Goal: Transaction & Acquisition: Book appointment/travel/reservation

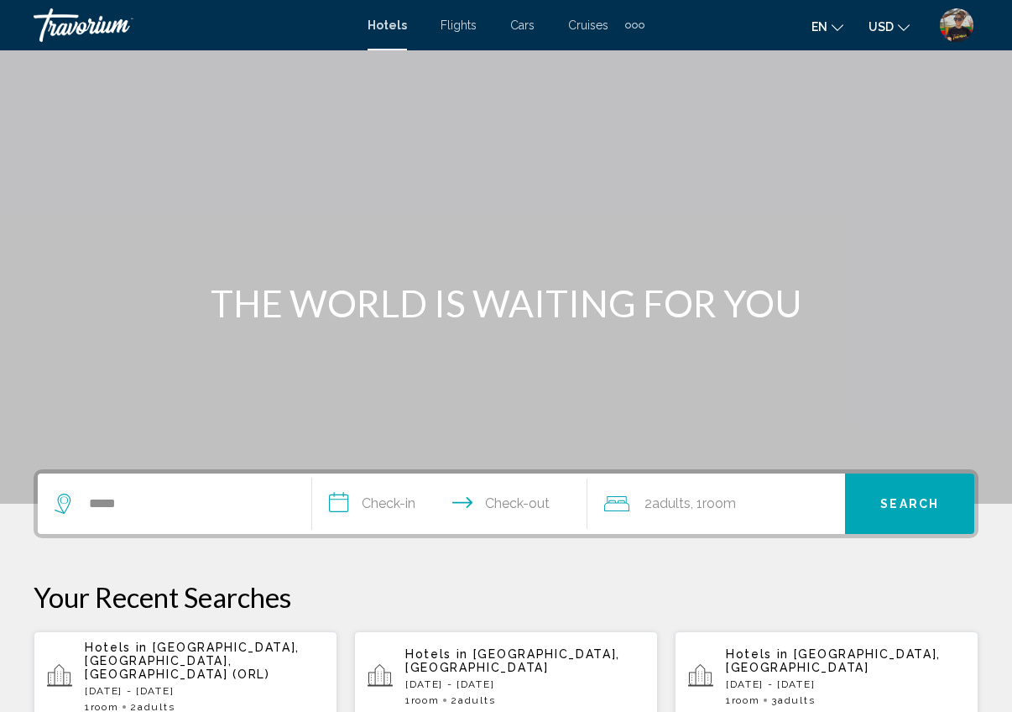
scroll to position [346, 0]
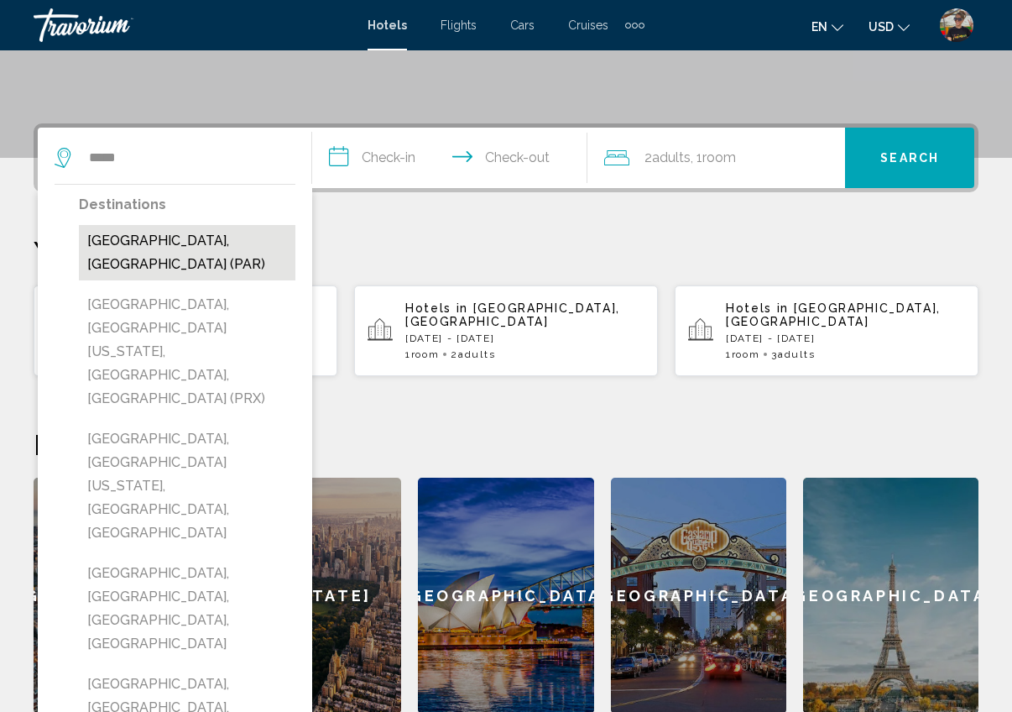
click at [142, 233] on button "[GEOGRAPHIC_DATA], [GEOGRAPHIC_DATA] (PAR)" at bounding box center [187, 252] width 216 height 55
type input "**********"
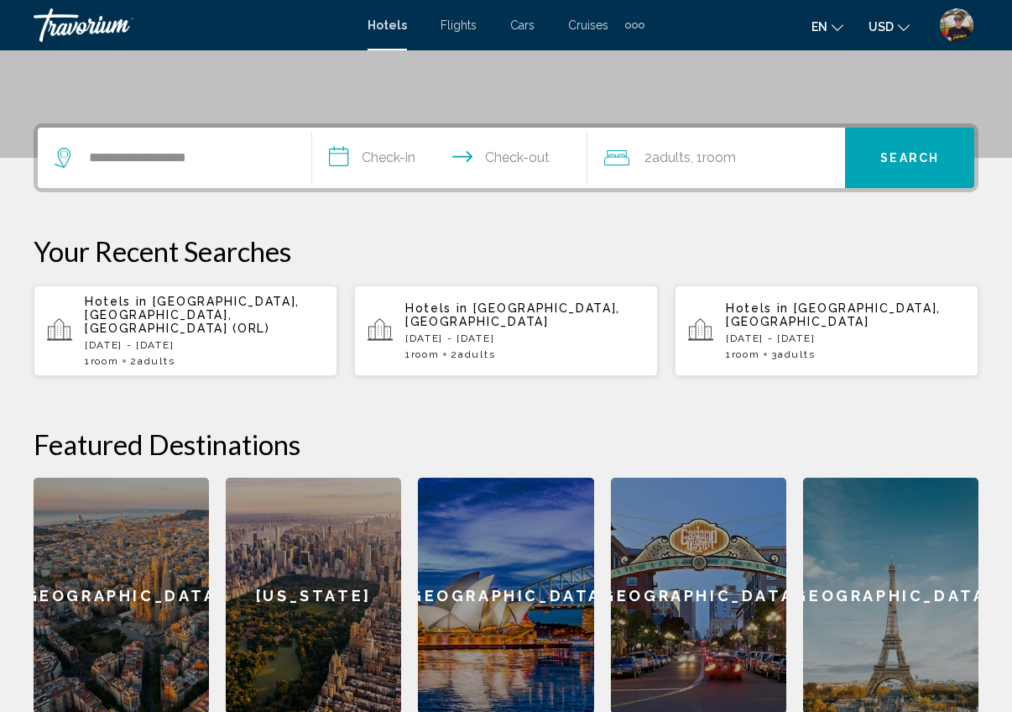
click at [390, 144] on input "**********" at bounding box center [452, 160] width 281 height 65
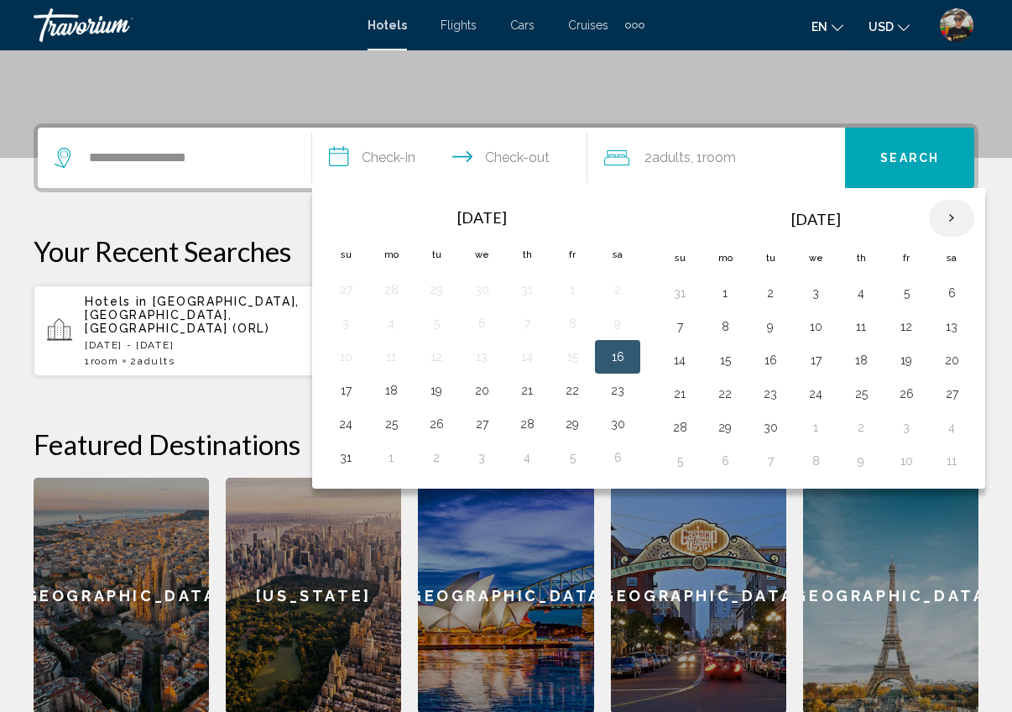
click at [954, 216] on th "Next month" at bounding box center [951, 218] width 45 height 37
click at [952, 216] on th "Next month" at bounding box center [951, 218] width 45 height 37
click at [914, 425] on button "28" at bounding box center [906, 426] width 27 height 23
click at [949, 220] on th "Next month" at bounding box center [951, 218] width 45 height 37
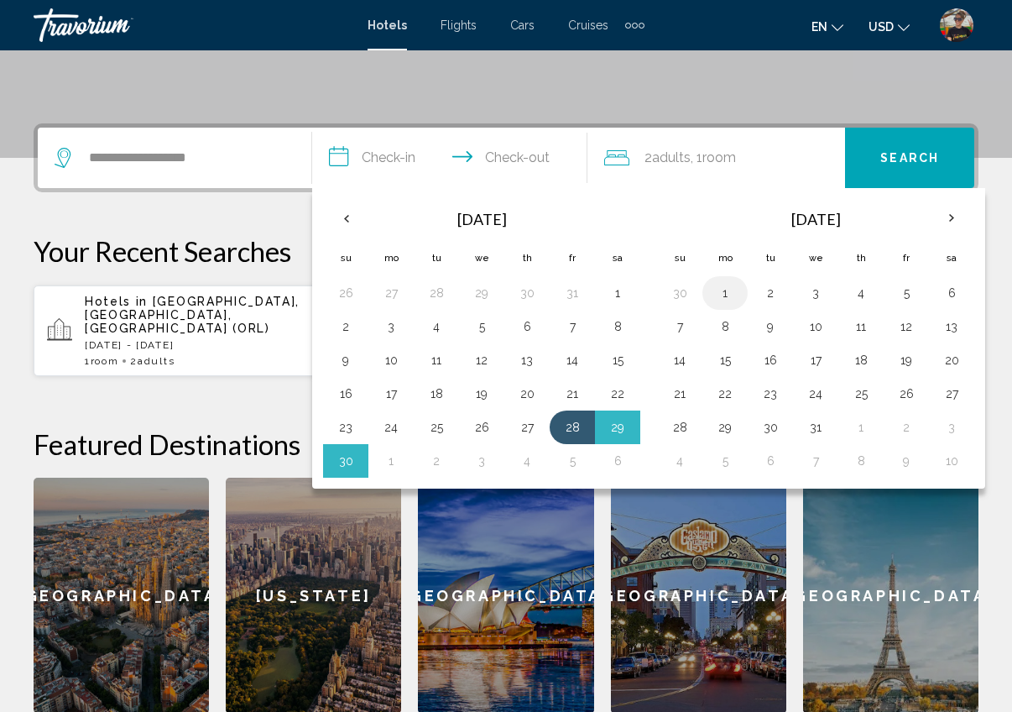
click at [727, 294] on button "1" at bounding box center [725, 292] width 27 height 23
type input "**********"
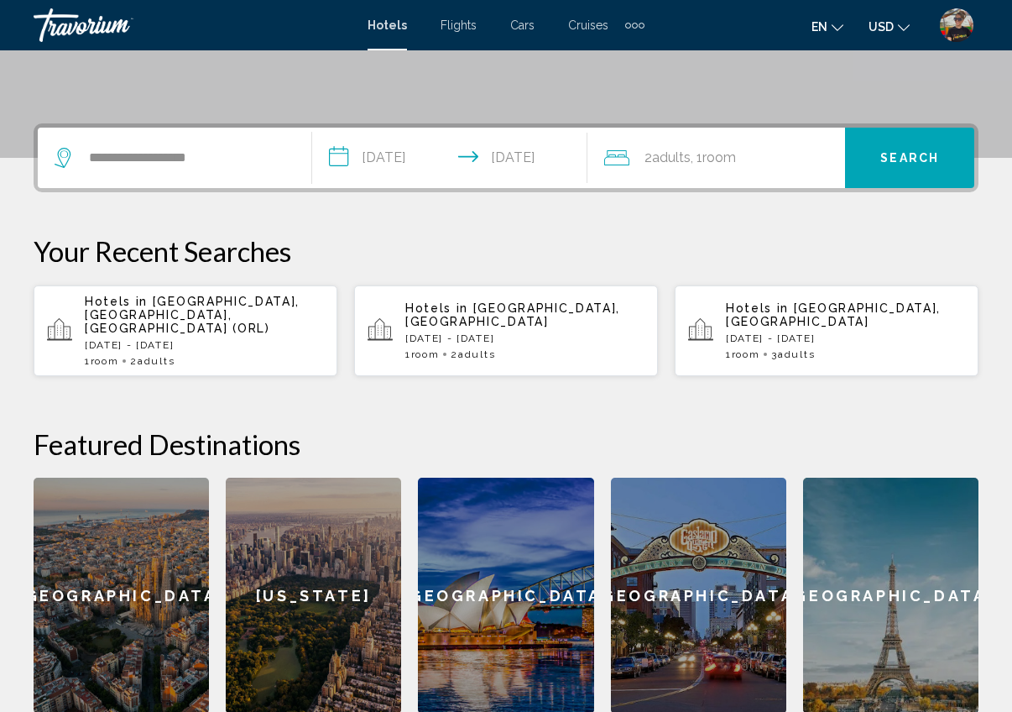
click at [935, 156] on span "Search" at bounding box center [909, 158] width 59 height 13
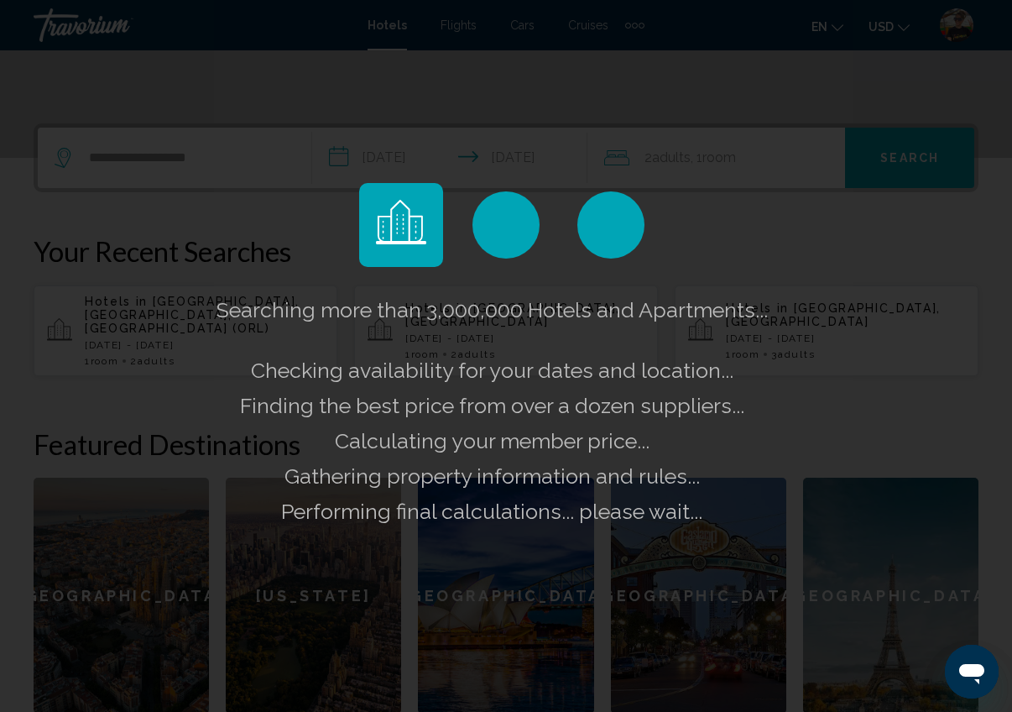
scroll to position [0, 0]
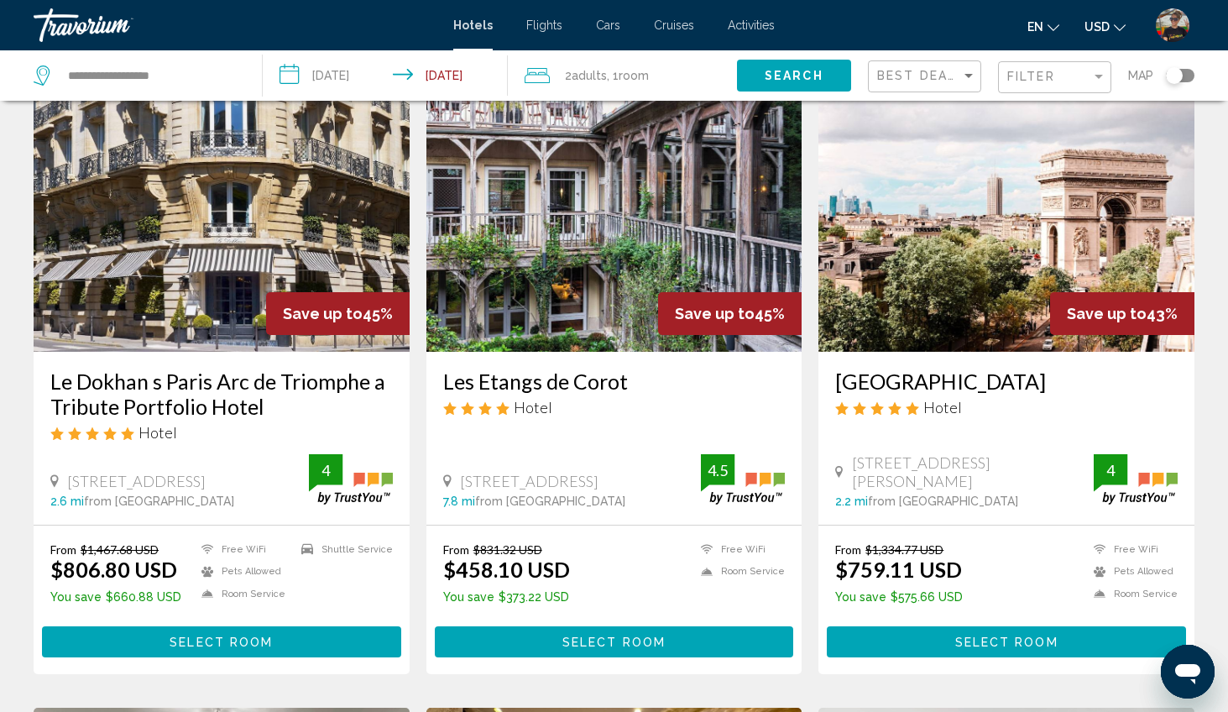
scroll to position [741, 0]
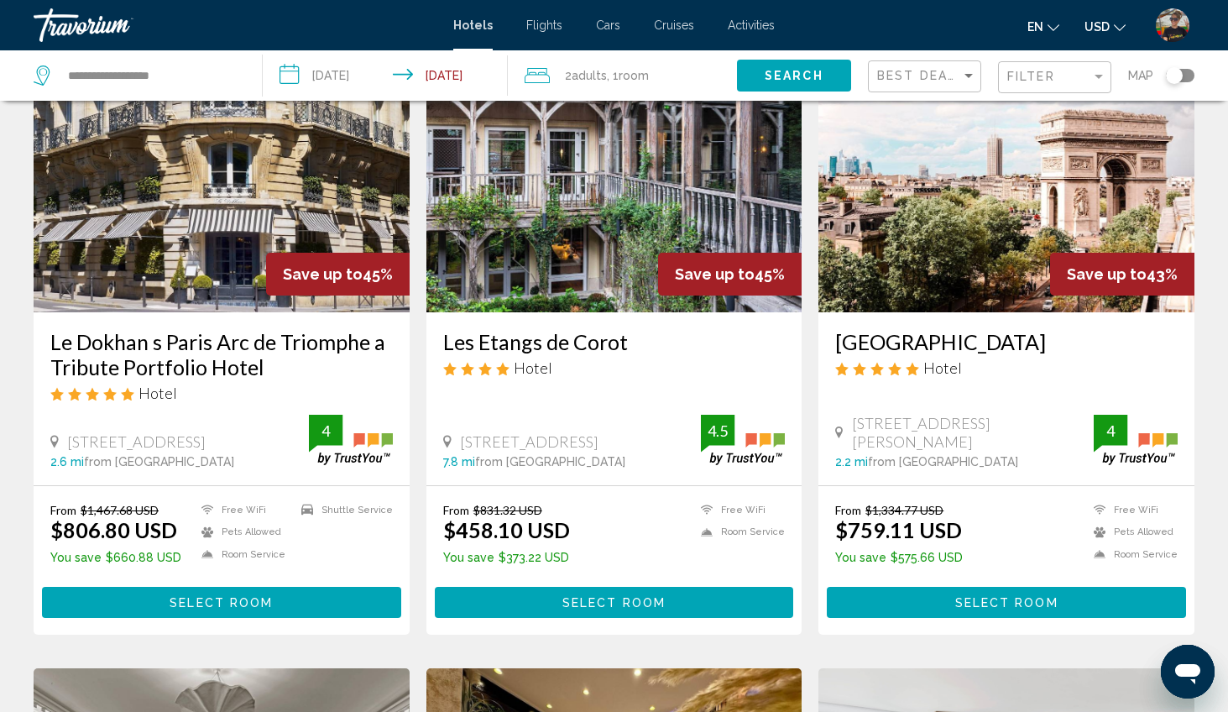
click at [945, 604] on button "Select Room" at bounding box center [1005, 602] width 359 height 31
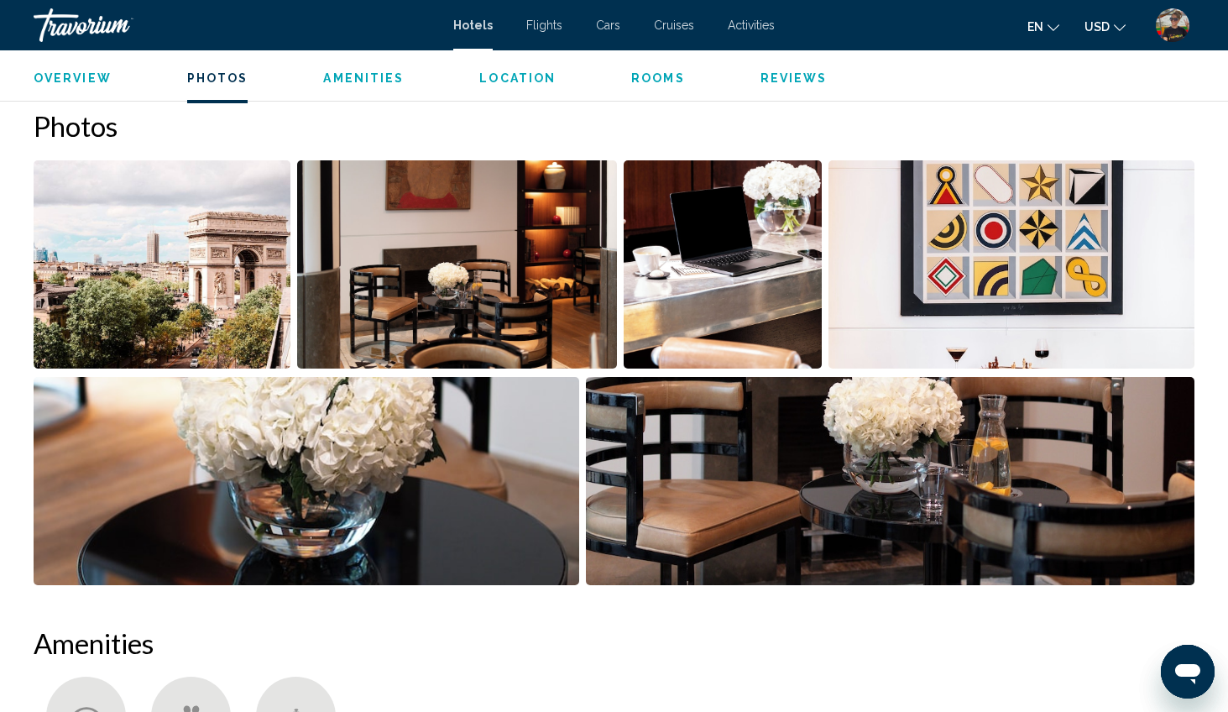
scroll to position [787, 0]
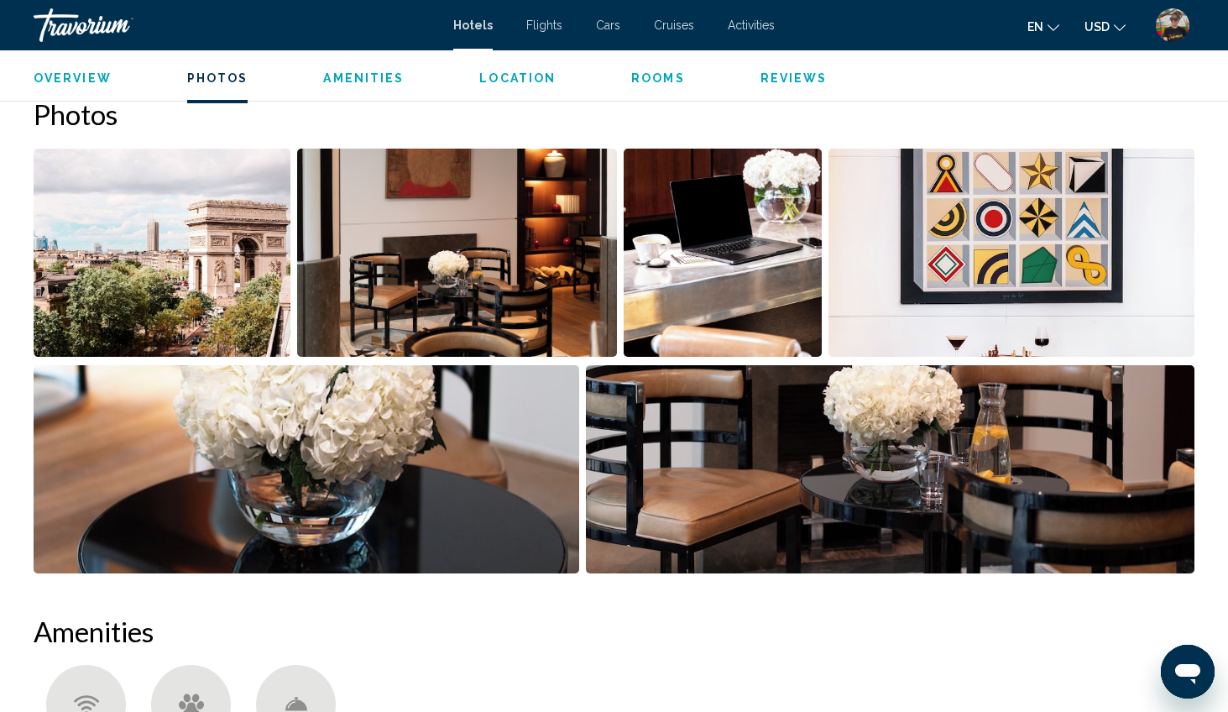
click at [254, 294] on img "Open full-screen image slider" at bounding box center [162, 253] width 257 height 208
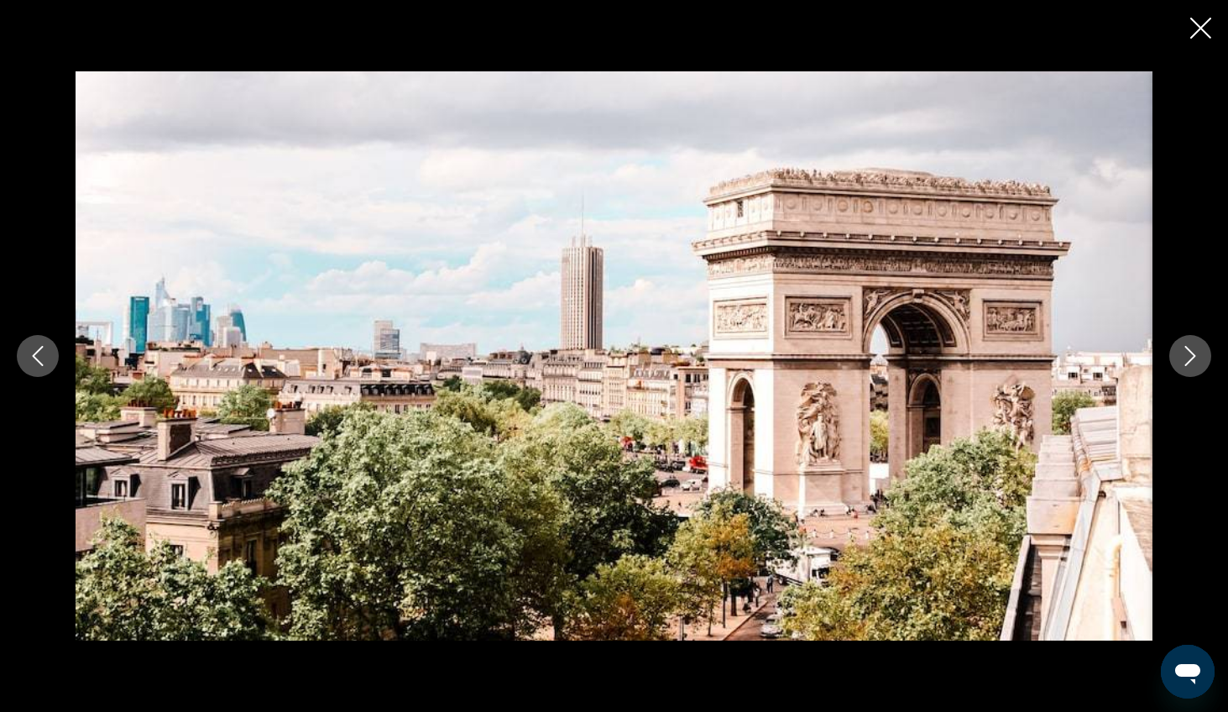
scroll to position [1251, 0]
click at [1011, 357] on icon "Next image" at bounding box center [1190, 356] width 20 height 20
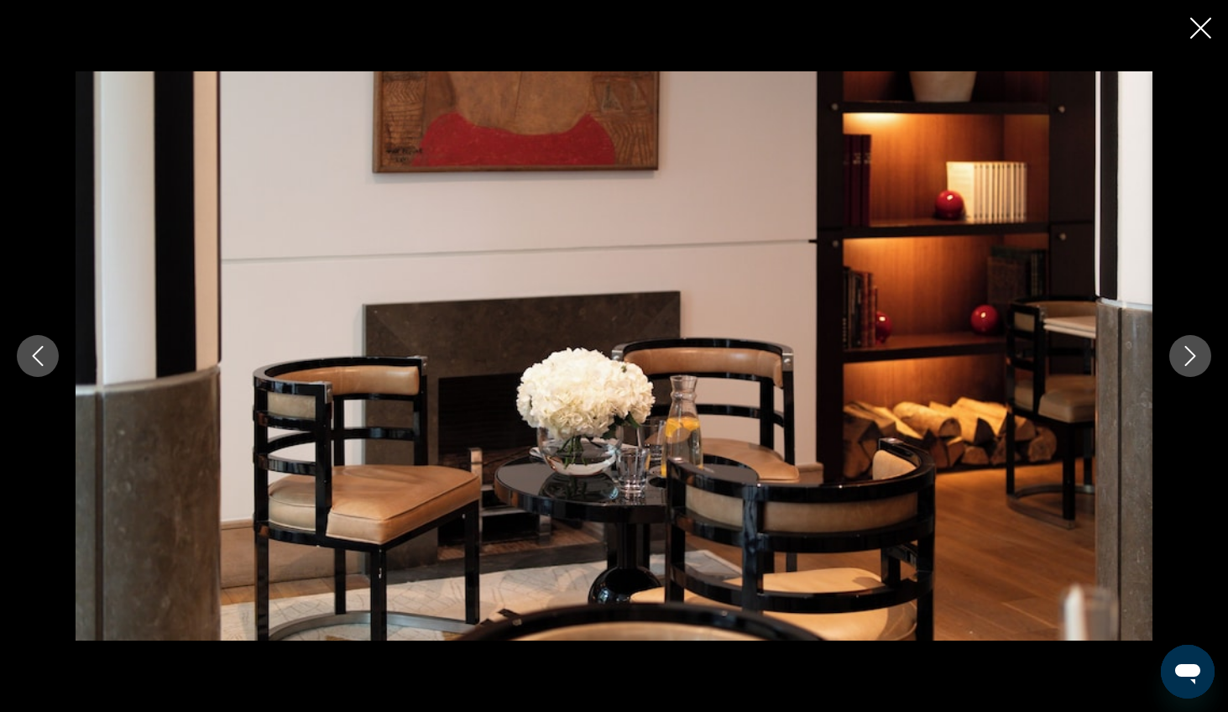
click at [1011, 357] on icon "Next image" at bounding box center [1190, 356] width 20 height 20
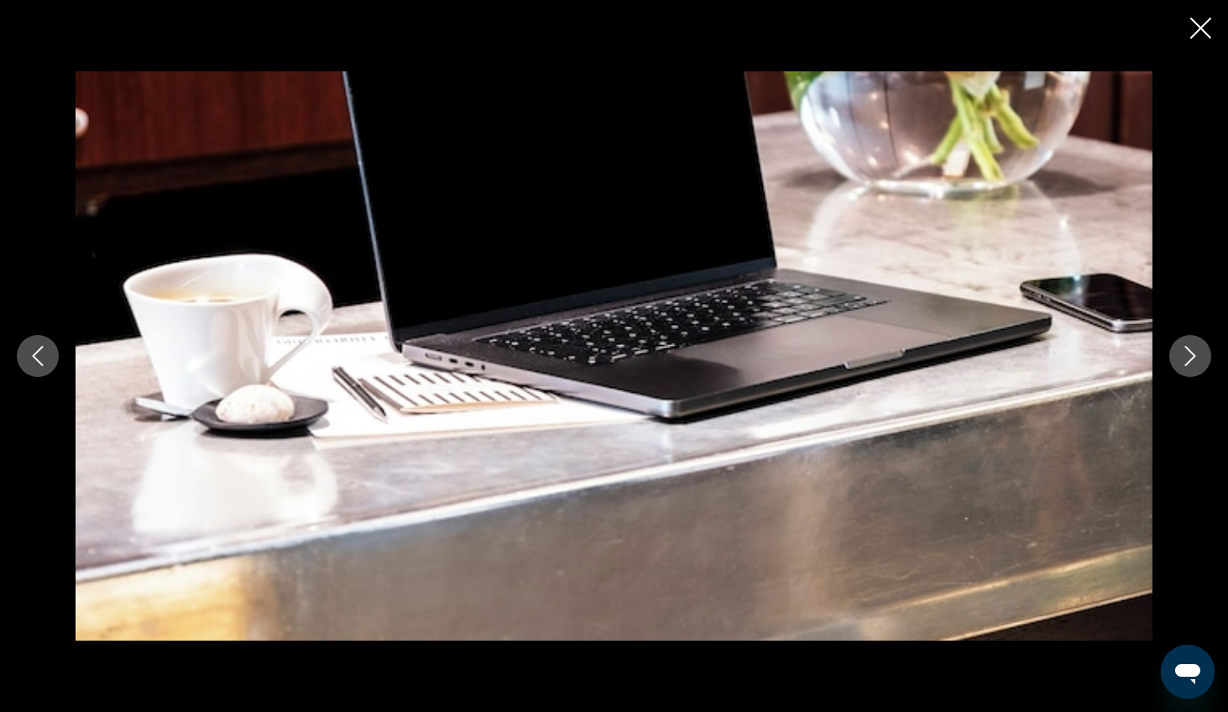
click at [1011, 356] on icon "Next image" at bounding box center [1190, 356] width 20 height 20
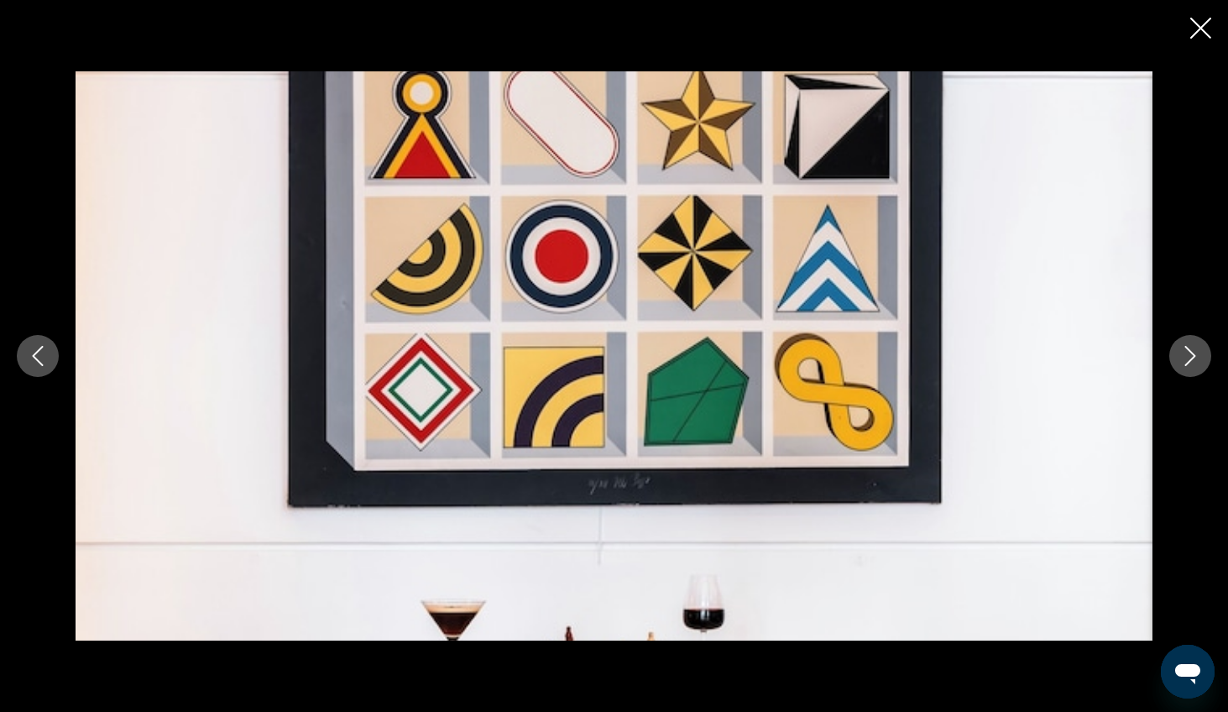
click at [1011, 356] on icon "Next image" at bounding box center [1190, 356] width 20 height 20
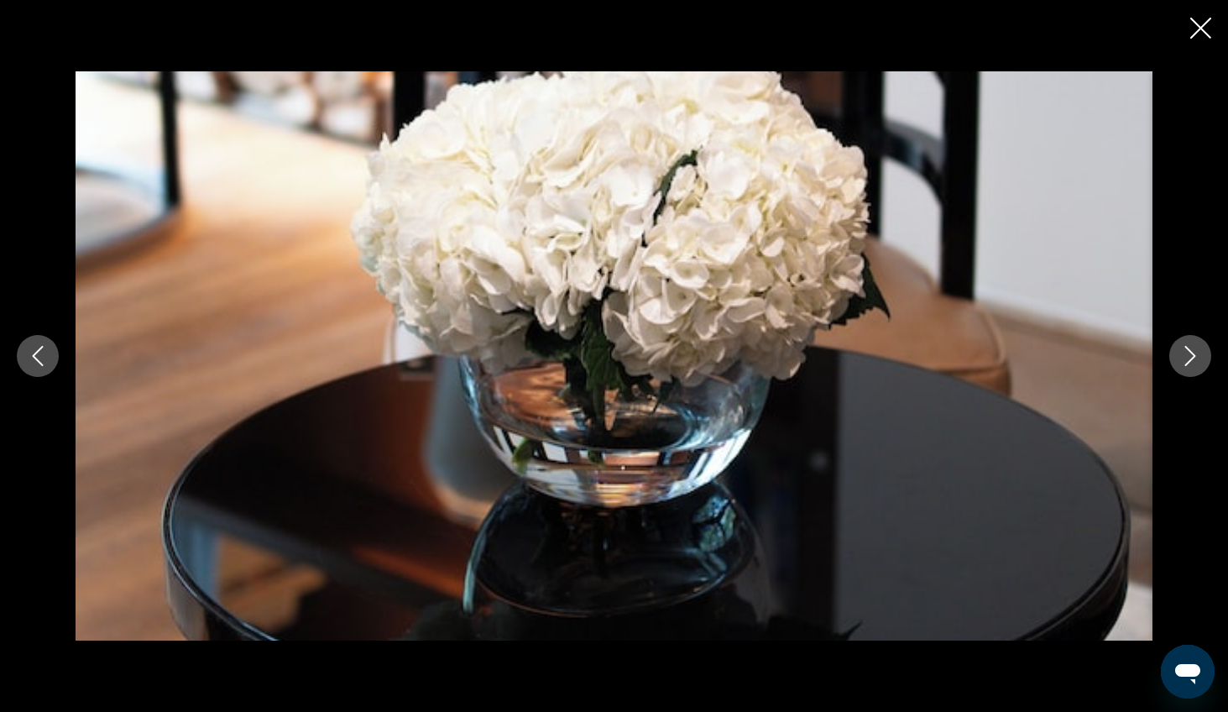
click at [1011, 357] on icon "Next image" at bounding box center [1190, 356] width 20 height 20
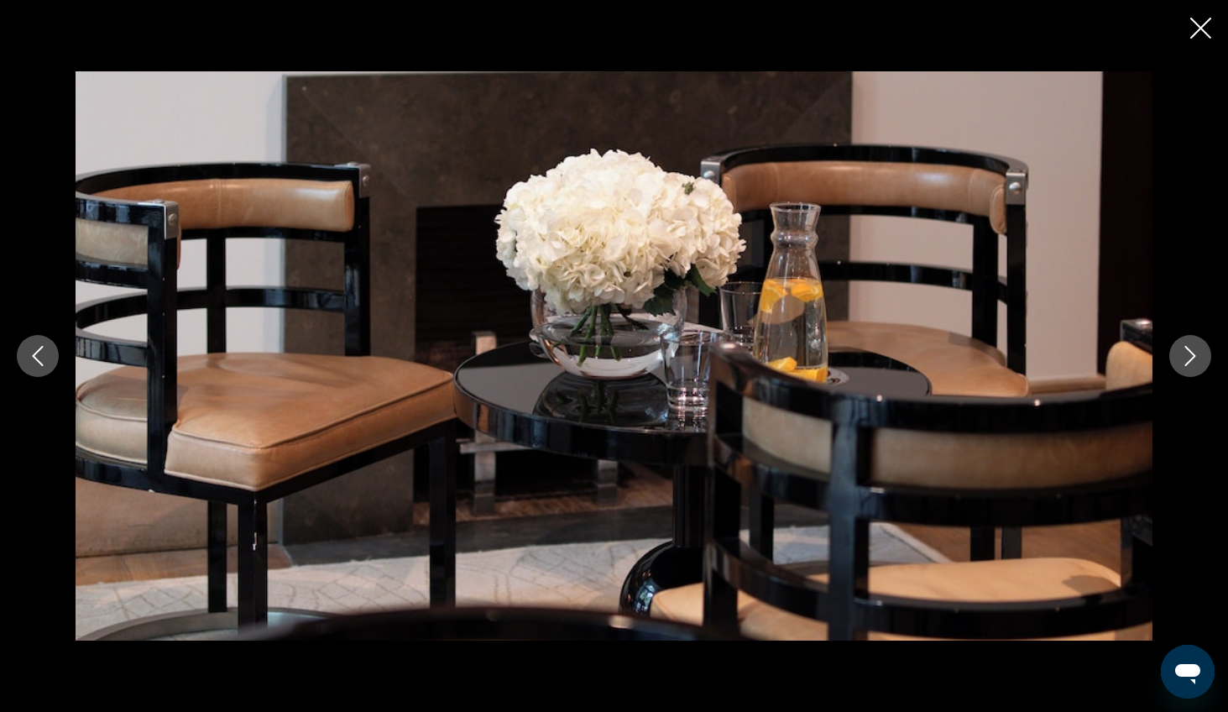
click at [1011, 357] on icon "Next image" at bounding box center [1190, 356] width 20 height 20
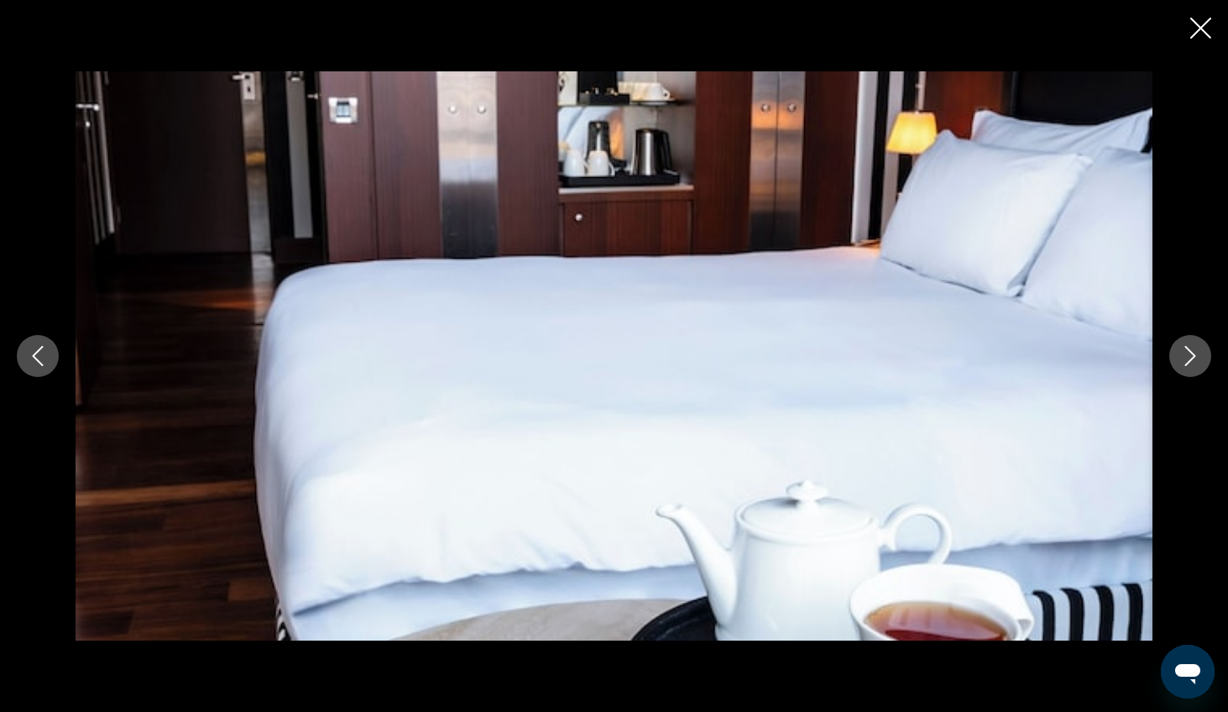
scroll to position [792, 0]
click at [1011, 362] on icon "Next image" at bounding box center [1190, 356] width 20 height 20
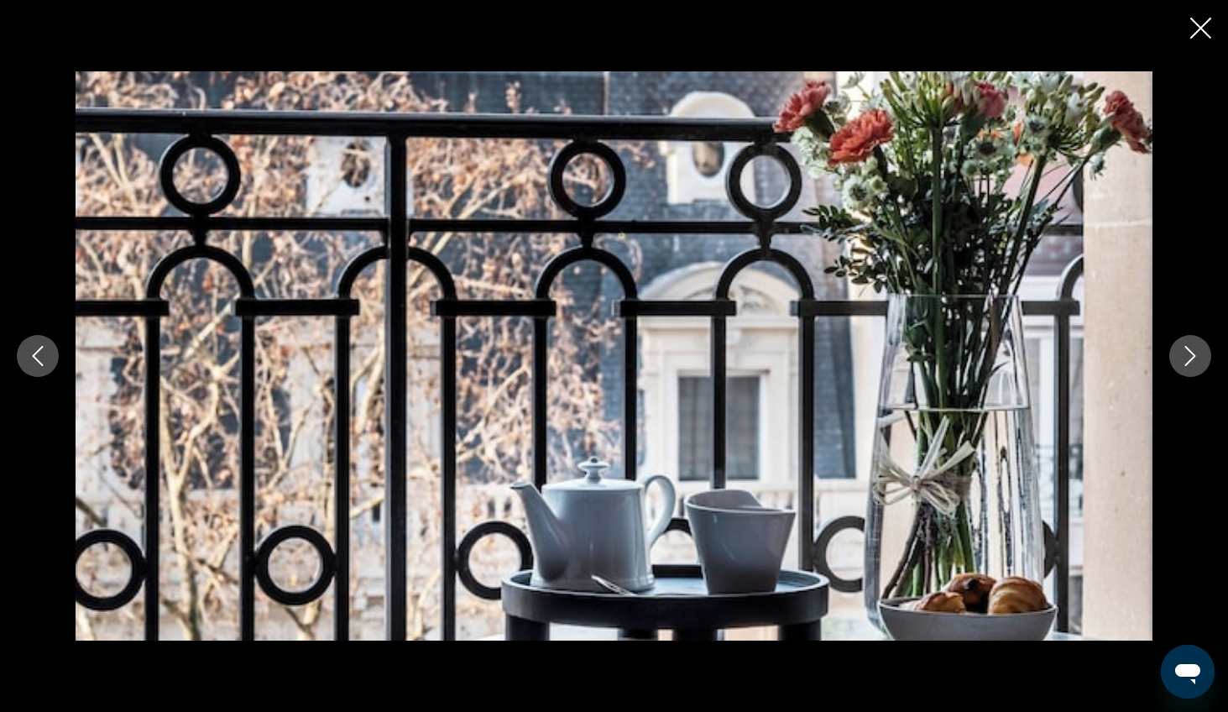
click at [1011, 362] on icon "Next image" at bounding box center [1190, 356] width 20 height 20
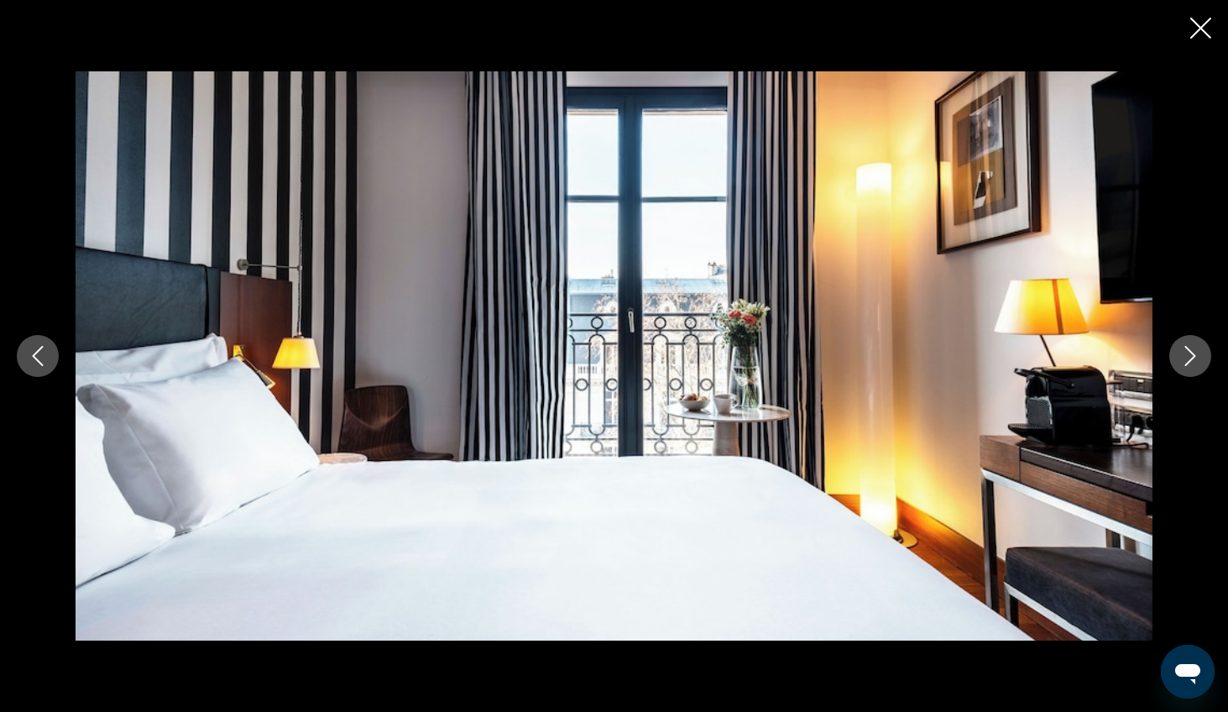
click at [1011, 362] on icon "Next image" at bounding box center [1190, 356] width 20 height 20
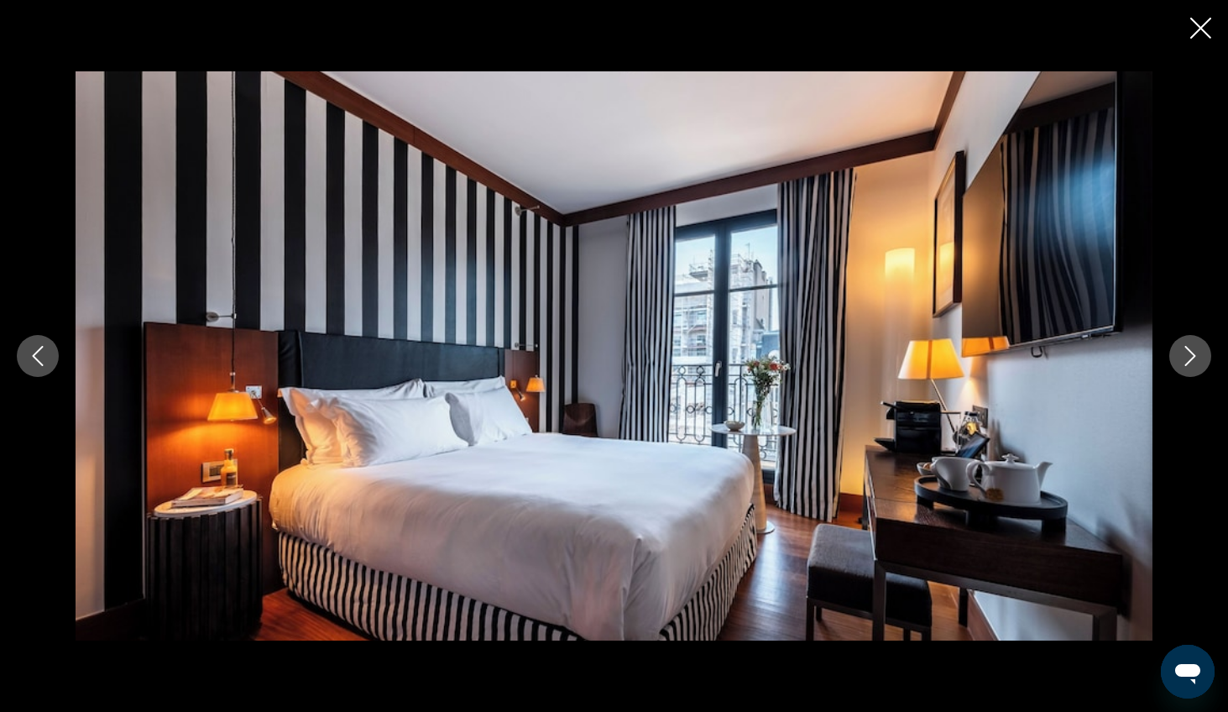
click at [1011, 362] on icon "Next image" at bounding box center [1190, 356] width 20 height 20
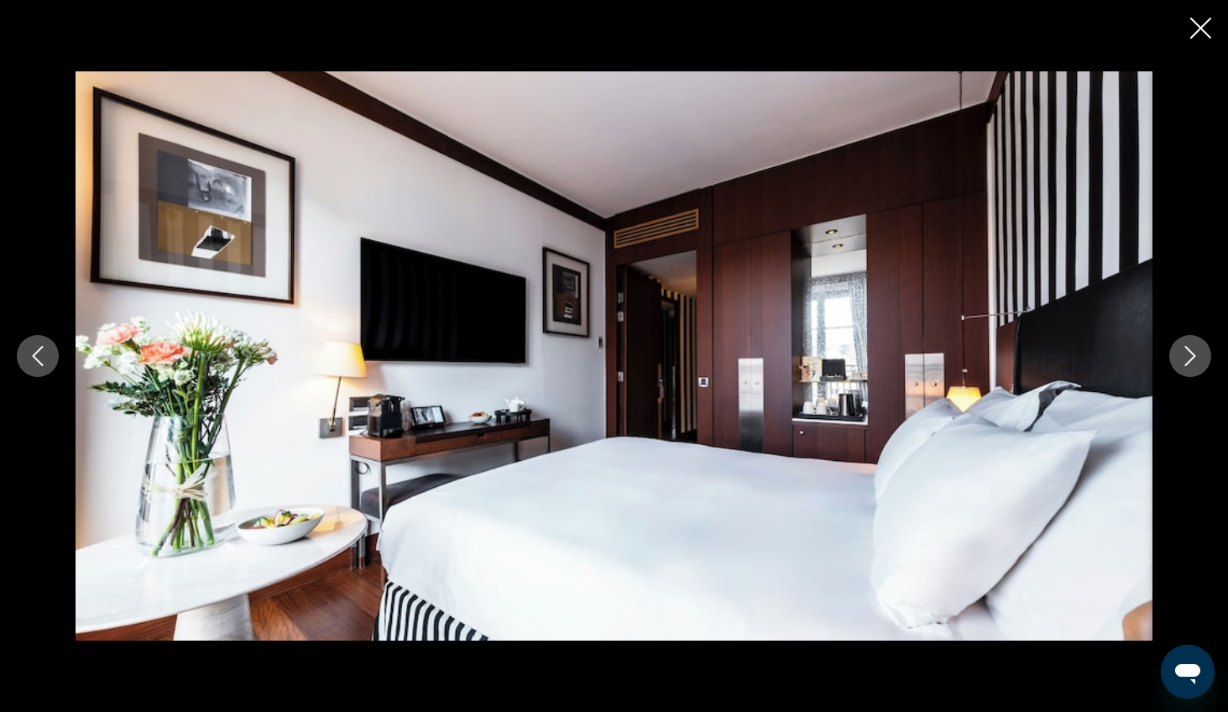
click at [1011, 351] on icon "Next image" at bounding box center [1190, 356] width 20 height 20
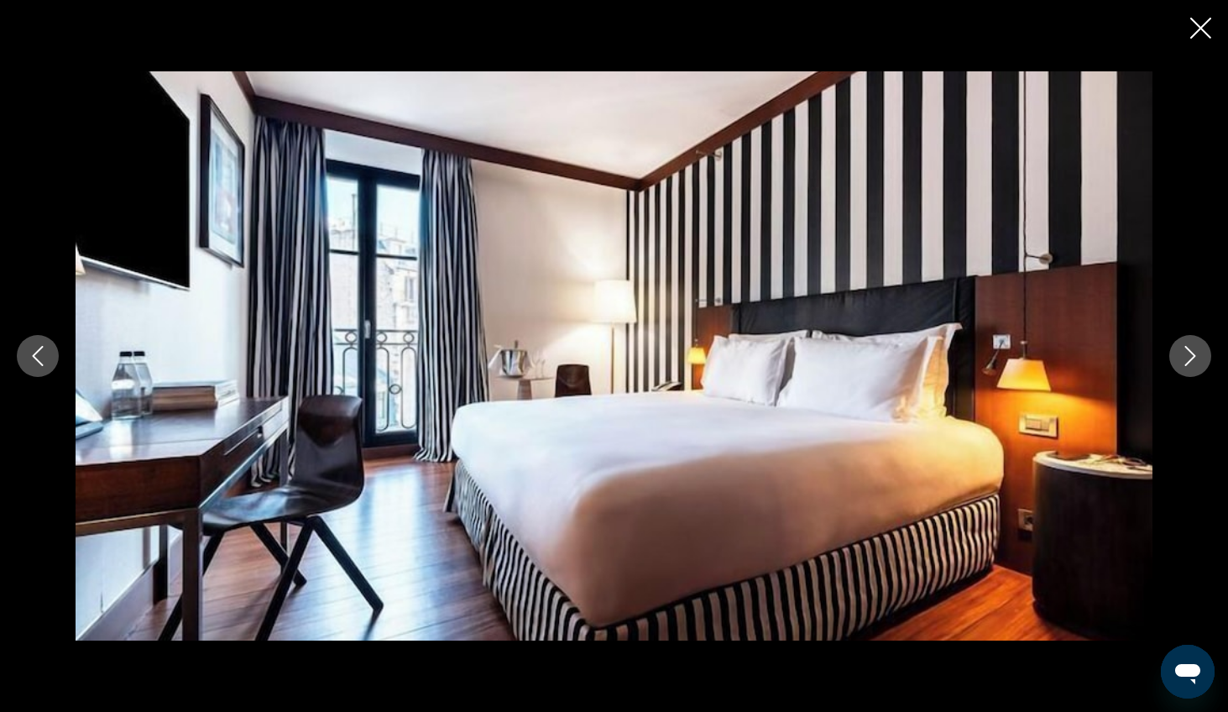
click at [1011, 351] on icon "Next image" at bounding box center [1190, 356] width 20 height 20
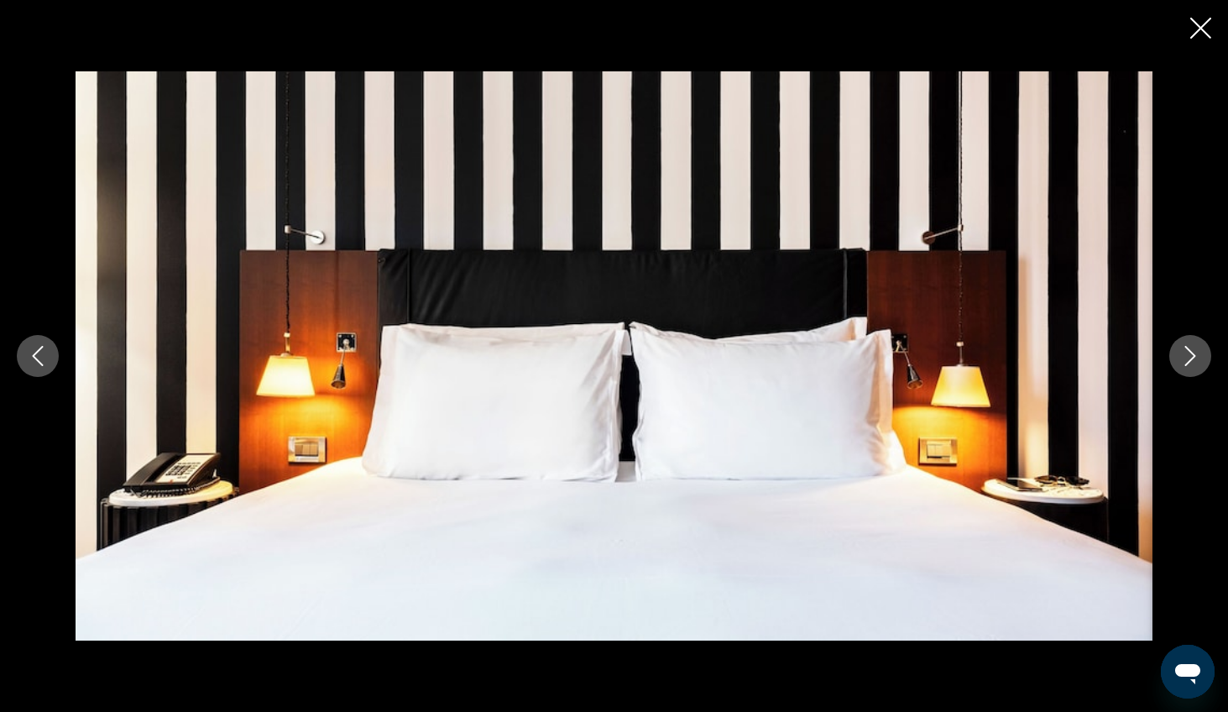
click at [1011, 351] on icon "Next image" at bounding box center [1190, 356] width 20 height 20
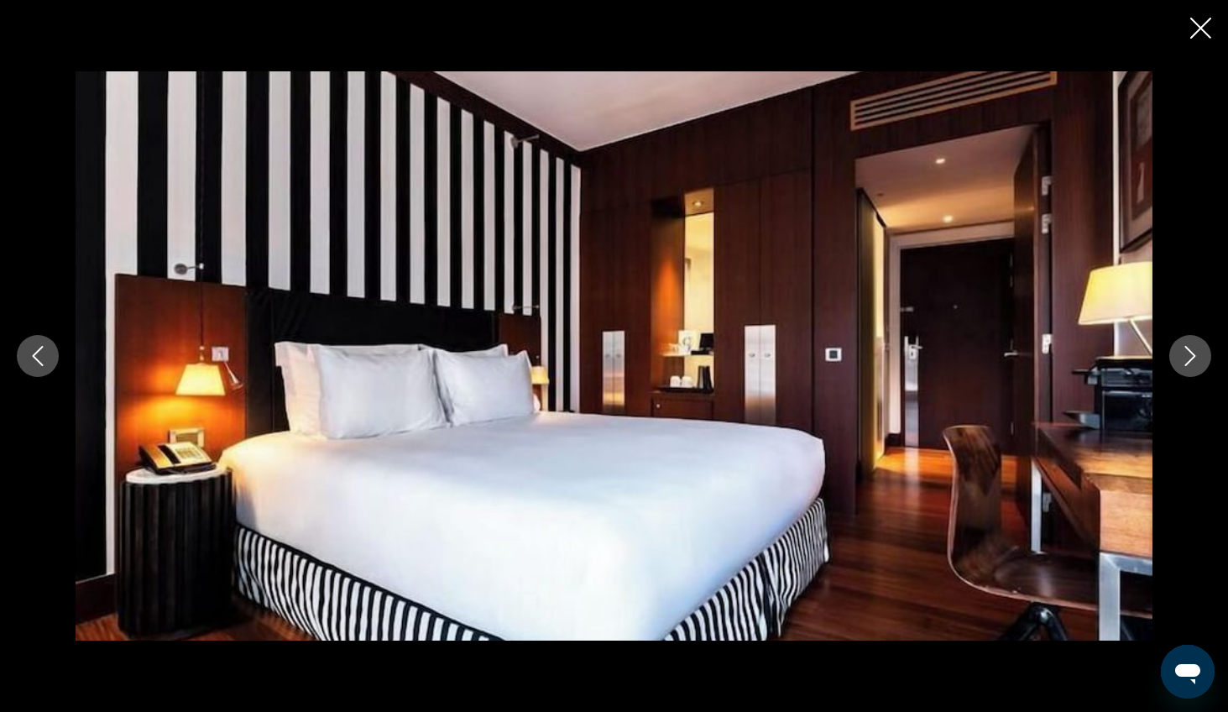
click at [1011, 351] on icon "Next image" at bounding box center [1190, 356] width 20 height 20
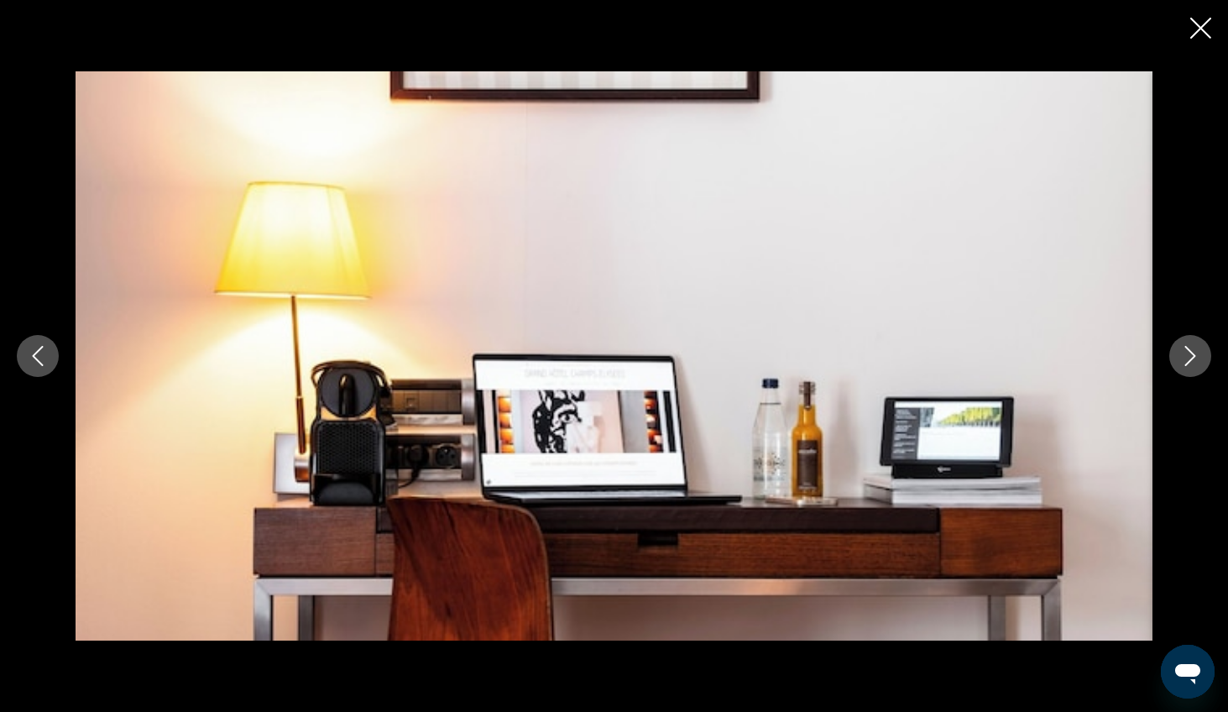
click at [1011, 351] on icon "Next image" at bounding box center [1190, 356] width 20 height 20
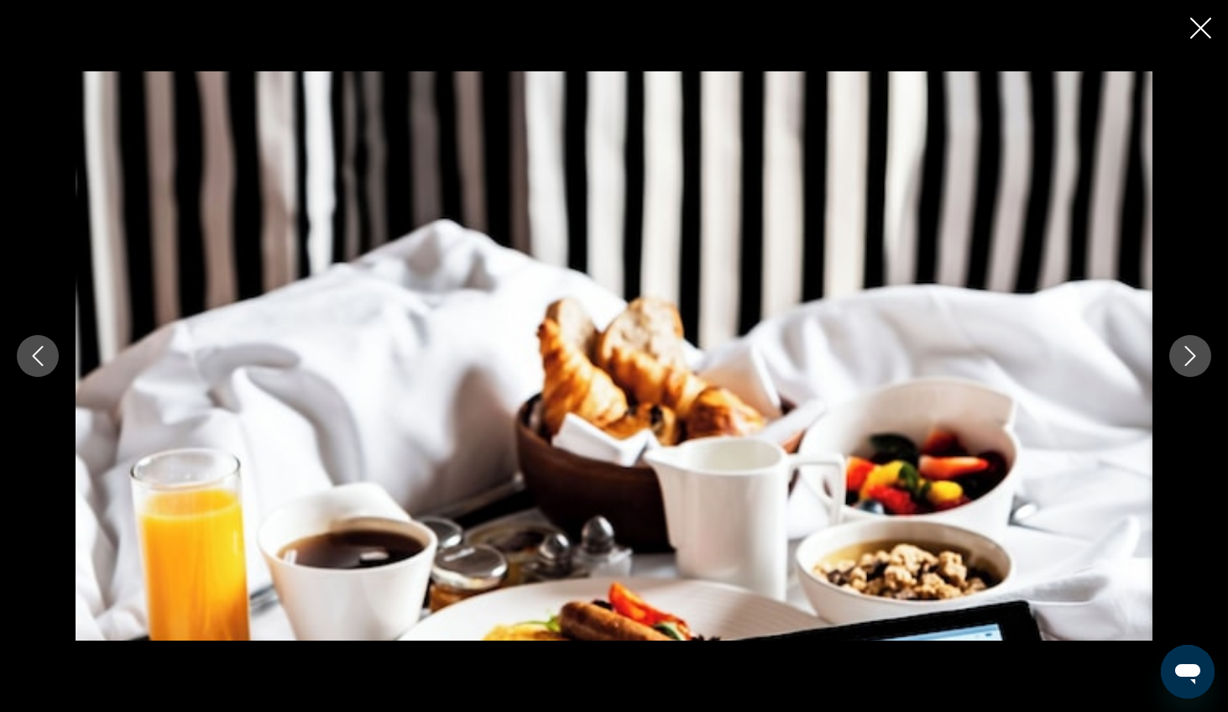
click at [1011, 351] on icon "Next image" at bounding box center [1190, 356] width 20 height 20
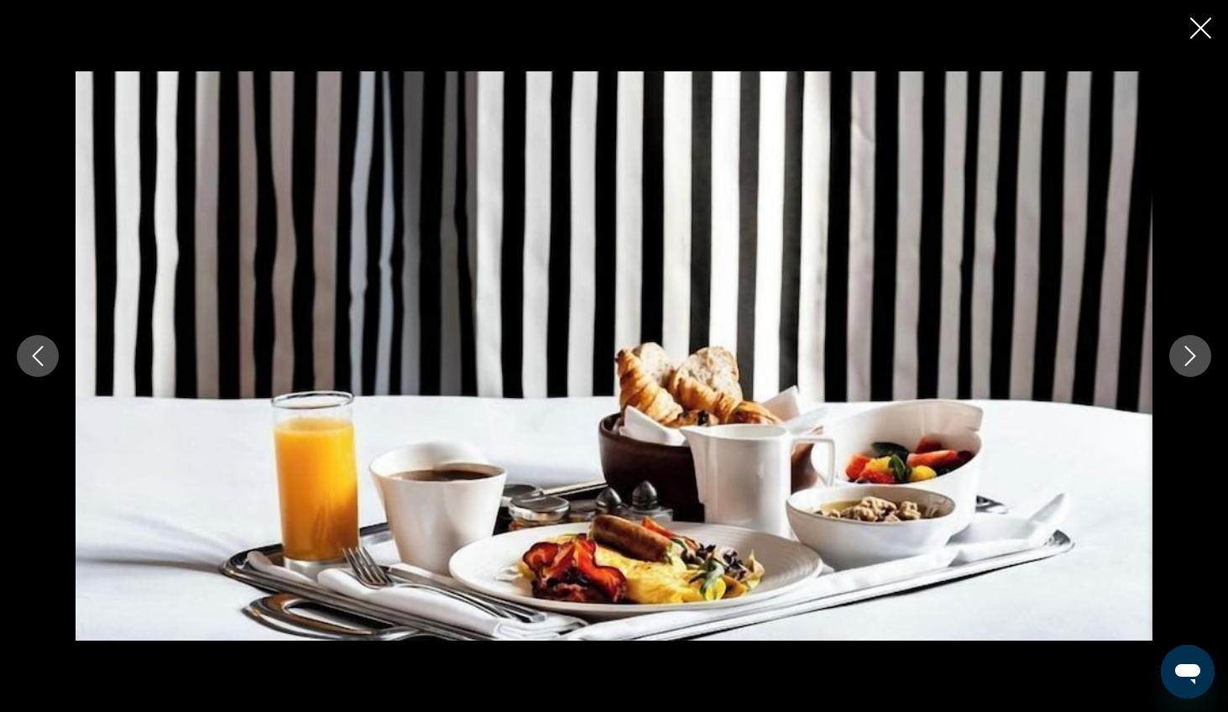
click at [1011, 351] on icon "Next image" at bounding box center [1190, 356] width 20 height 20
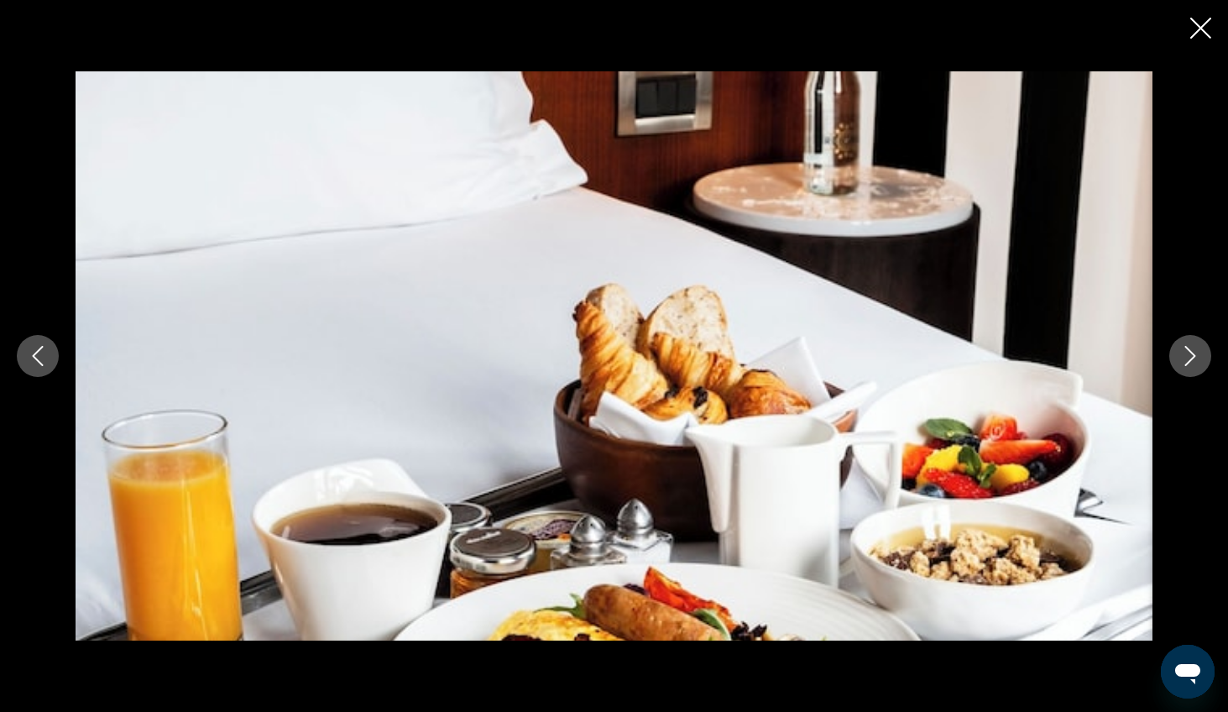
click at [1011, 351] on icon "Next image" at bounding box center [1190, 356] width 20 height 20
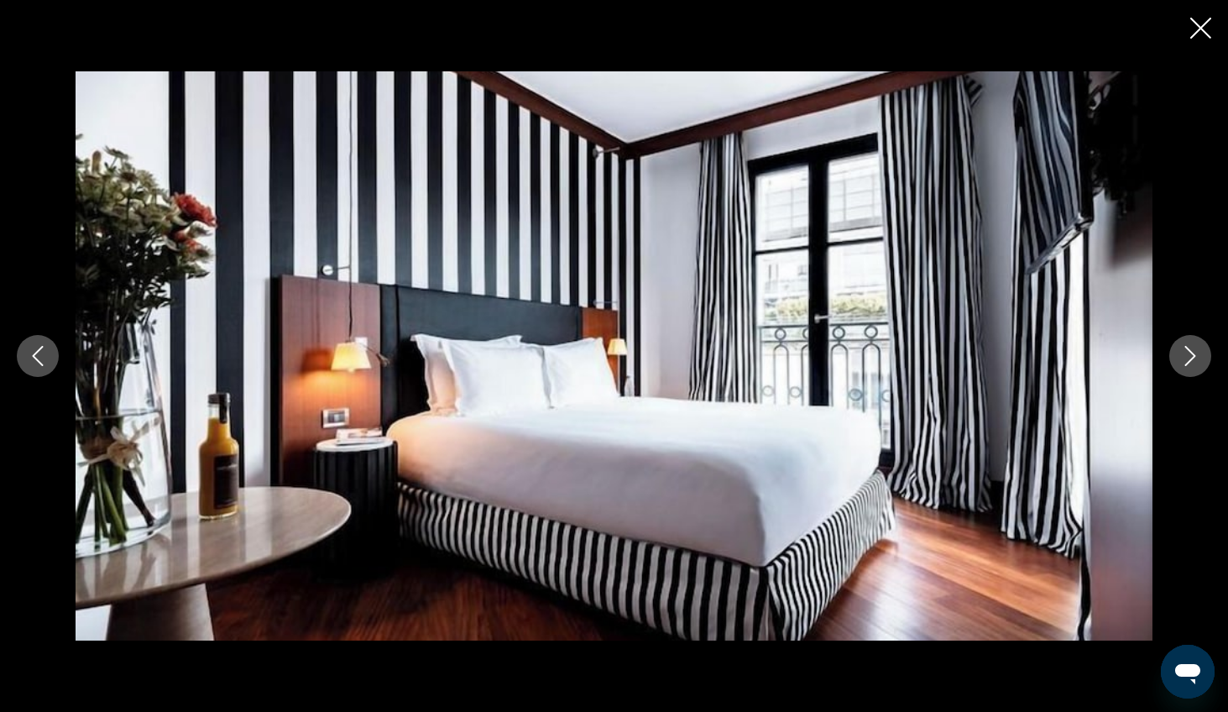
click at [1011, 351] on icon "Next image" at bounding box center [1190, 356] width 20 height 20
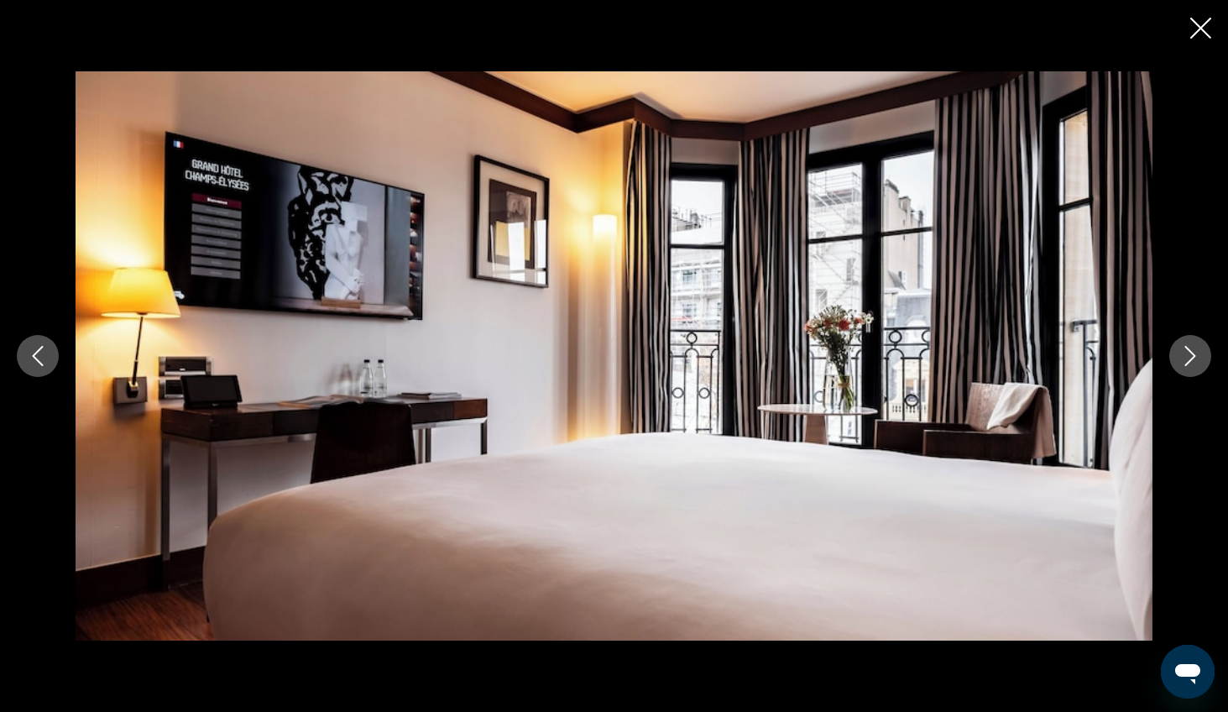
click at [1011, 351] on icon "Next image" at bounding box center [1190, 356] width 20 height 20
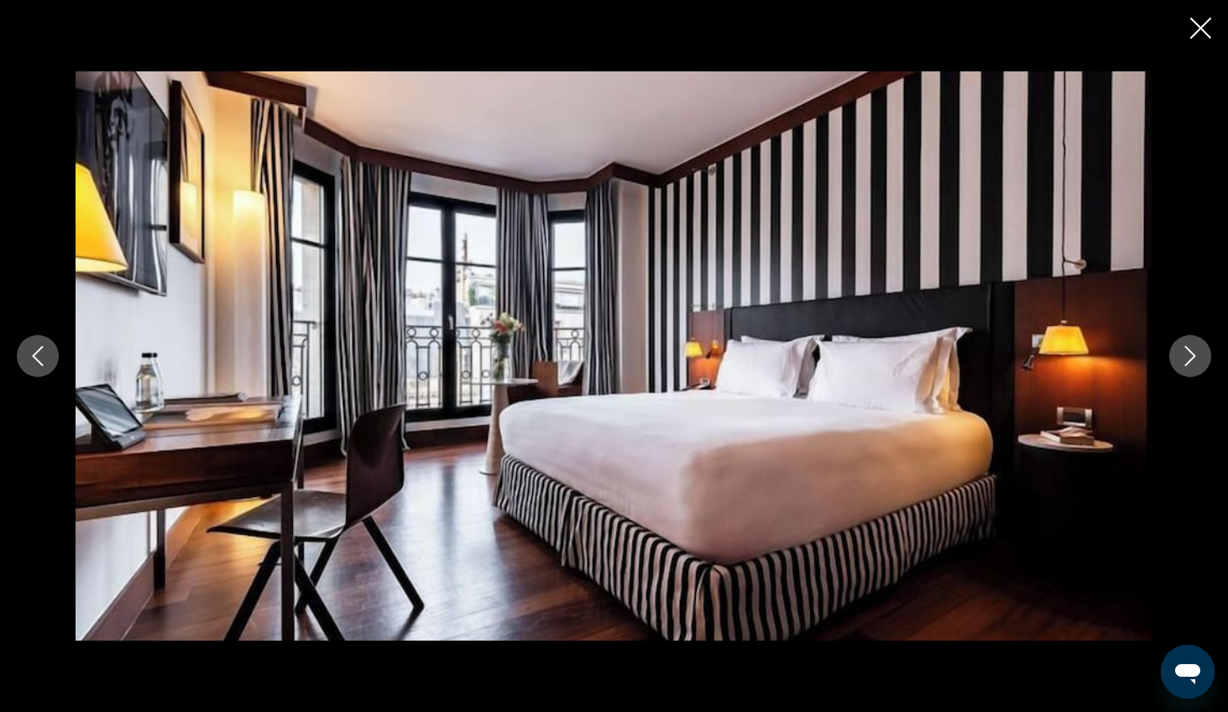
click at [1011, 351] on icon "Next image" at bounding box center [1190, 356] width 20 height 20
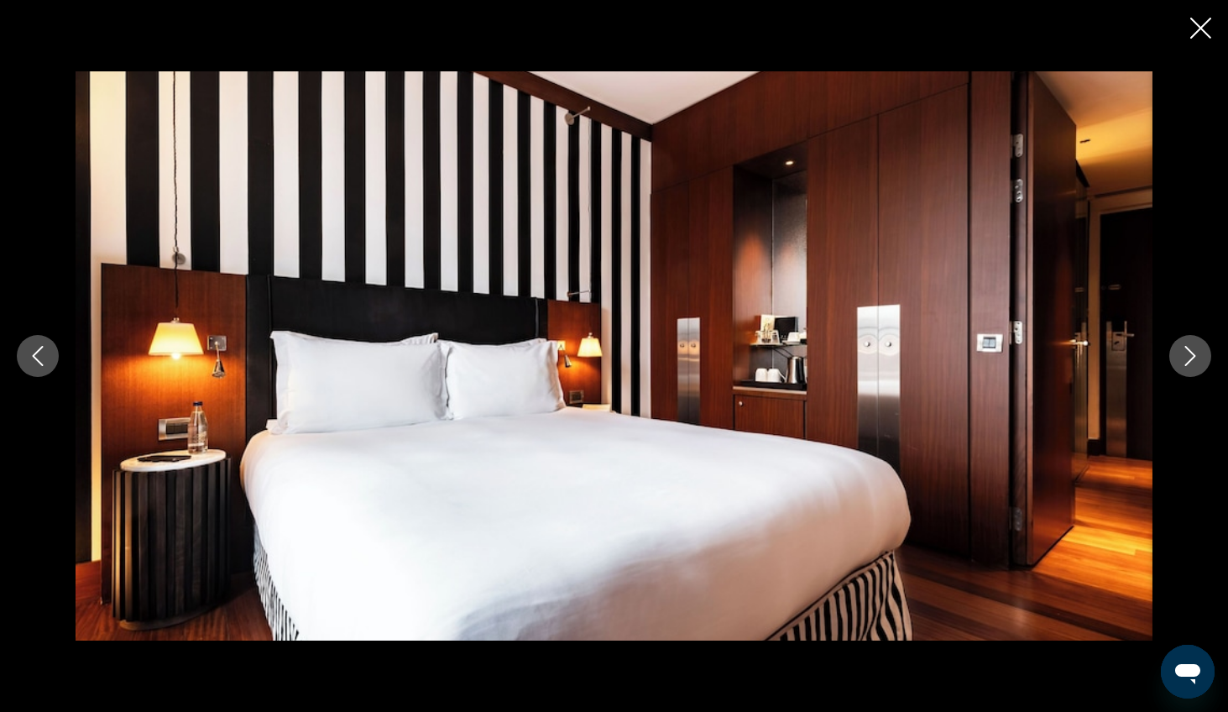
click at [1011, 351] on icon "Next image" at bounding box center [1190, 356] width 20 height 20
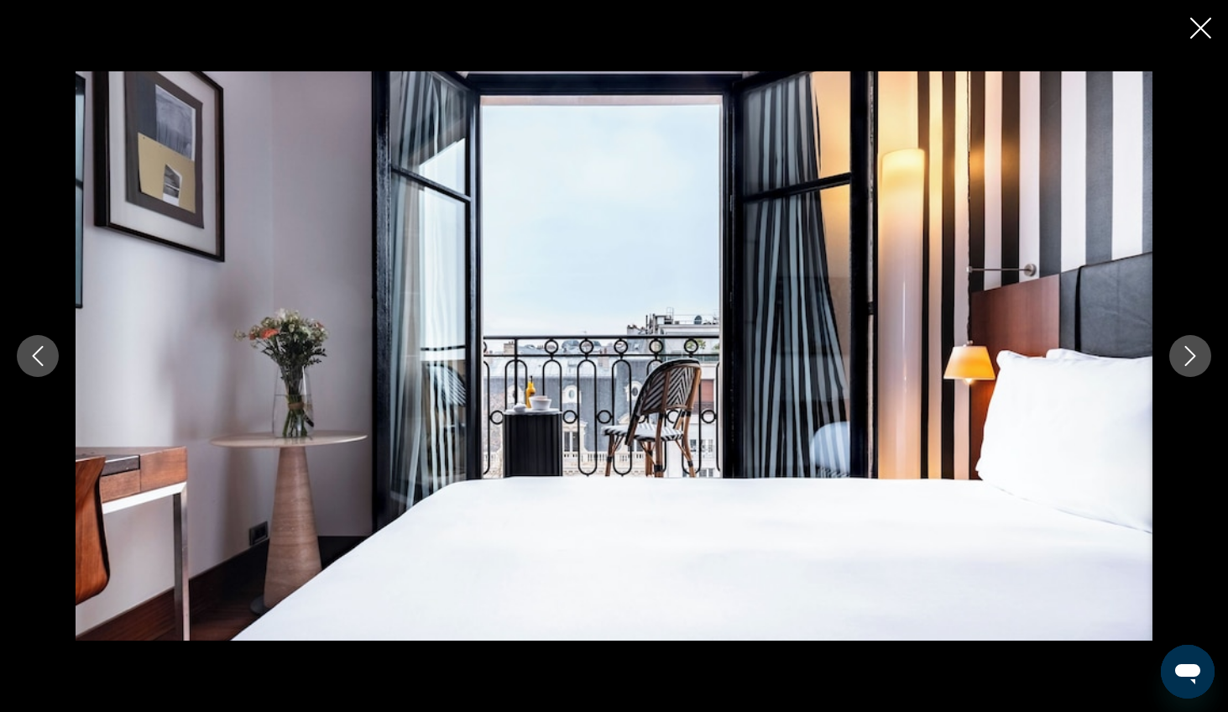
click at [1011, 351] on icon "Next image" at bounding box center [1190, 356] width 20 height 20
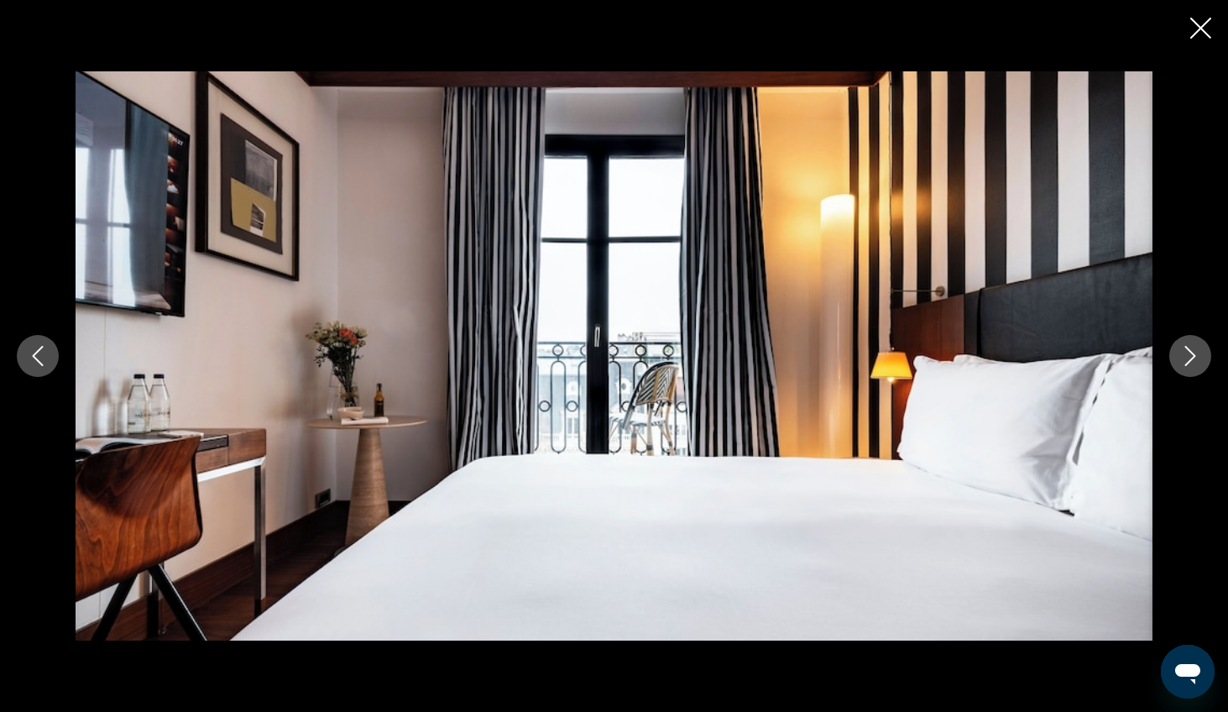
click at [1011, 351] on icon "Next image" at bounding box center [1190, 356] width 20 height 20
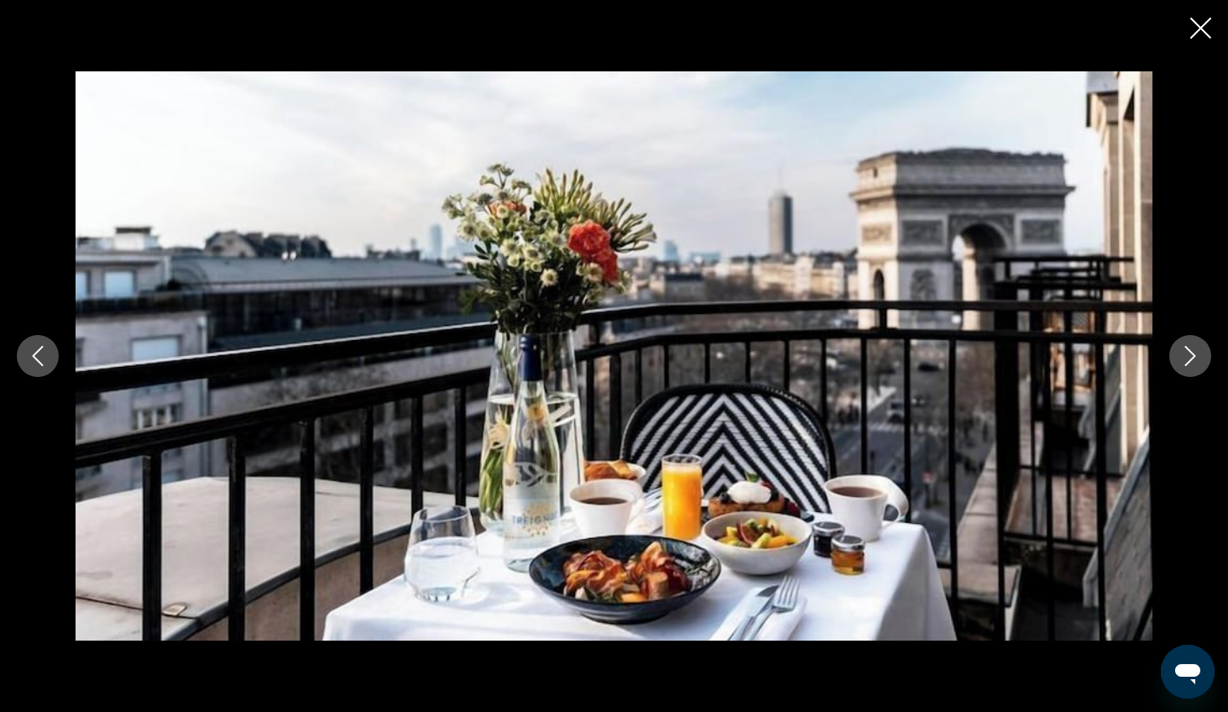
click at [1011, 351] on icon "Next image" at bounding box center [1190, 356] width 20 height 20
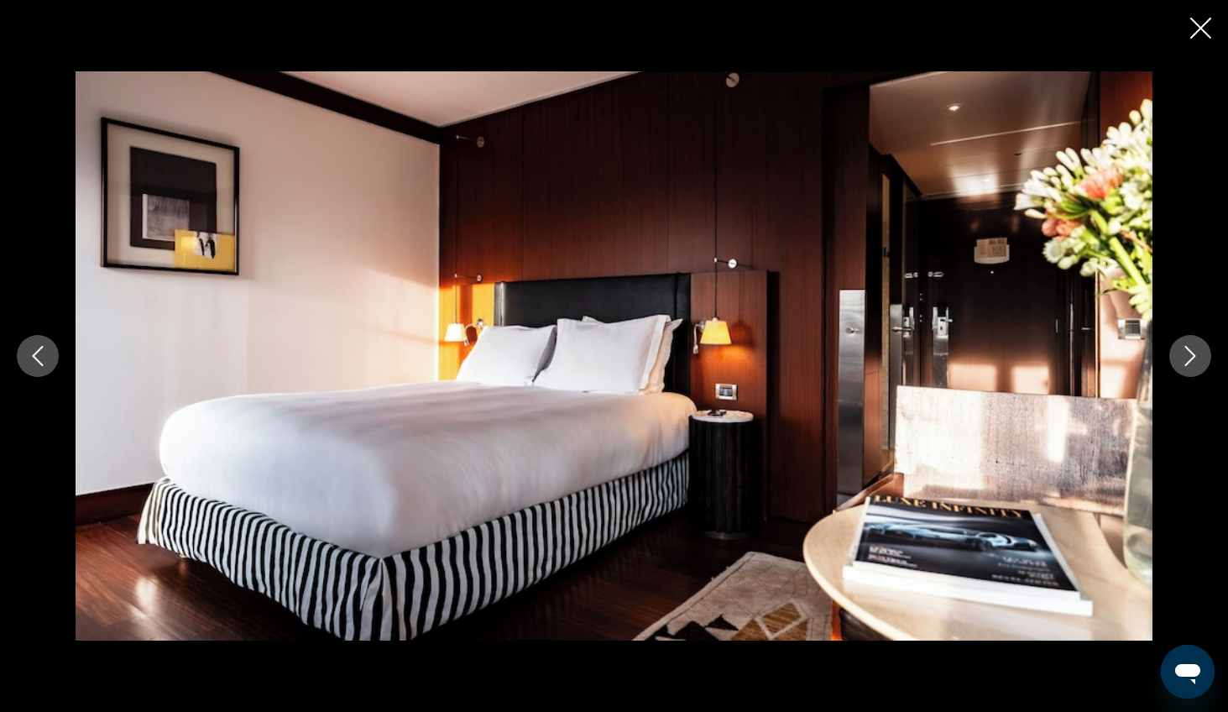
click at [1011, 351] on icon "Next image" at bounding box center [1190, 356] width 20 height 20
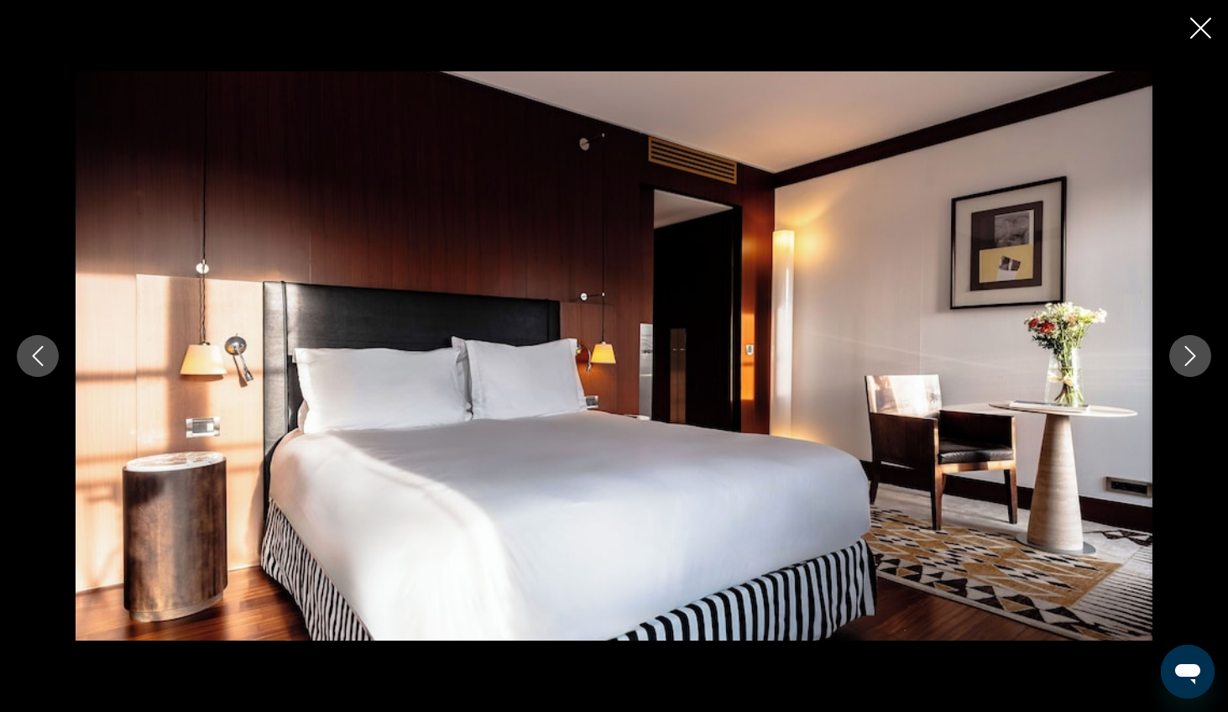
click at [1011, 351] on icon "Next image" at bounding box center [1190, 356] width 20 height 20
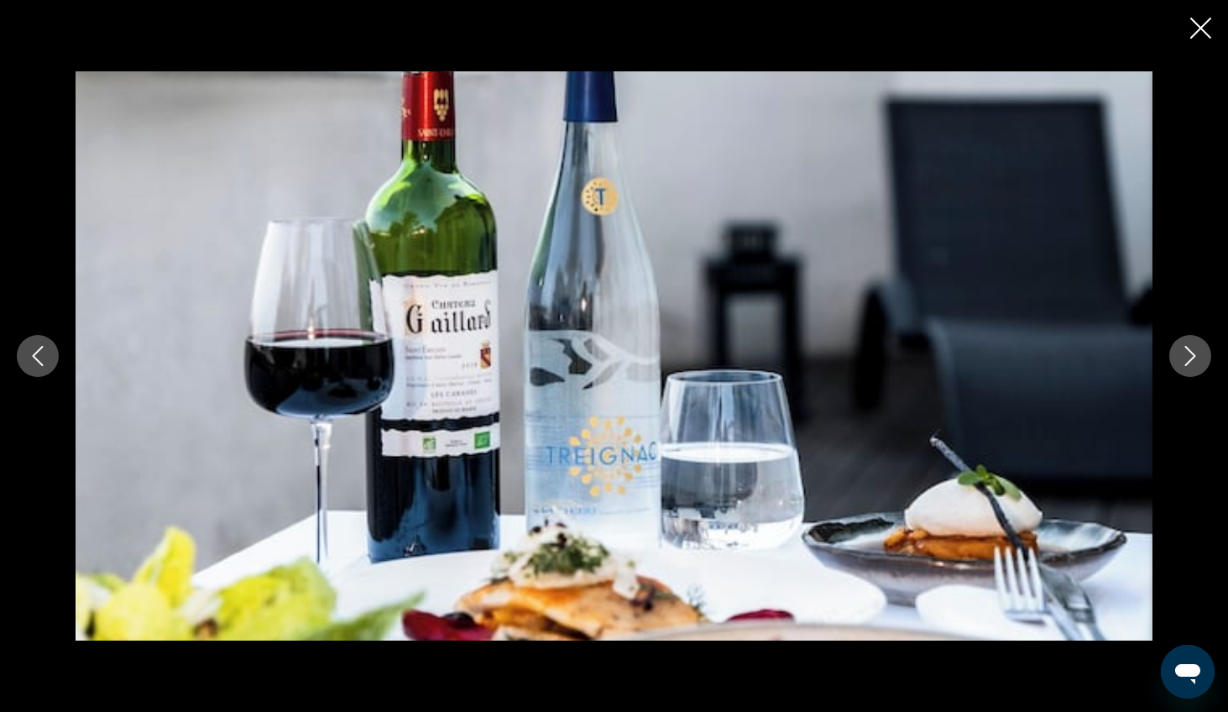
click at [1011, 351] on icon "Next image" at bounding box center [1190, 356] width 20 height 20
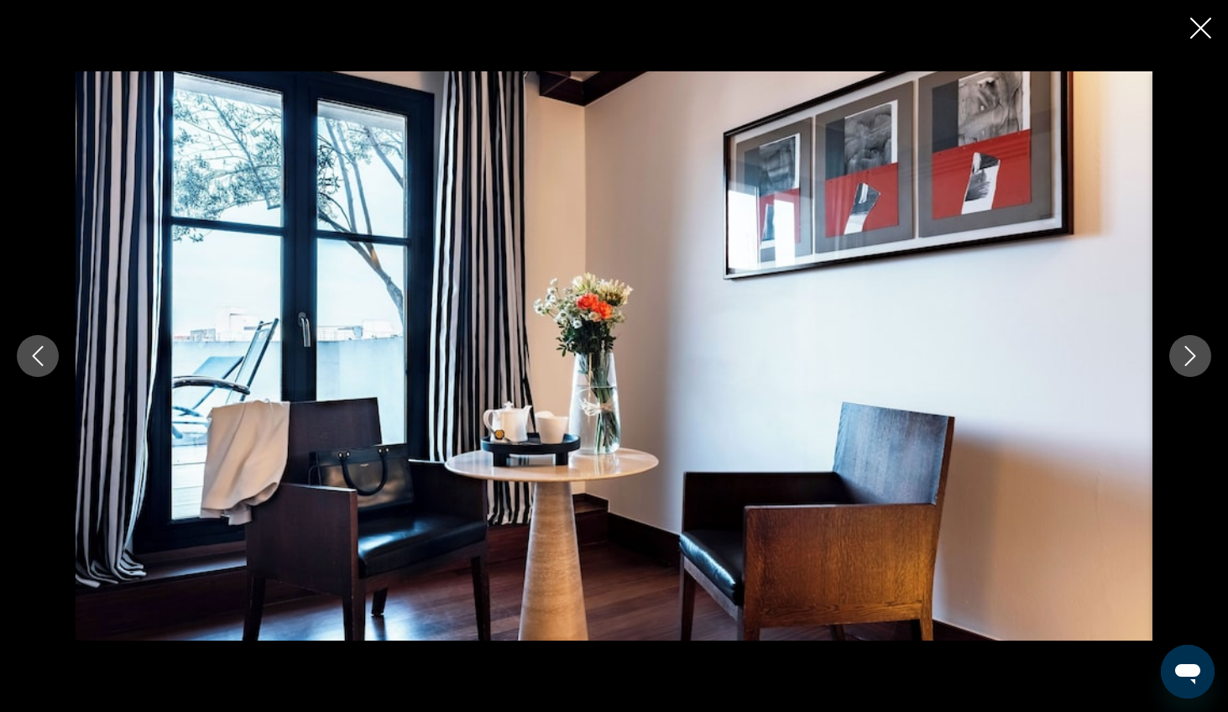
click at [1011, 351] on icon "Next image" at bounding box center [1190, 356] width 20 height 20
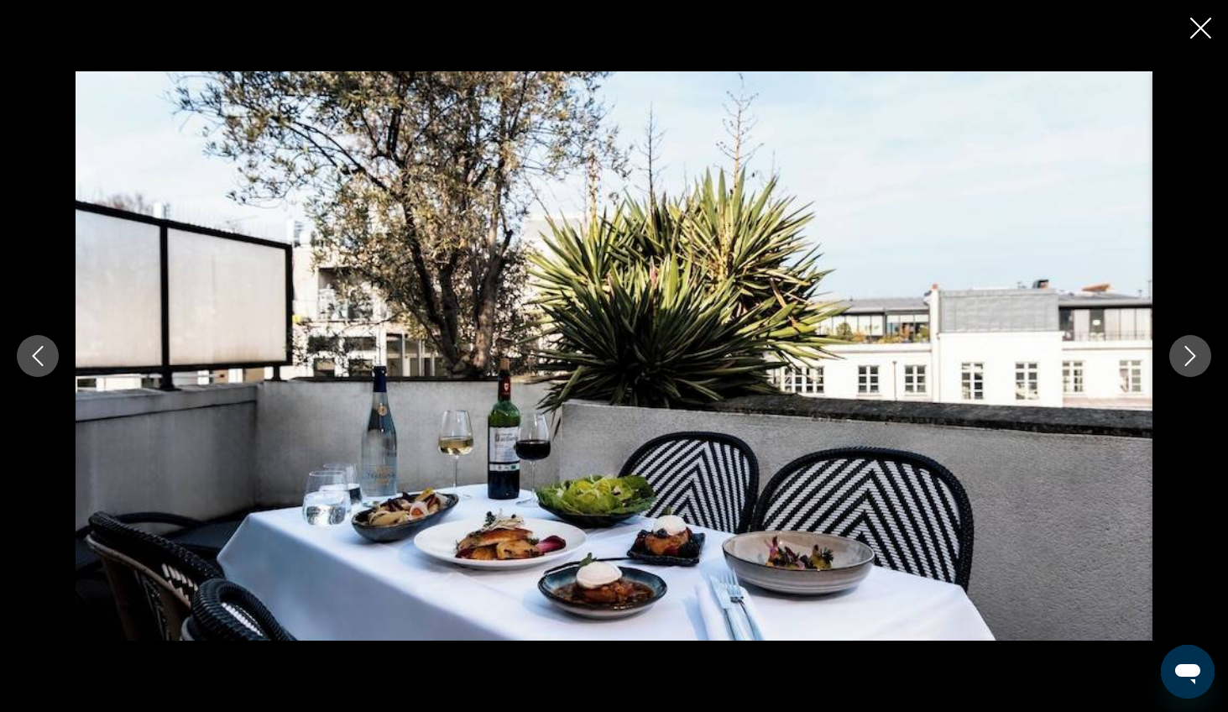
click at [1011, 351] on icon "Next image" at bounding box center [1190, 356] width 20 height 20
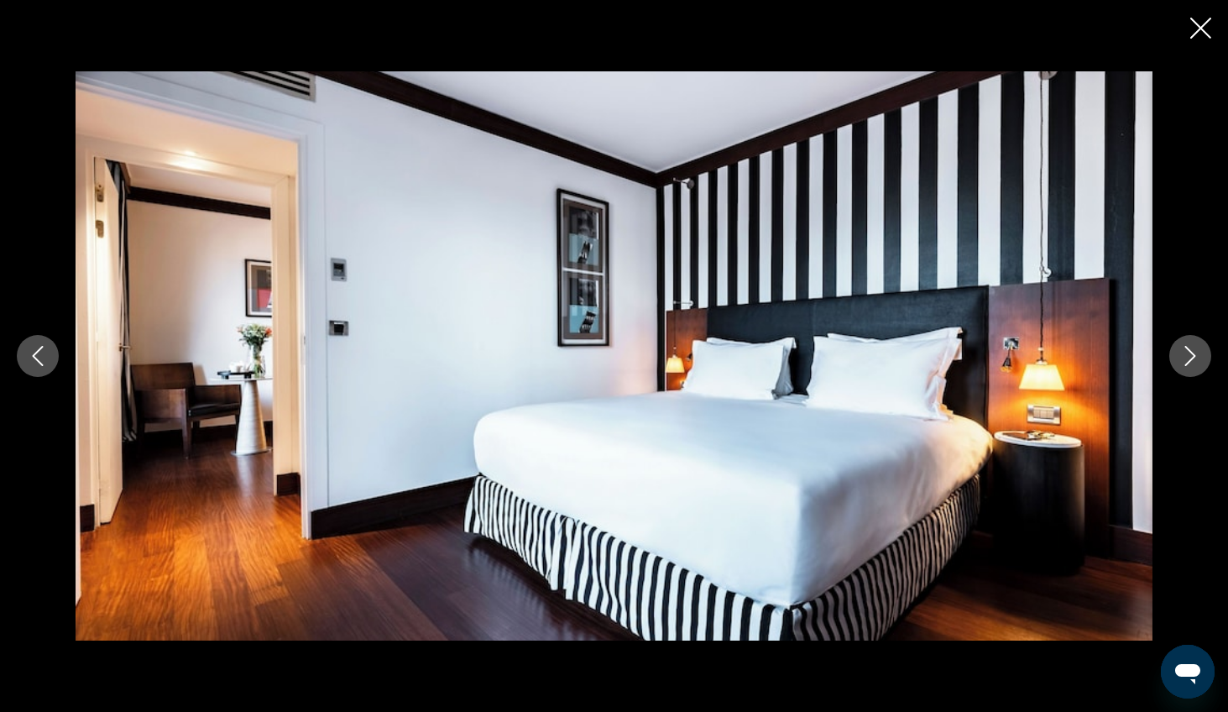
click at [1011, 351] on icon "Next image" at bounding box center [1190, 356] width 20 height 20
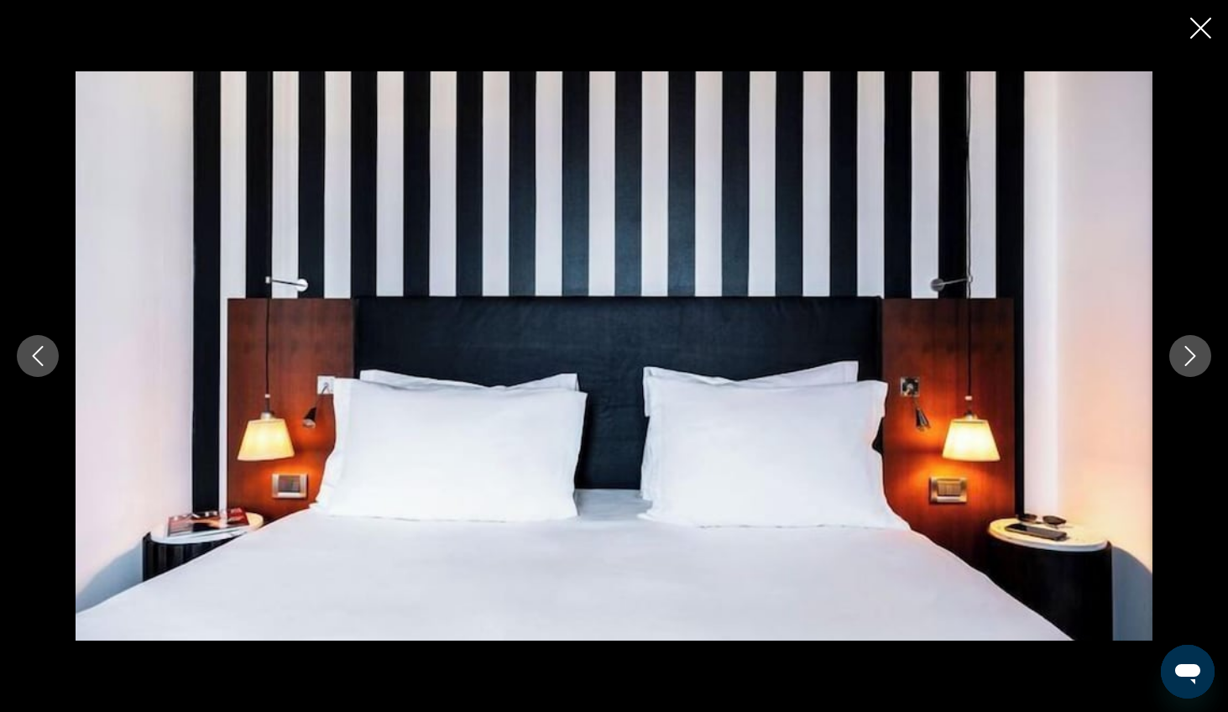
click at [1011, 351] on icon "Next image" at bounding box center [1190, 356] width 20 height 20
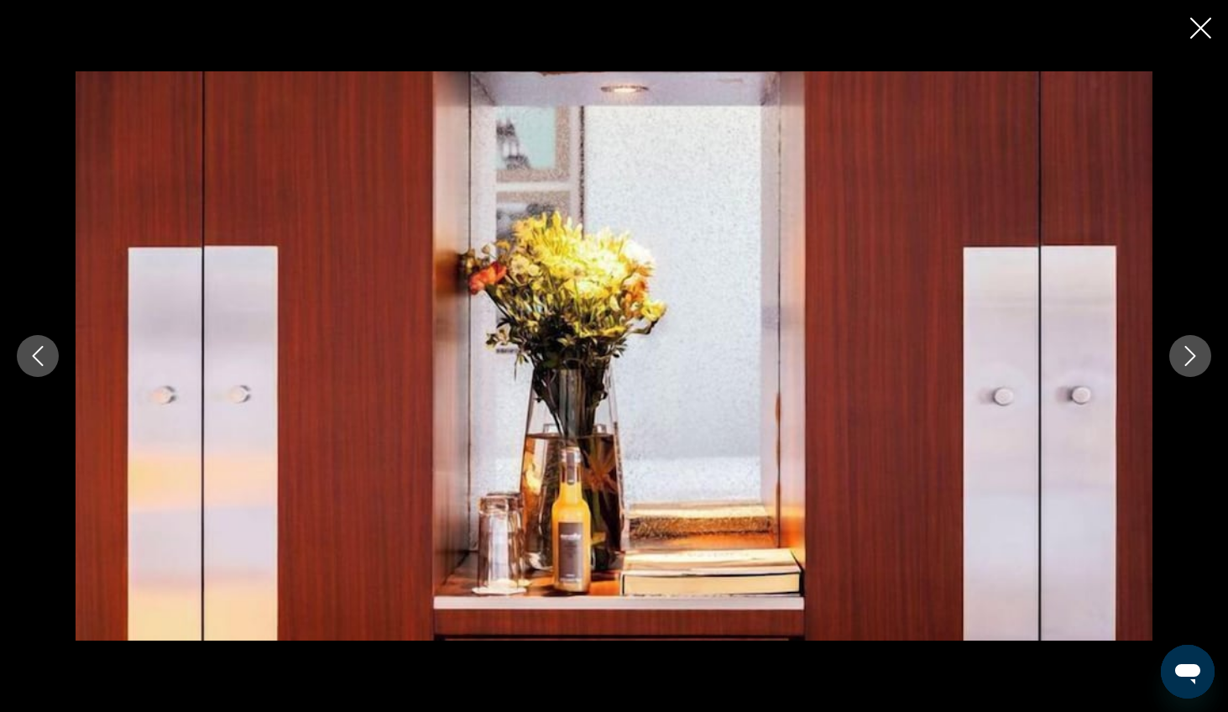
click at [1011, 351] on icon "Next image" at bounding box center [1190, 356] width 20 height 20
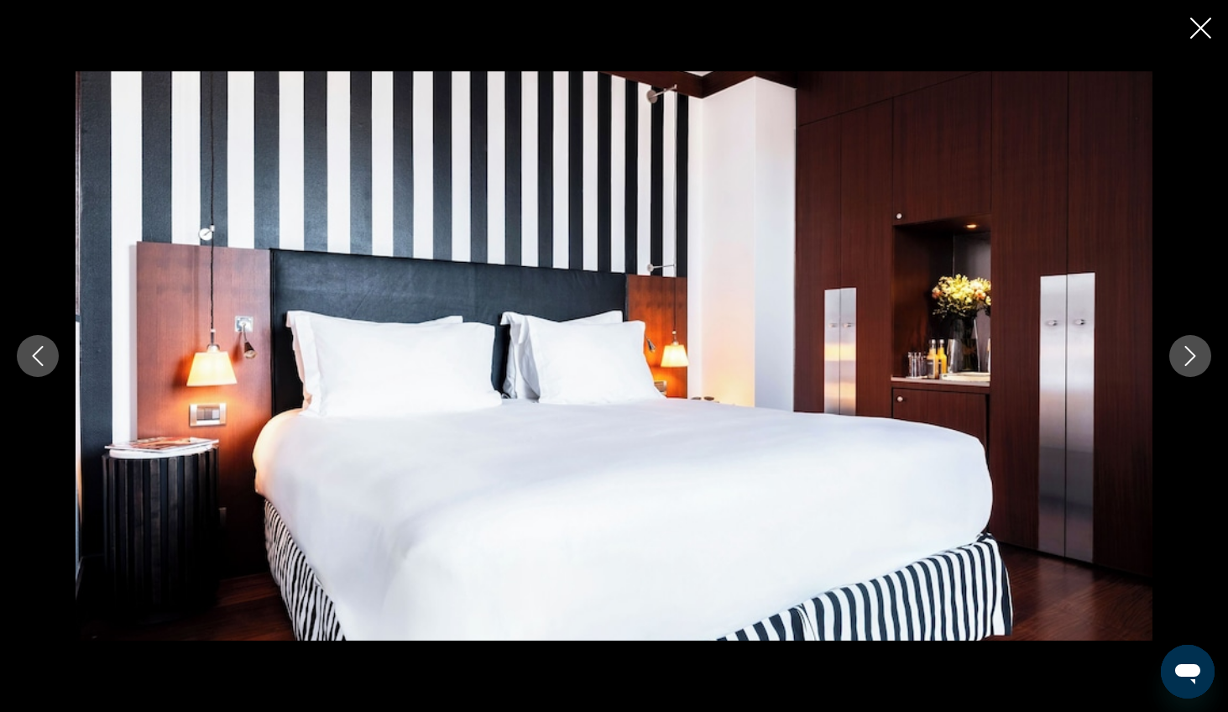
click at [1011, 351] on icon "Next image" at bounding box center [1190, 356] width 20 height 20
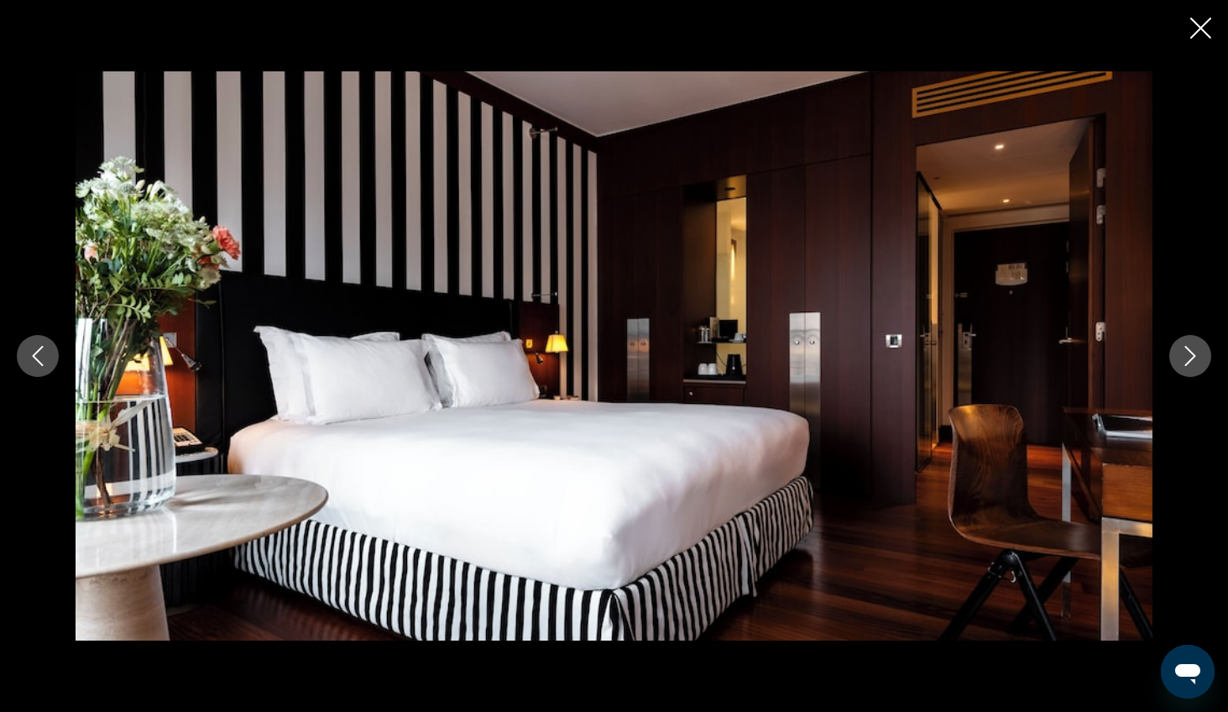
click at [1011, 351] on icon "Next image" at bounding box center [1190, 356] width 20 height 20
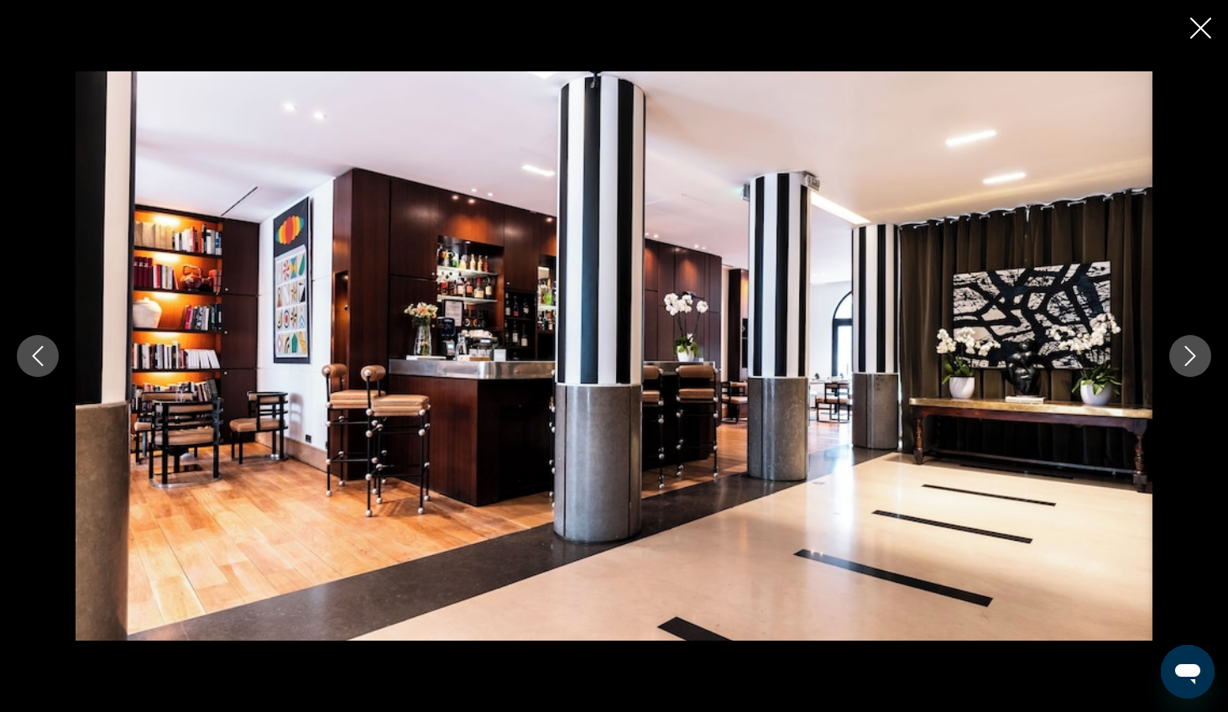
click at [1011, 351] on icon "Next image" at bounding box center [1190, 356] width 20 height 20
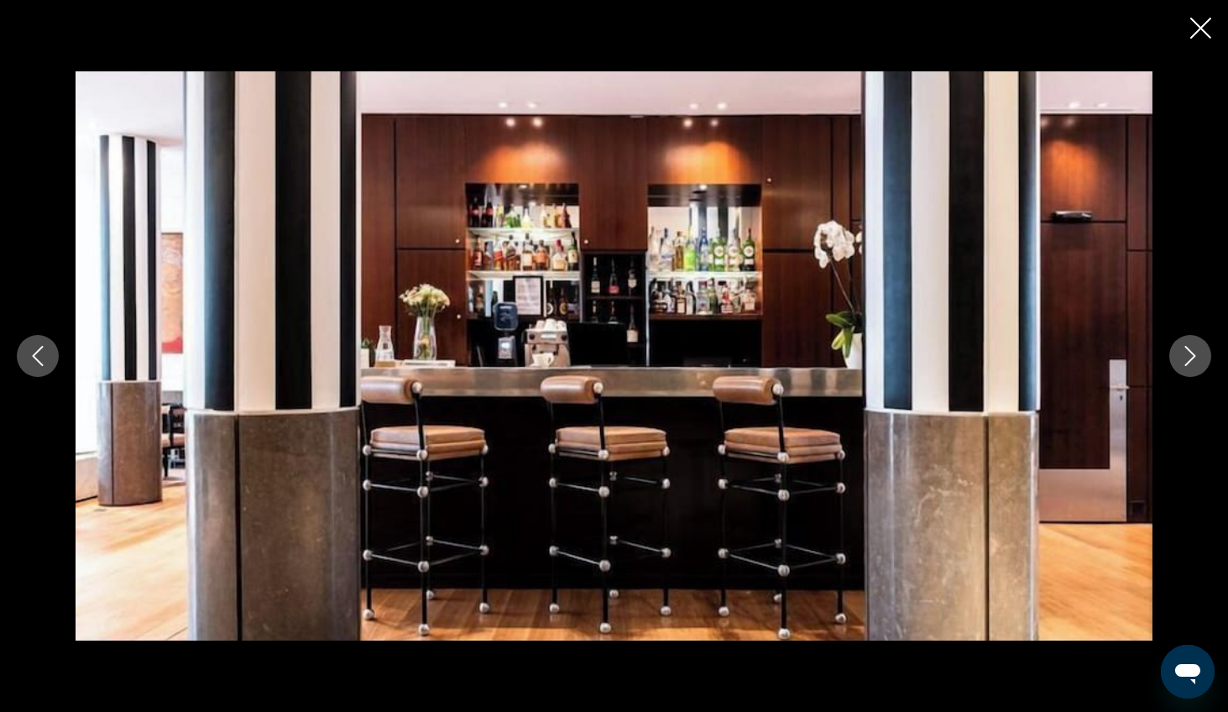
click at [1011, 351] on icon "Next image" at bounding box center [1190, 356] width 20 height 20
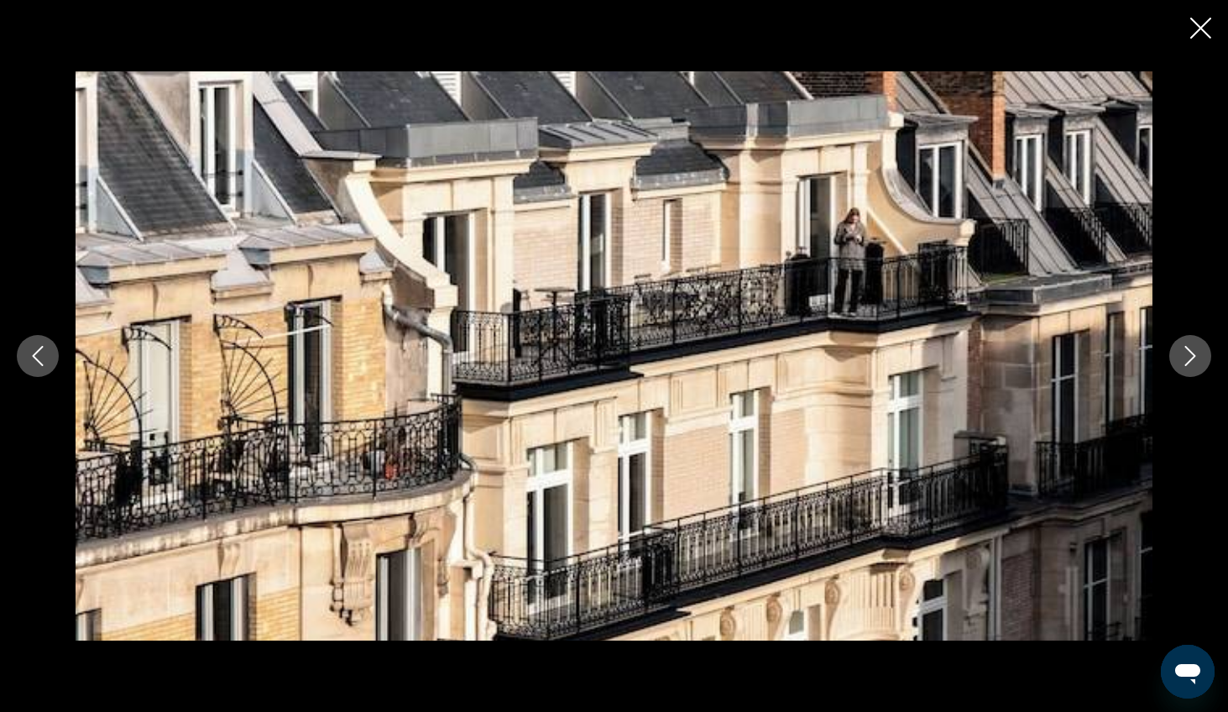
click at [1011, 351] on icon "Next image" at bounding box center [1190, 356] width 20 height 20
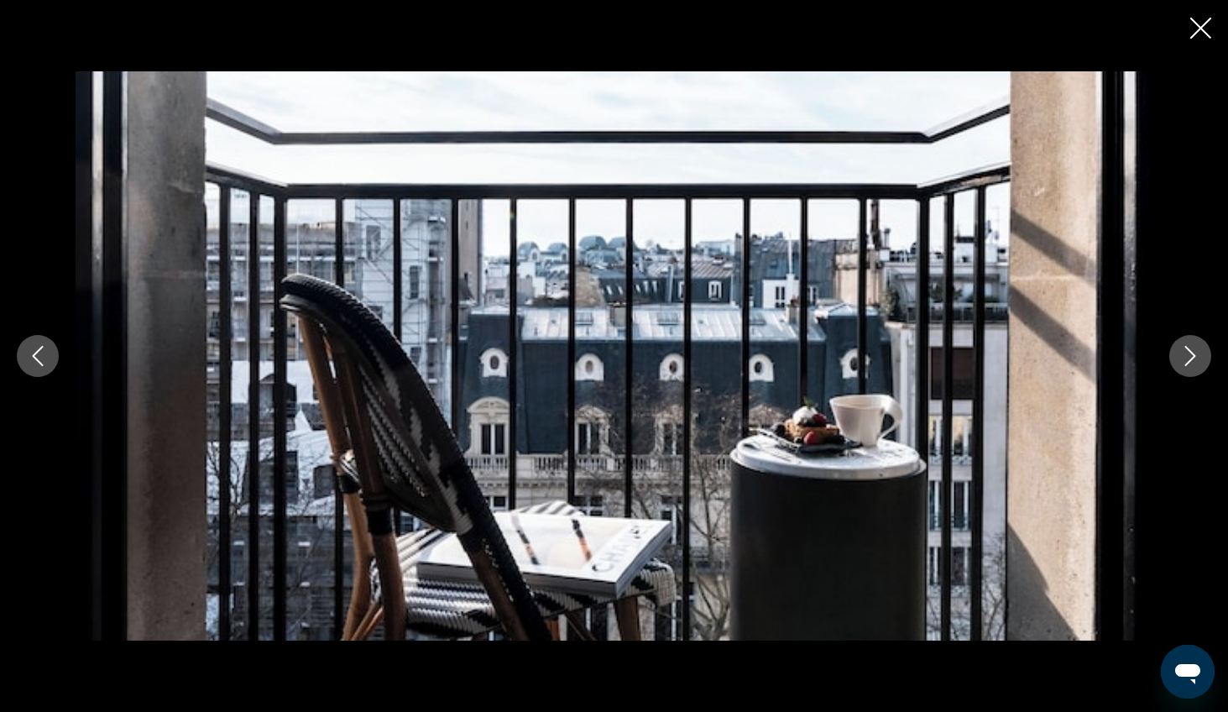
click at [1011, 351] on icon "Next image" at bounding box center [1190, 356] width 20 height 20
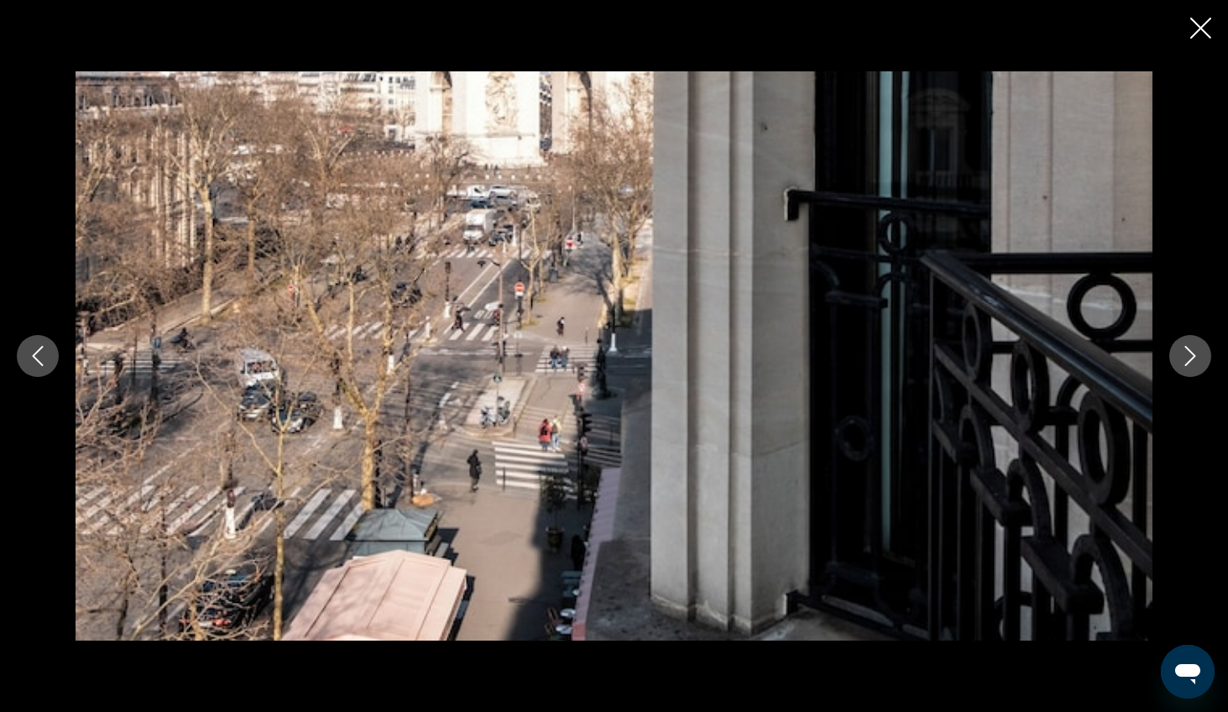
click at [1011, 351] on icon "Next image" at bounding box center [1190, 356] width 20 height 20
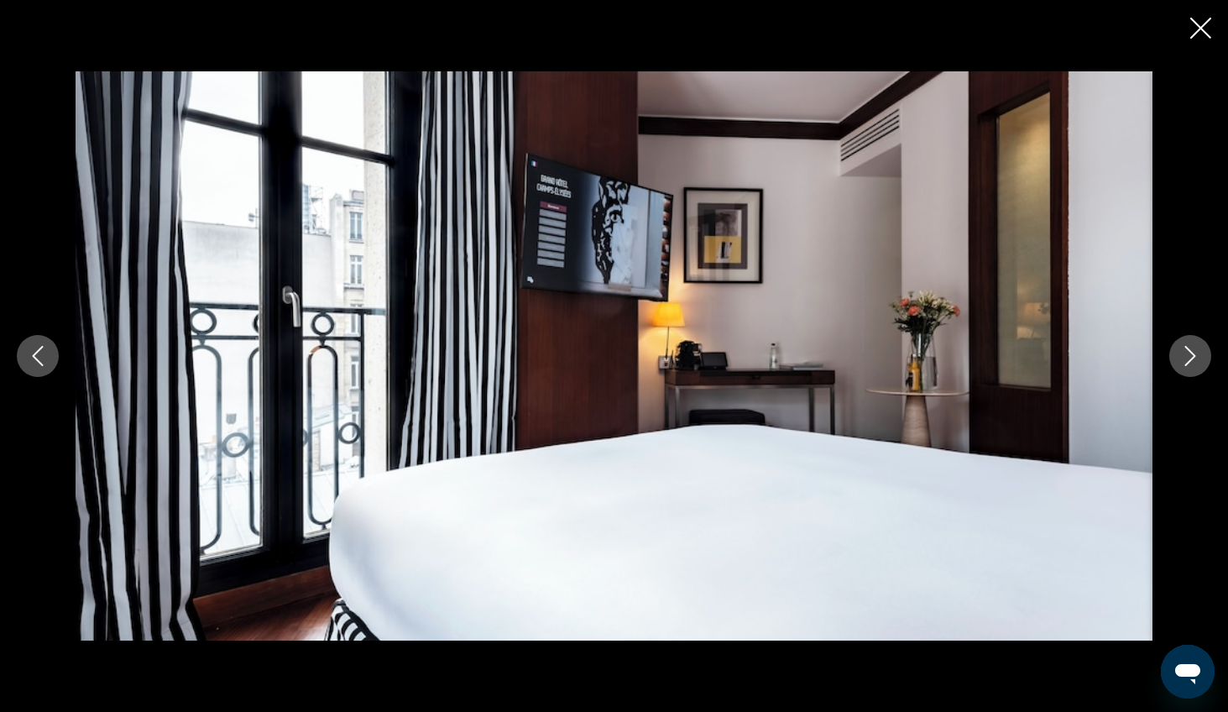
click at [1011, 351] on icon "Next image" at bounding box center [1190, 356] width 20 height 20
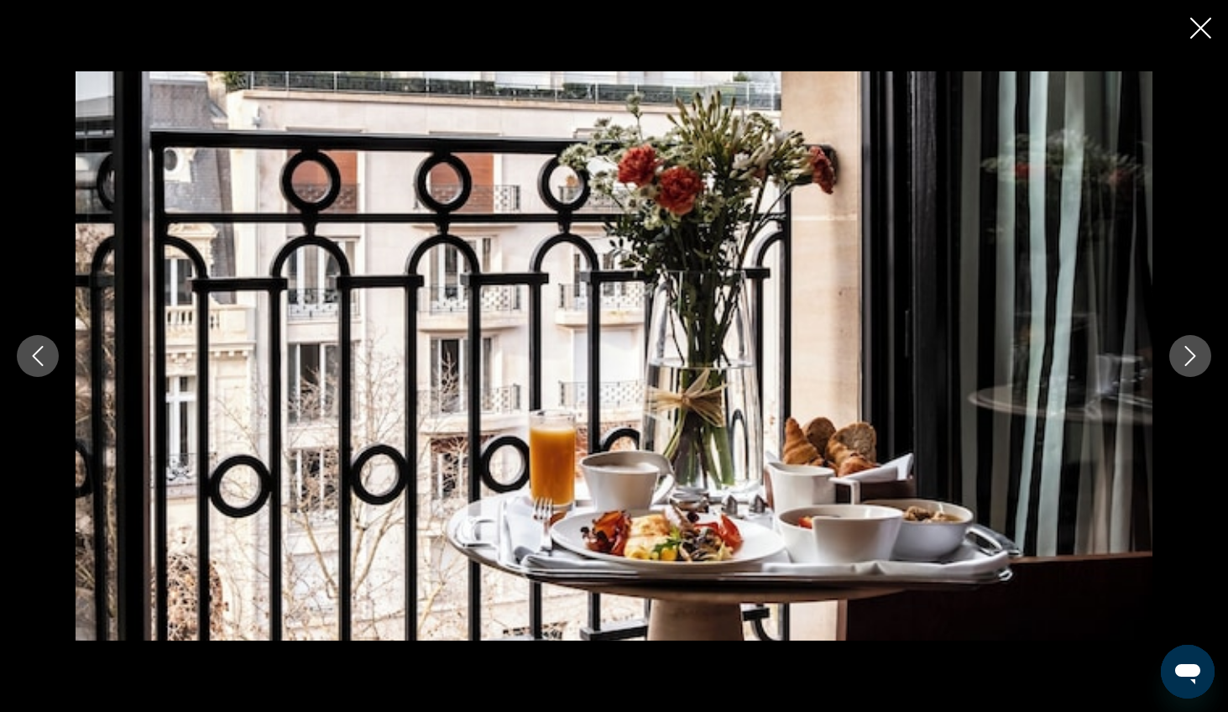
drag, startPoint x: 1199, startPoint y: 28, endPoint x: 1188, endPoint y: 48, distance: 22.9
click at [1011, 28] on icon "Close slideshow" at bounding box center [1200, 28] width 21 height 21
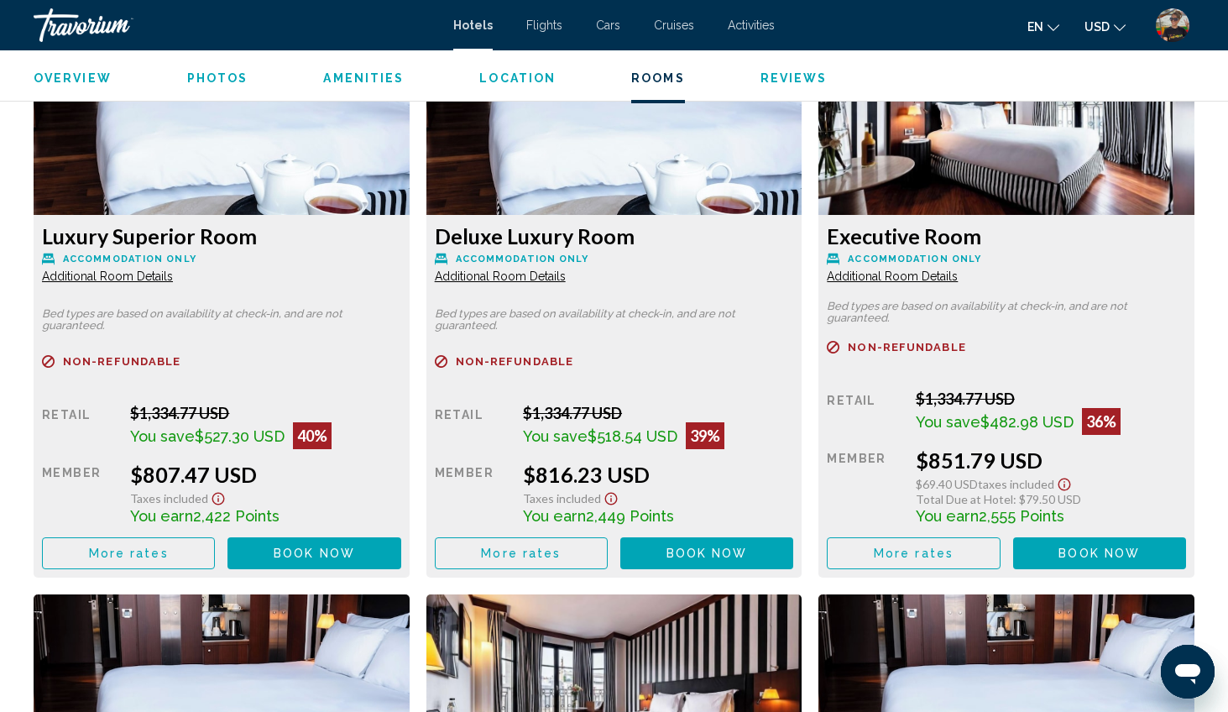
scroll to position [2923, 0]
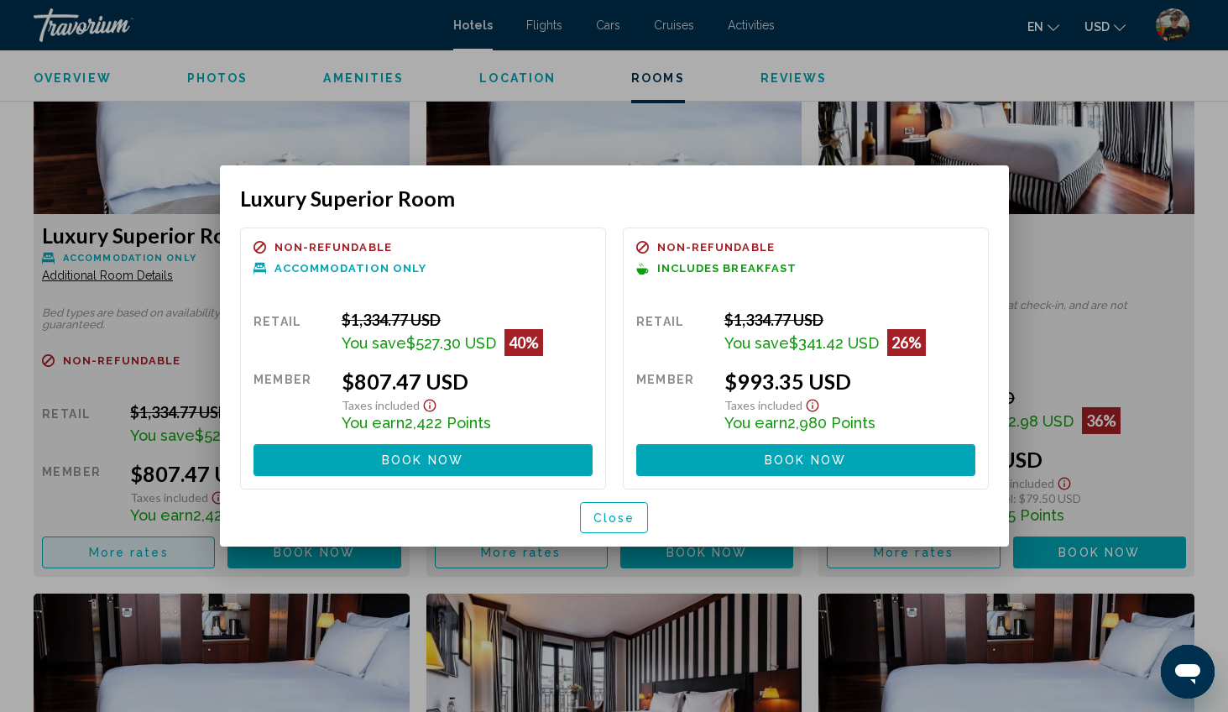
scroll to position [0, 0]
click at [592, 521] on button "Close" at bounding box center [614, 517] width 69 height 31
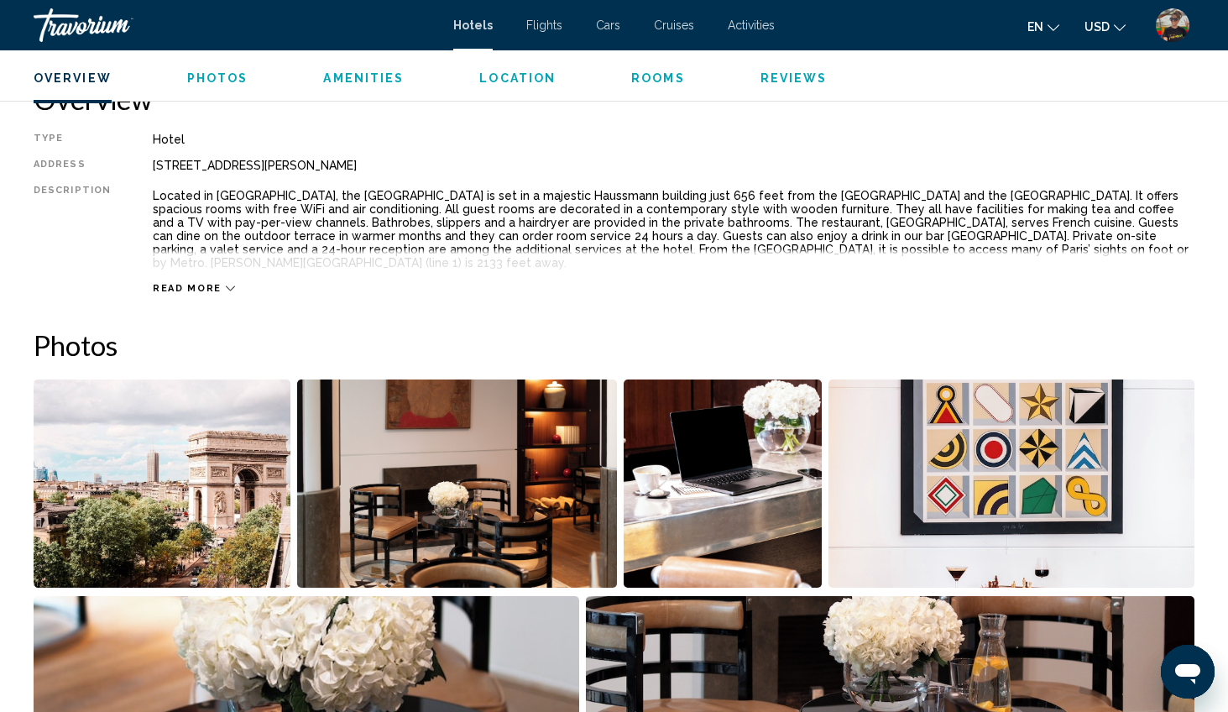
scroll to position [551, 0]
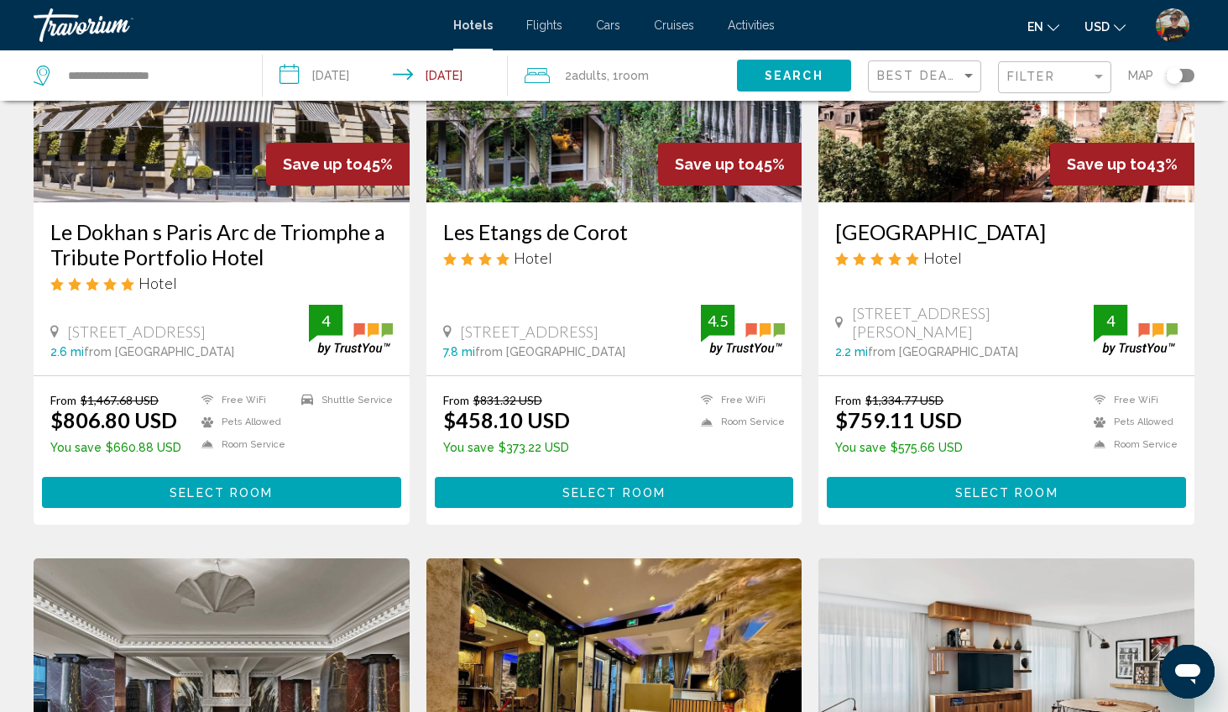
scroll to position [852, 0]
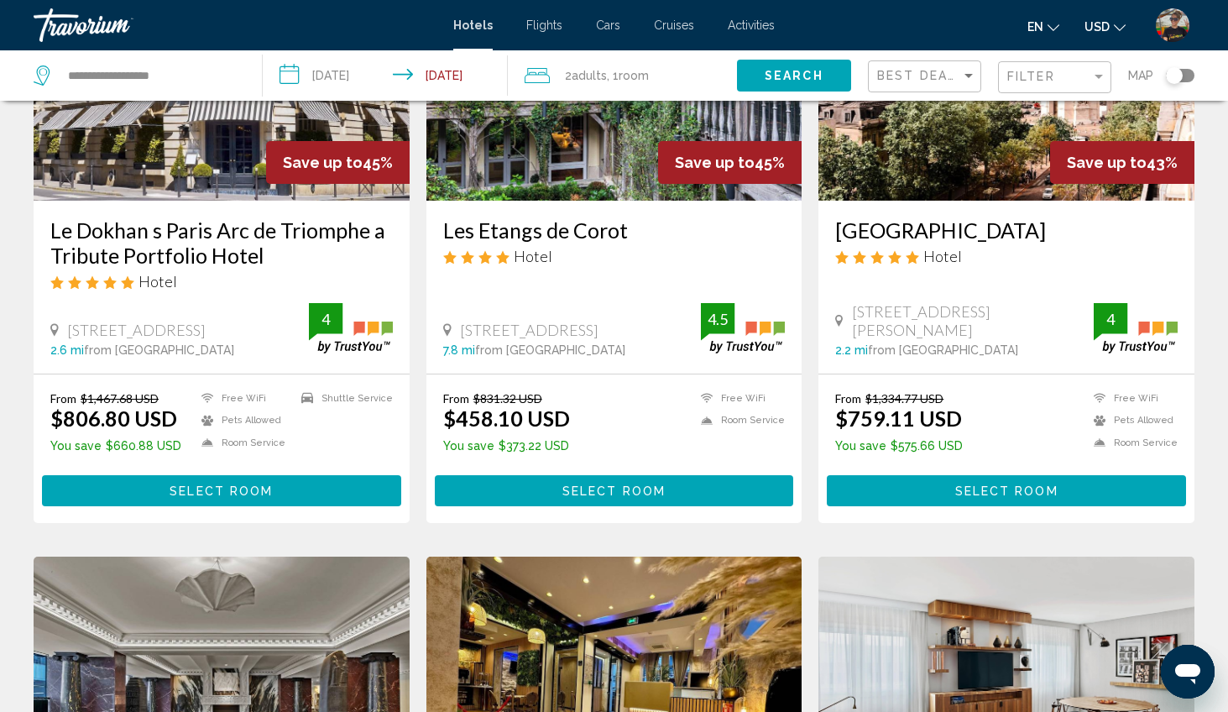
click at [217, 493] on span "Select Room" at bounding box center [220, 490] width 103 height 13
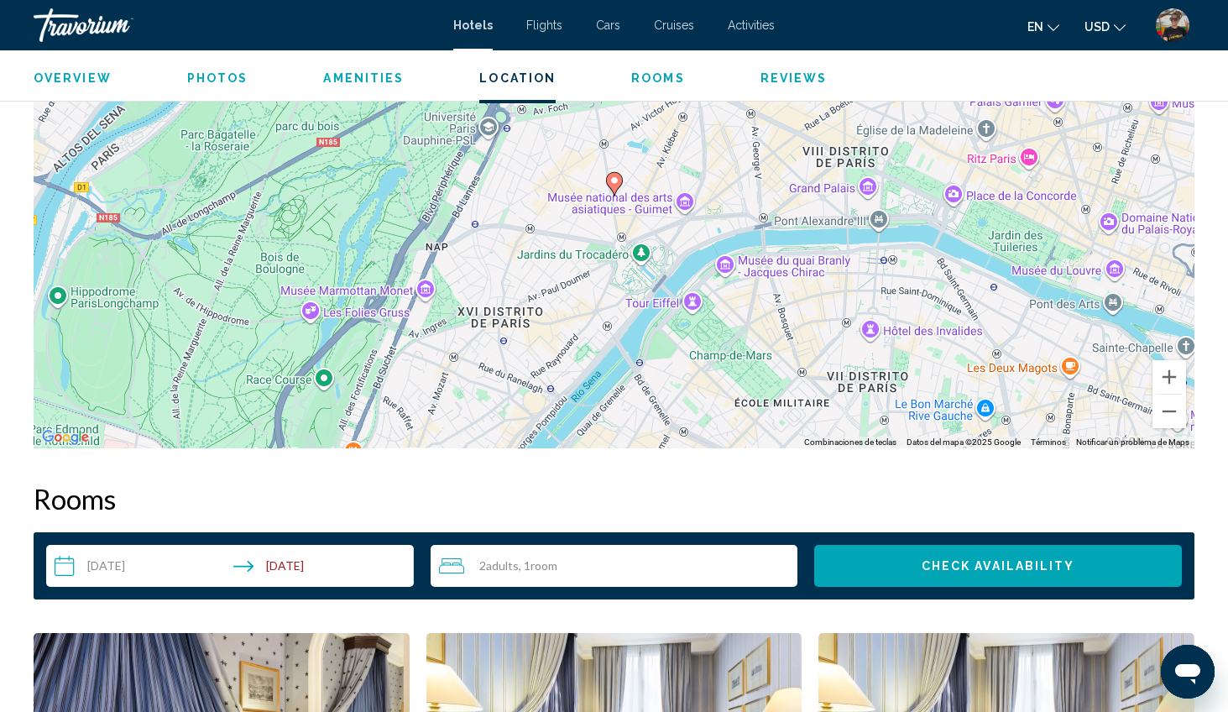
scroll to position [1739, 0]
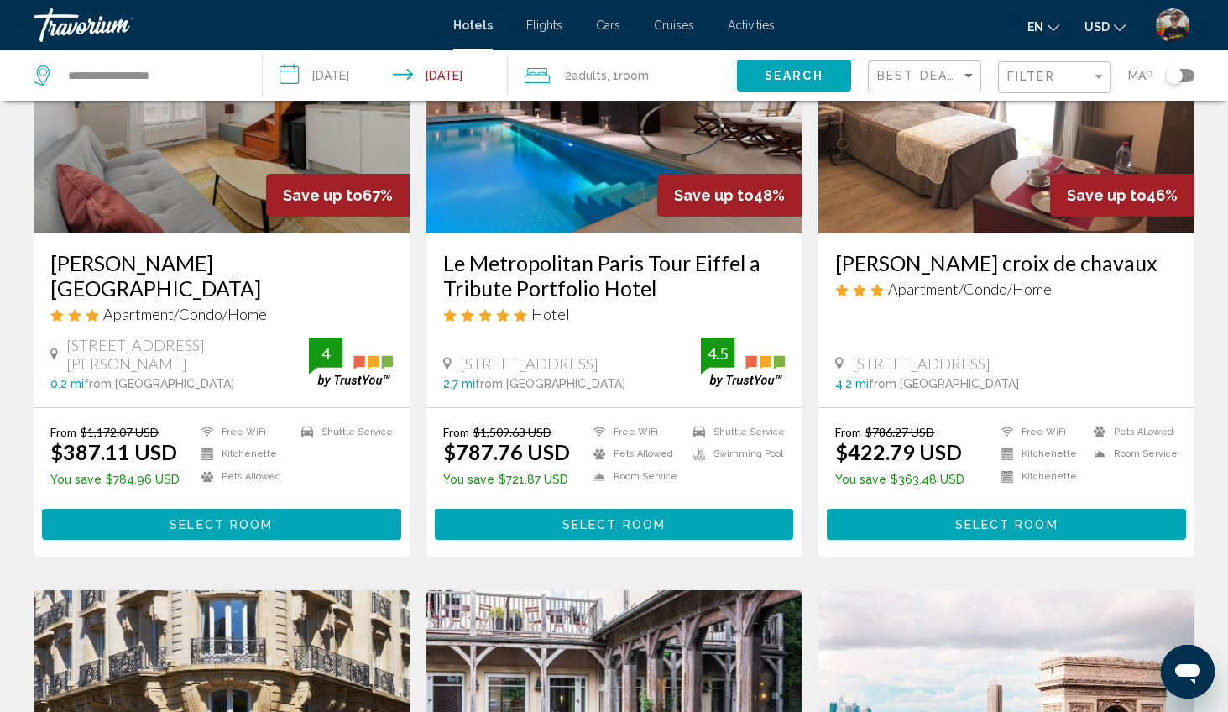
scroll to position [211, 0]
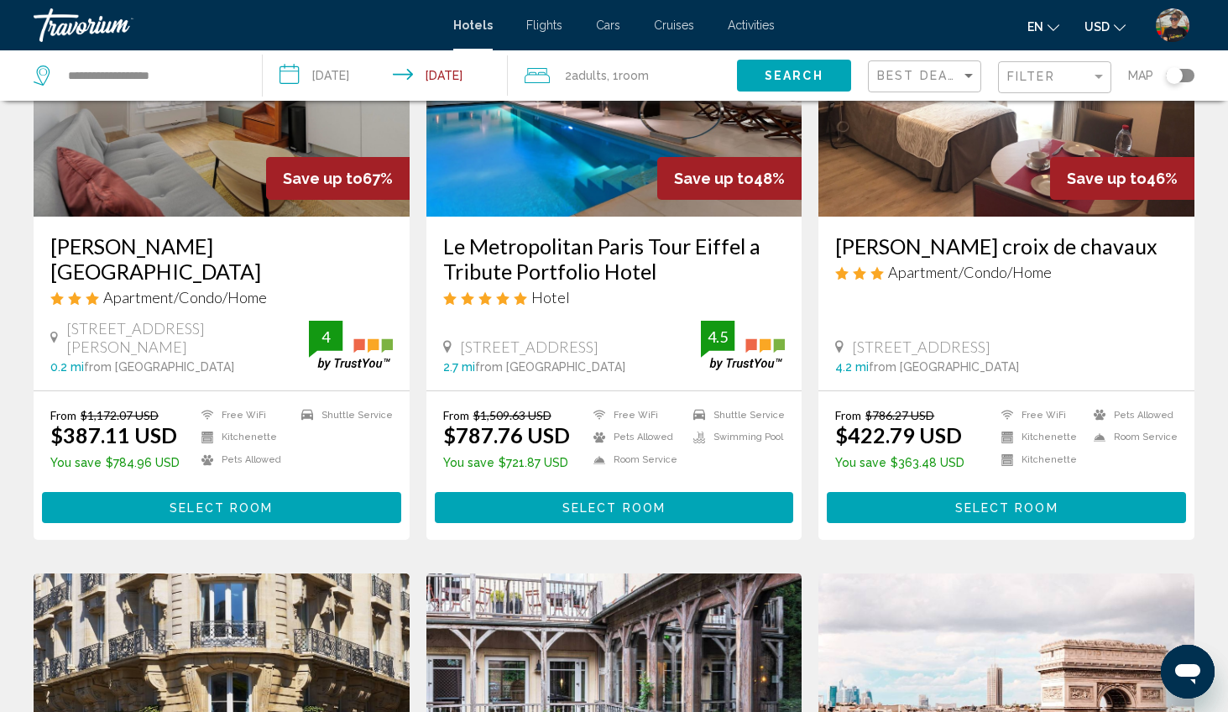
click at [571, 506] on span "Select Room" at bounding box center [613, 507] width 103 height 13
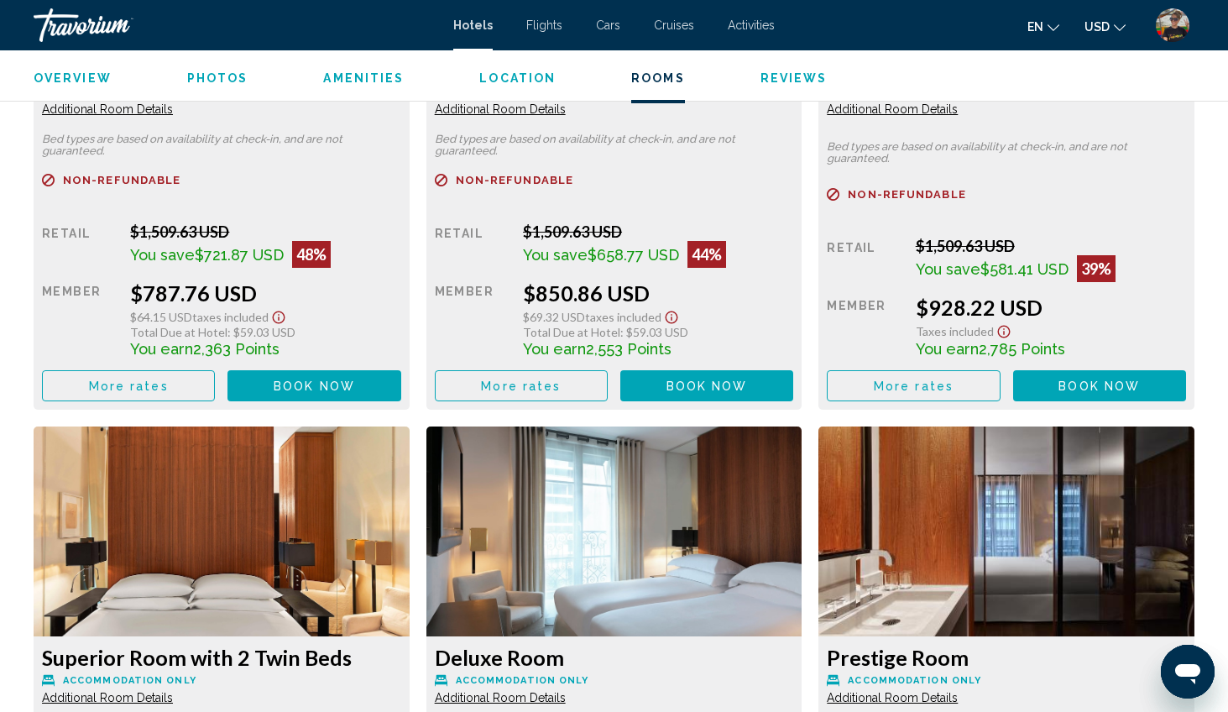
scroll to position [2539, 0]
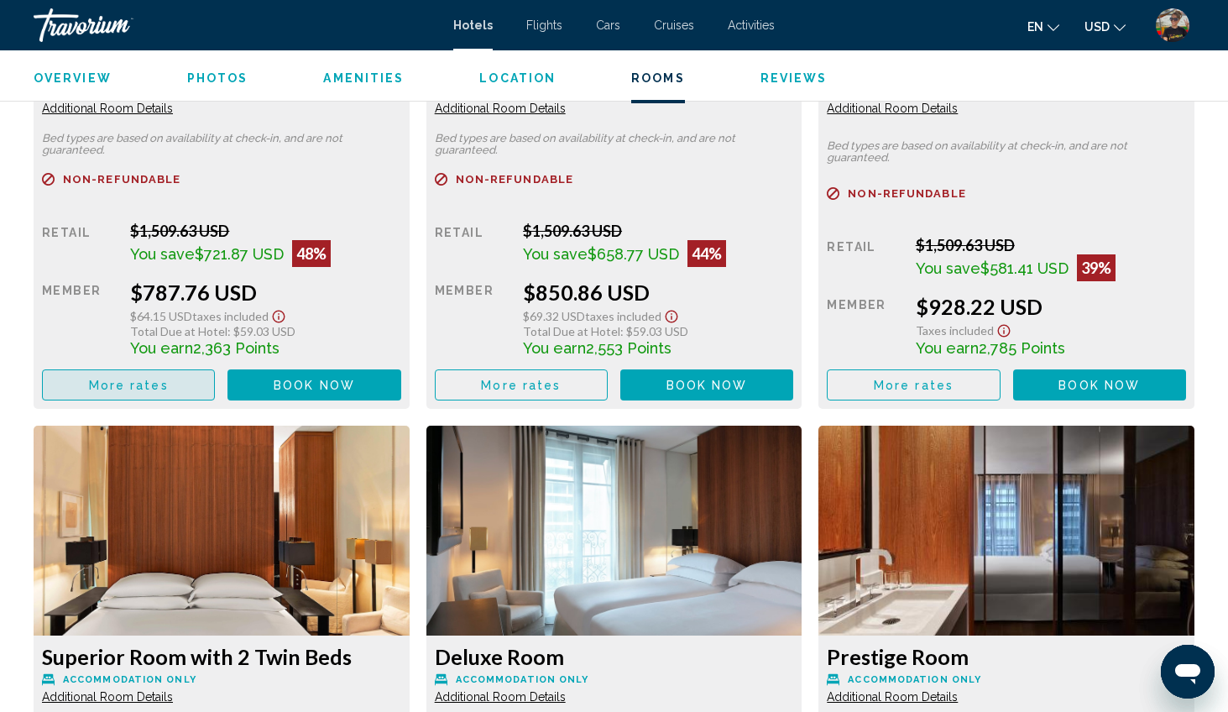
click at [98, 384] on span "More rates" at bounding box center [129, 384] width 80 height 13
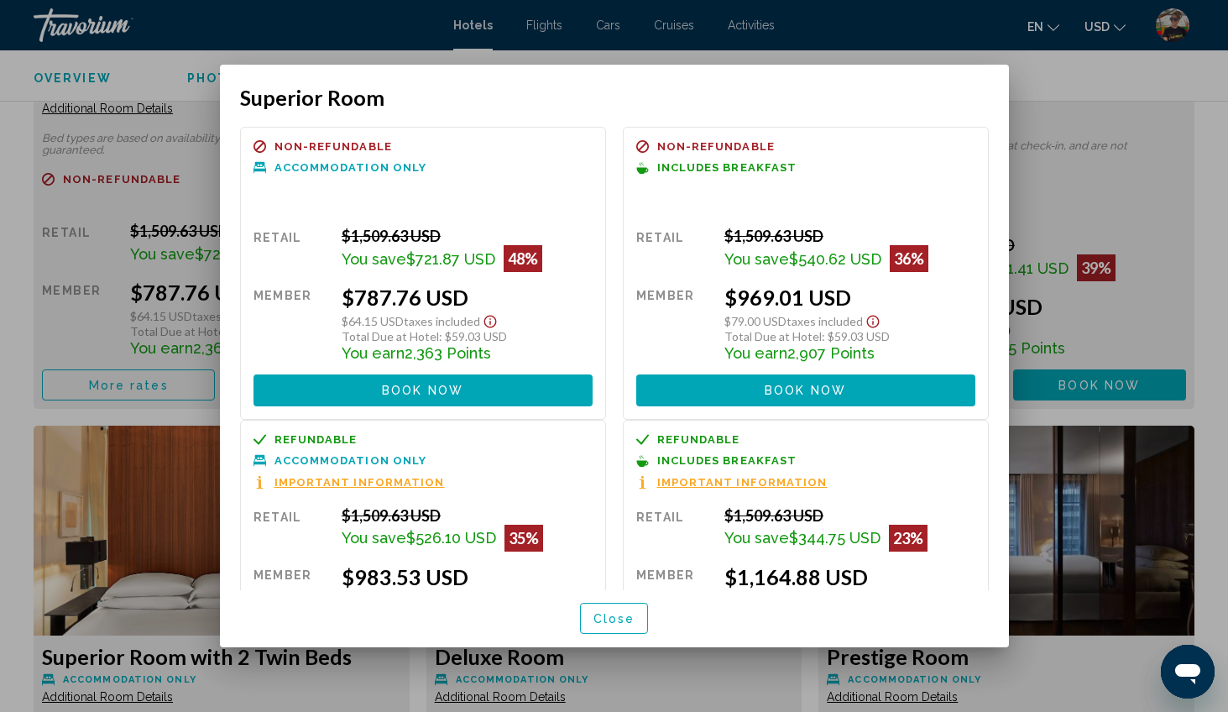
click at [626, 617] on span "Close" at bounding box center [614, 618] width 42 height 13
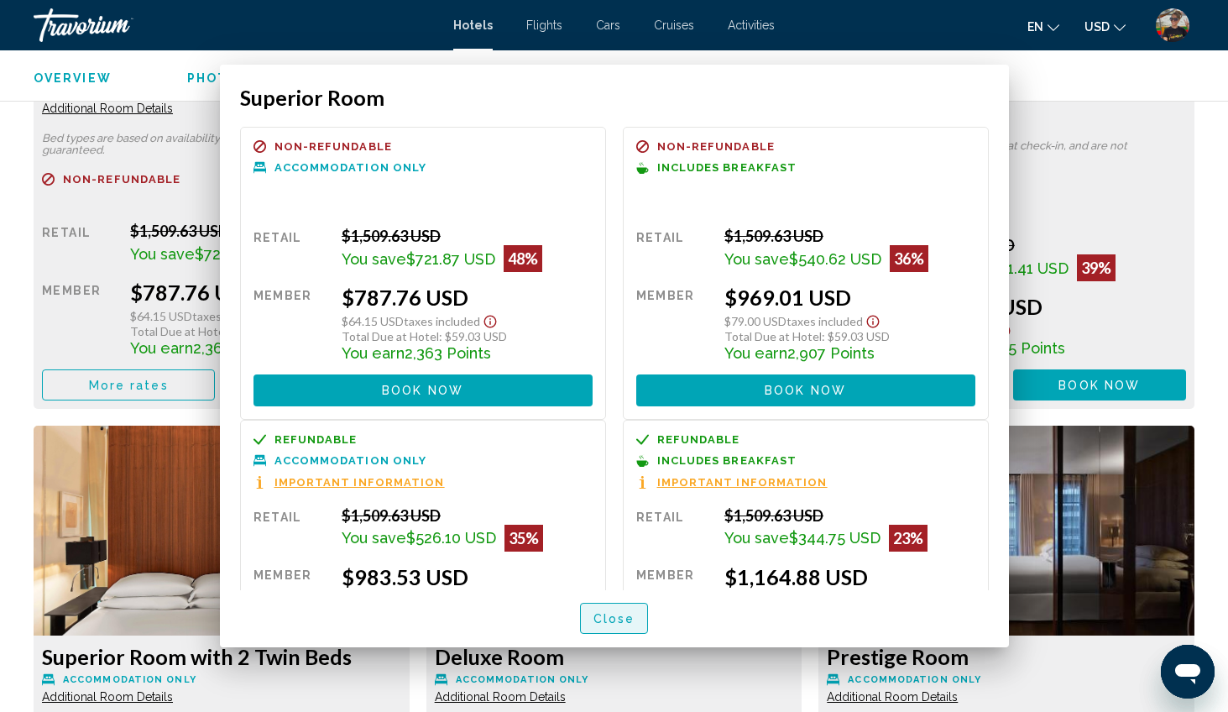
scroll to position [2539, 0]
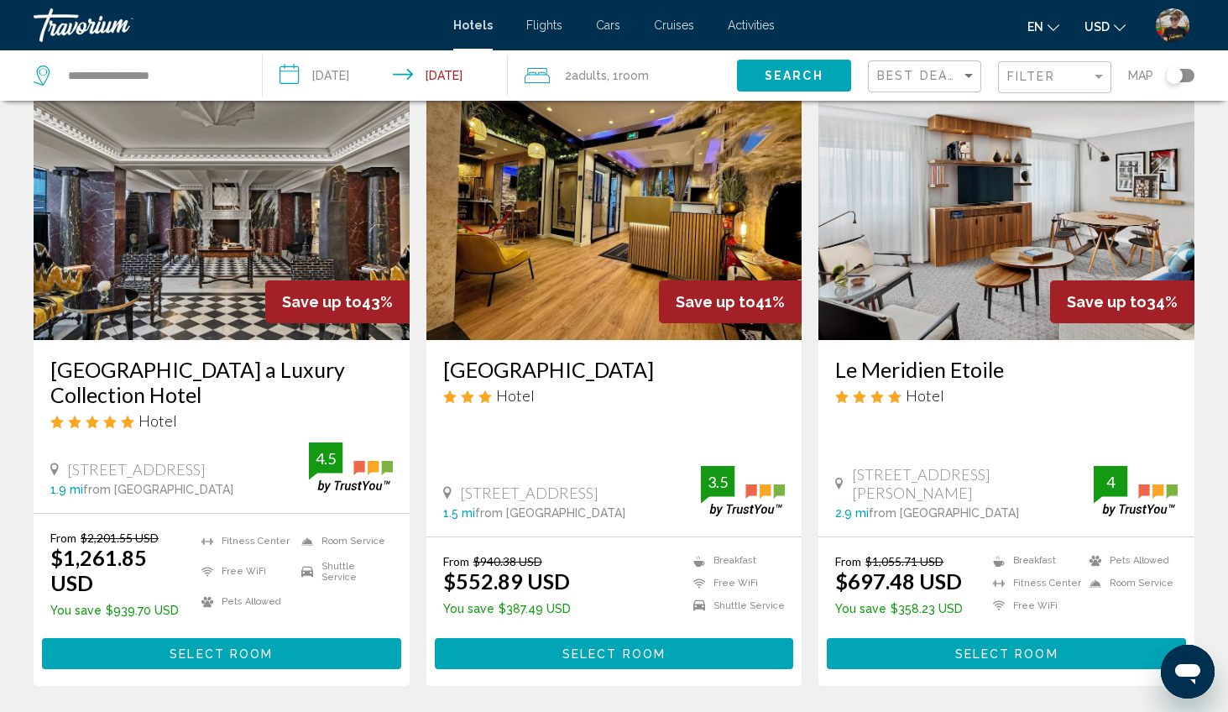
scroll to position [1341, 0]
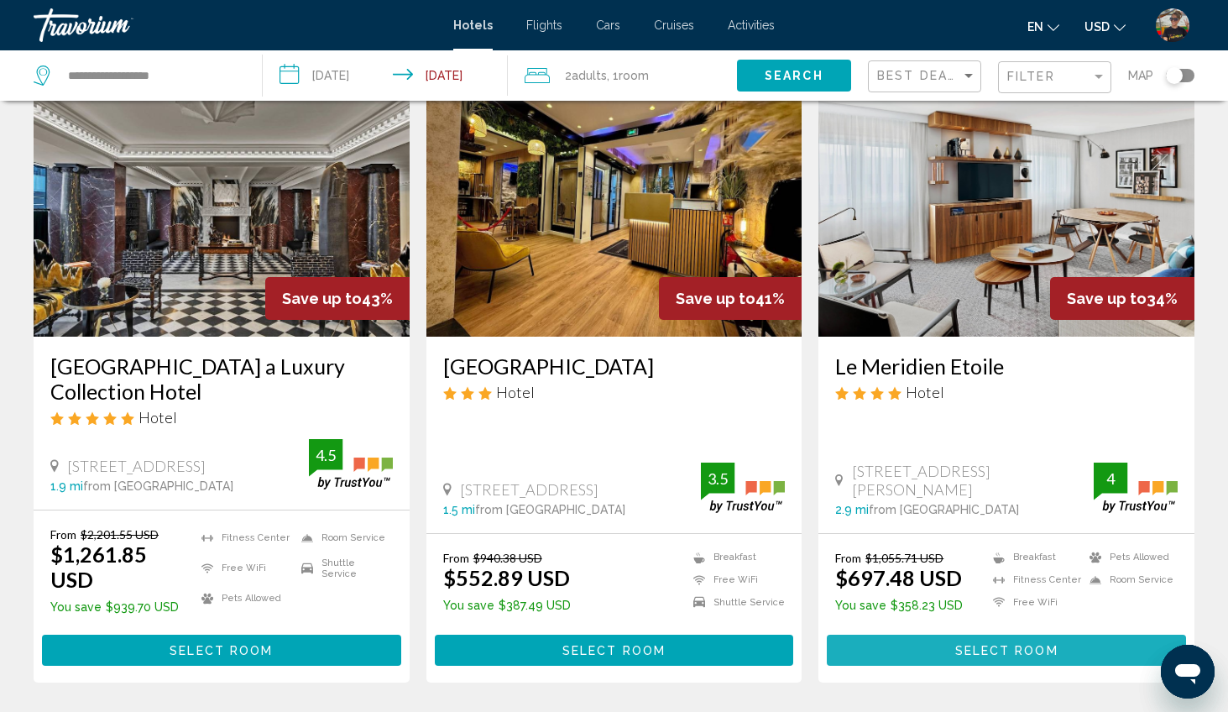
click at [1011, 644] on span "Select Room" at bounding box center [1006, 650] width 103 height 13
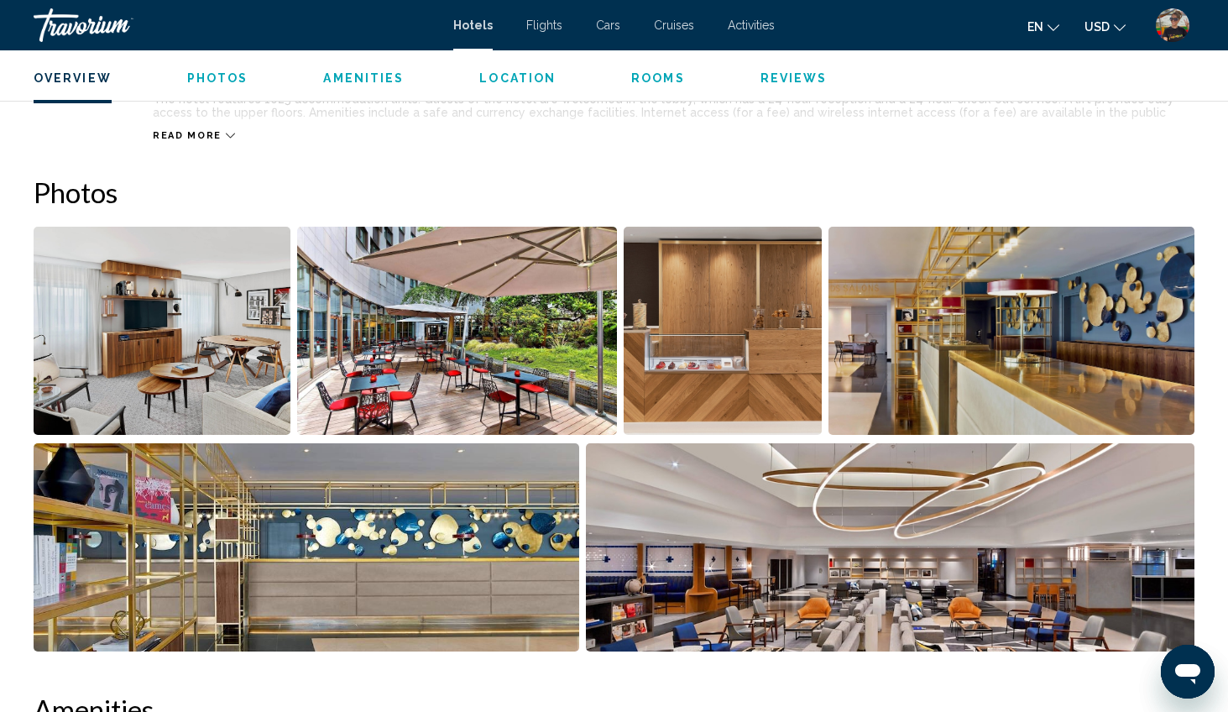
scroll to position [726, 0]
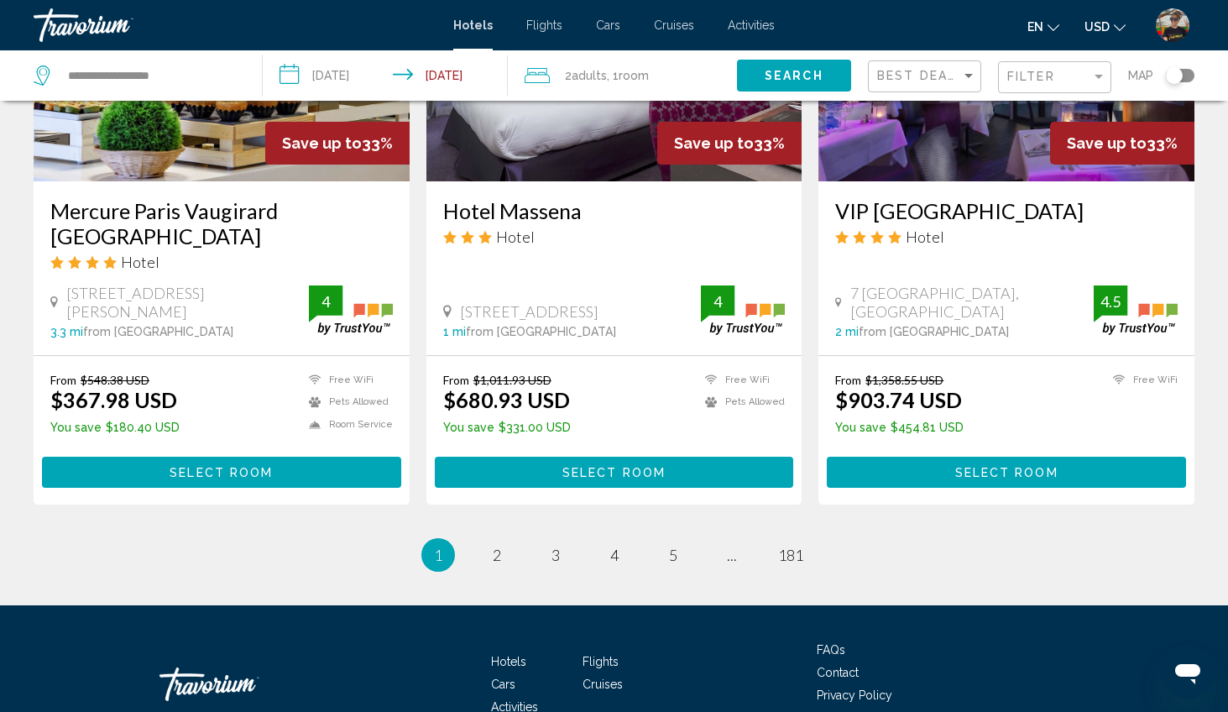
scroll to position [2217, 0]
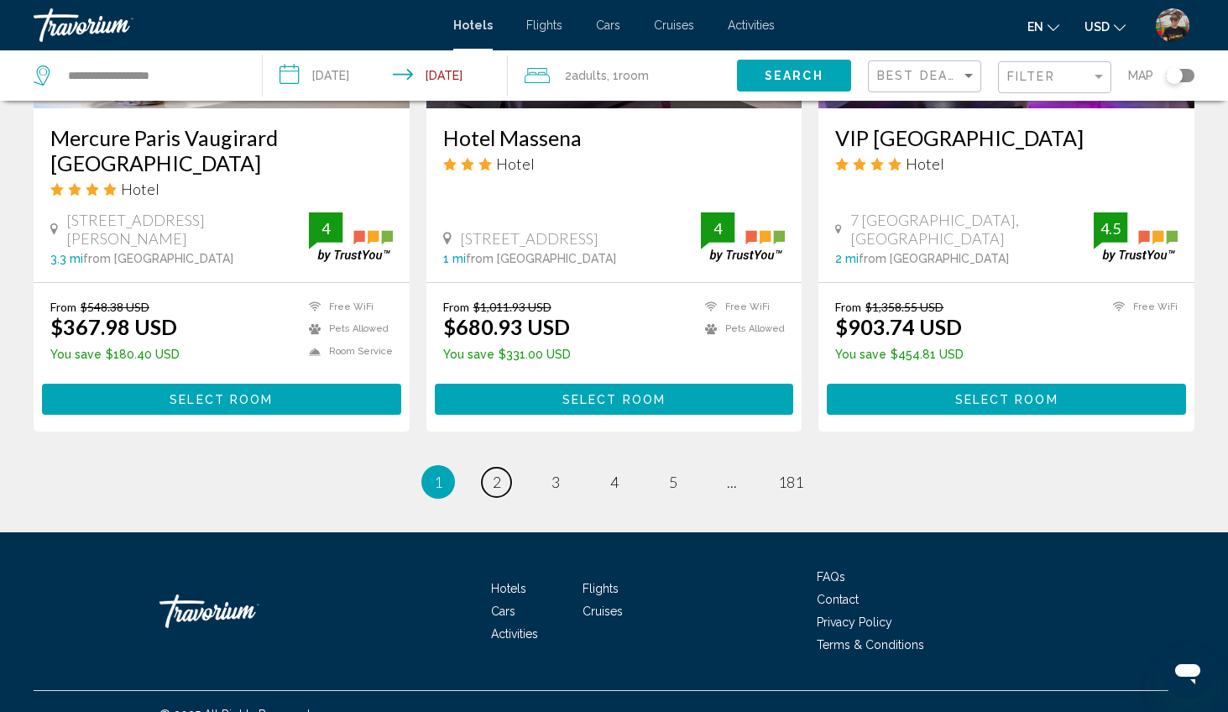
click at [487, 467] on link "page 2" at bounding box center [496, 481] width 29 height 29
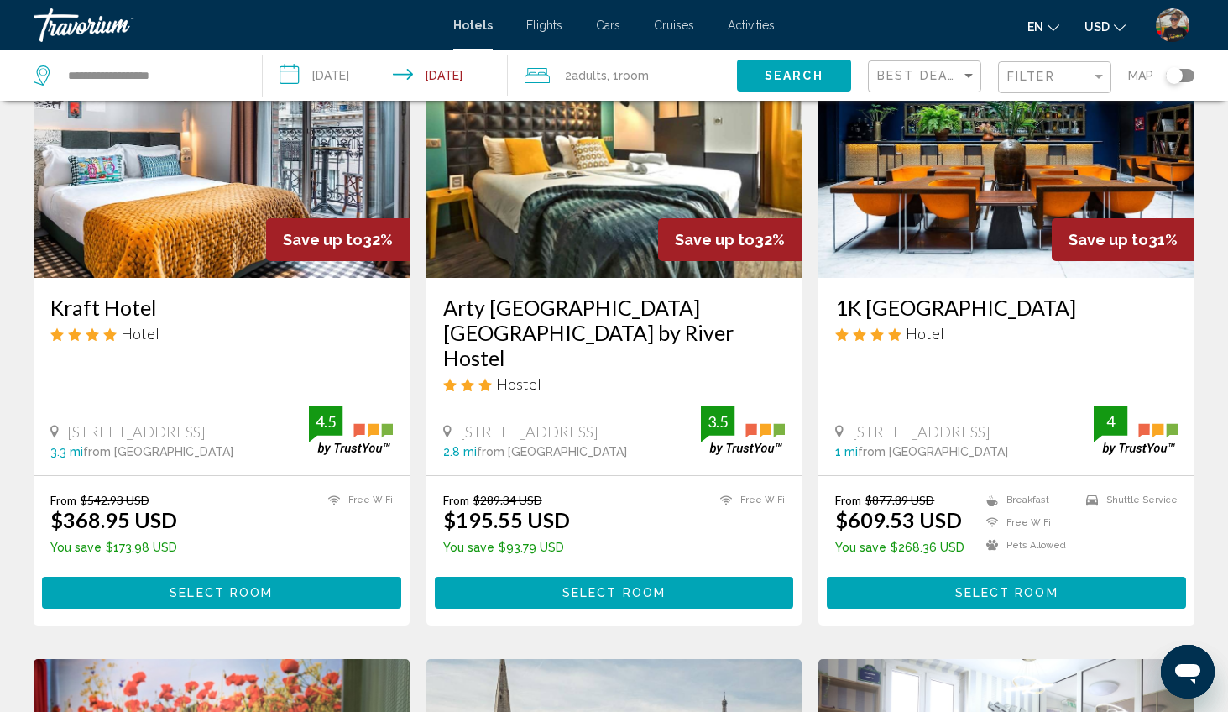
scroll to position [146, 0]
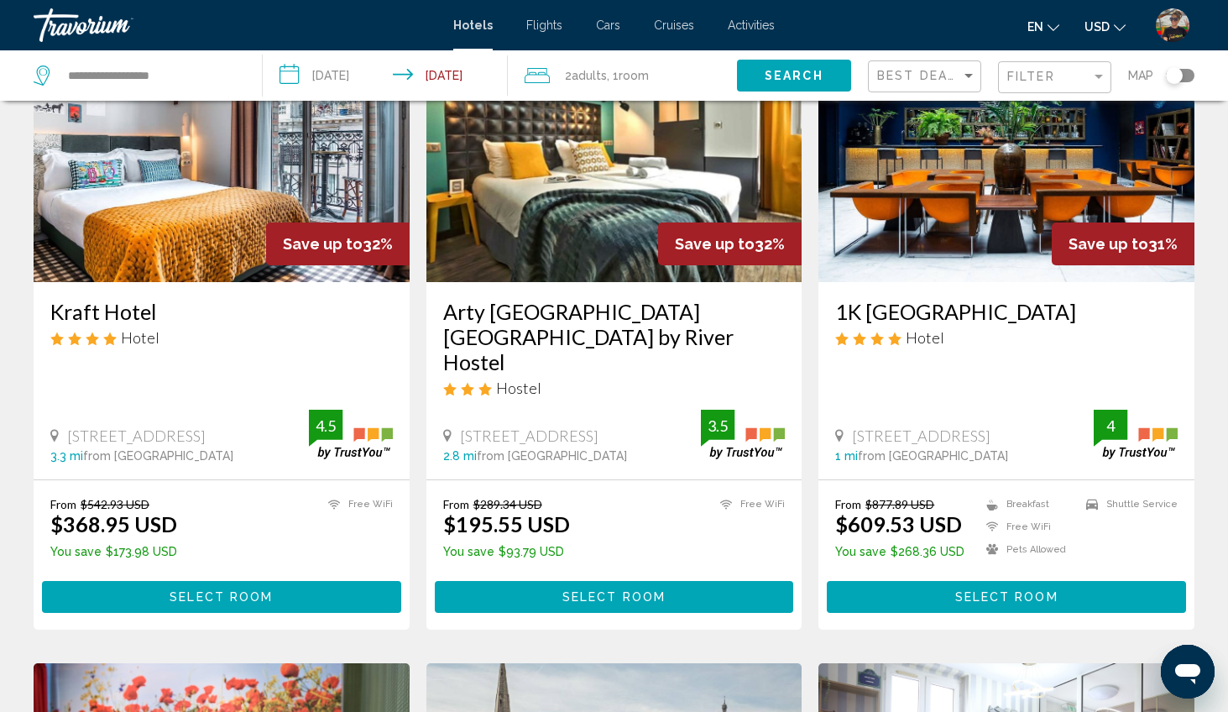
click at [962, 589] on span "Select Room" at bounding box center [1006, 595] width 103 height 13
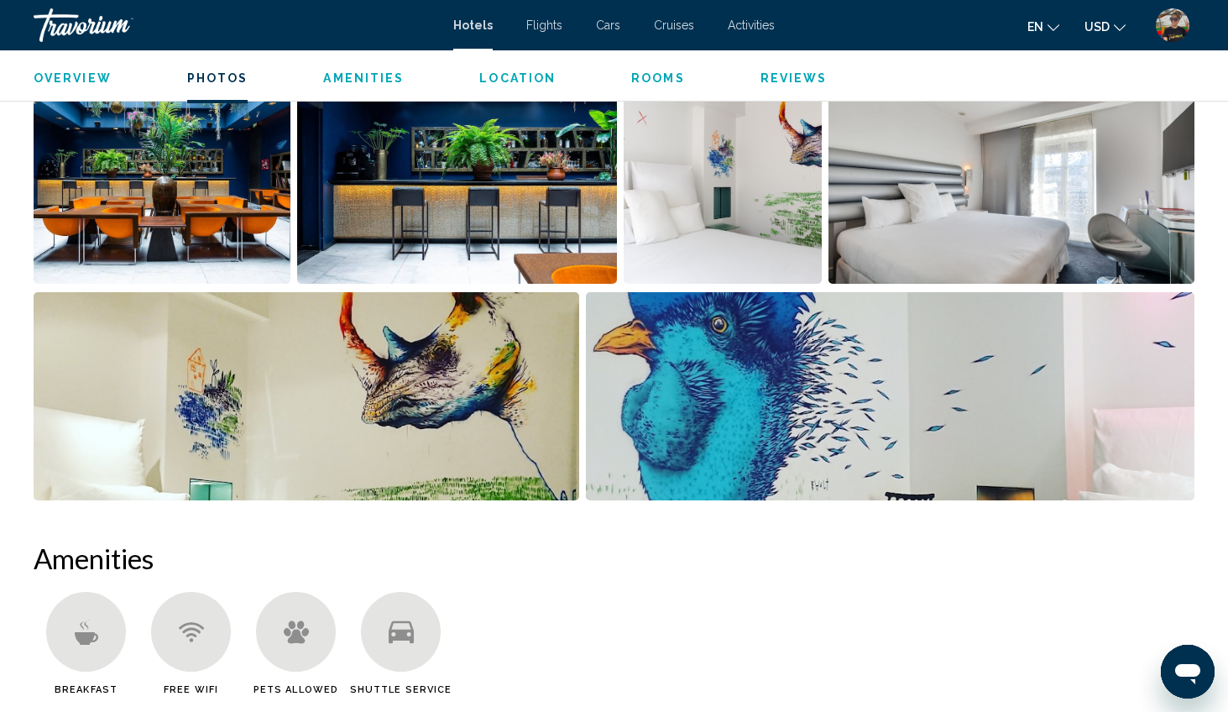
scroll to position [898, 0]
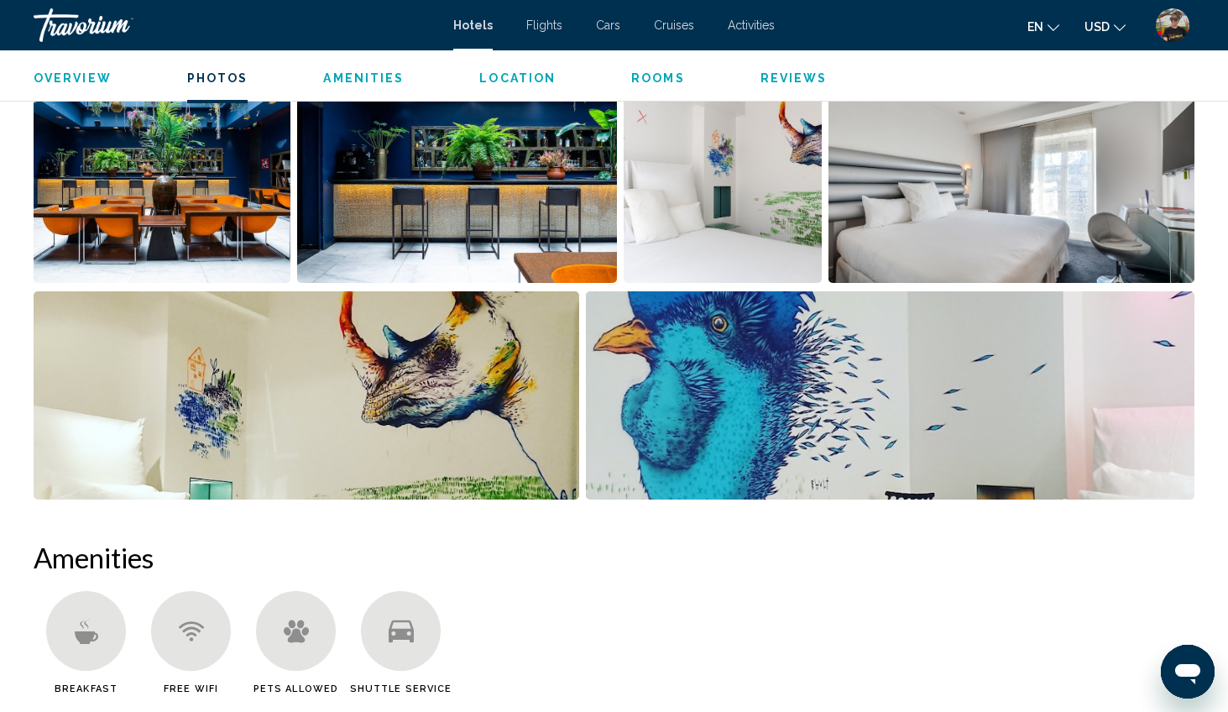
click at [280, 206] on img "Open full-screen image slider" at bounding box center [162, 179] width 257 height 208
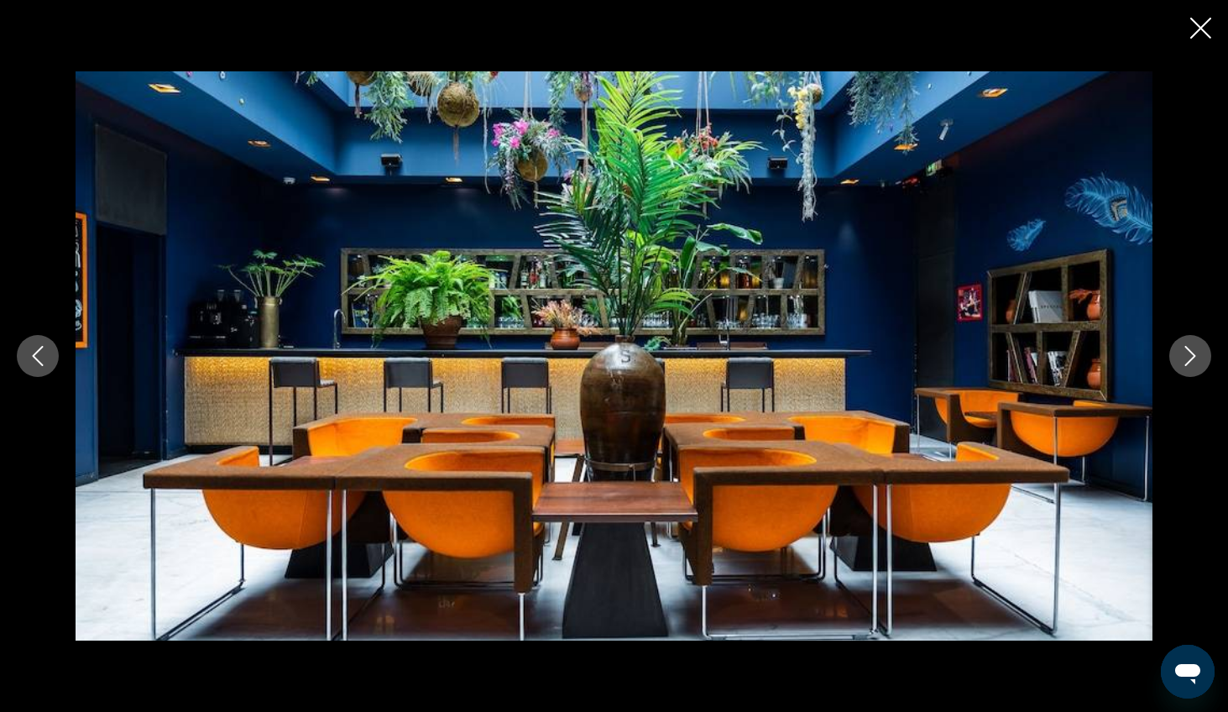
click at [1011, 368] on button "Next image" at bounding box center [1190, 356] width 42 height 42
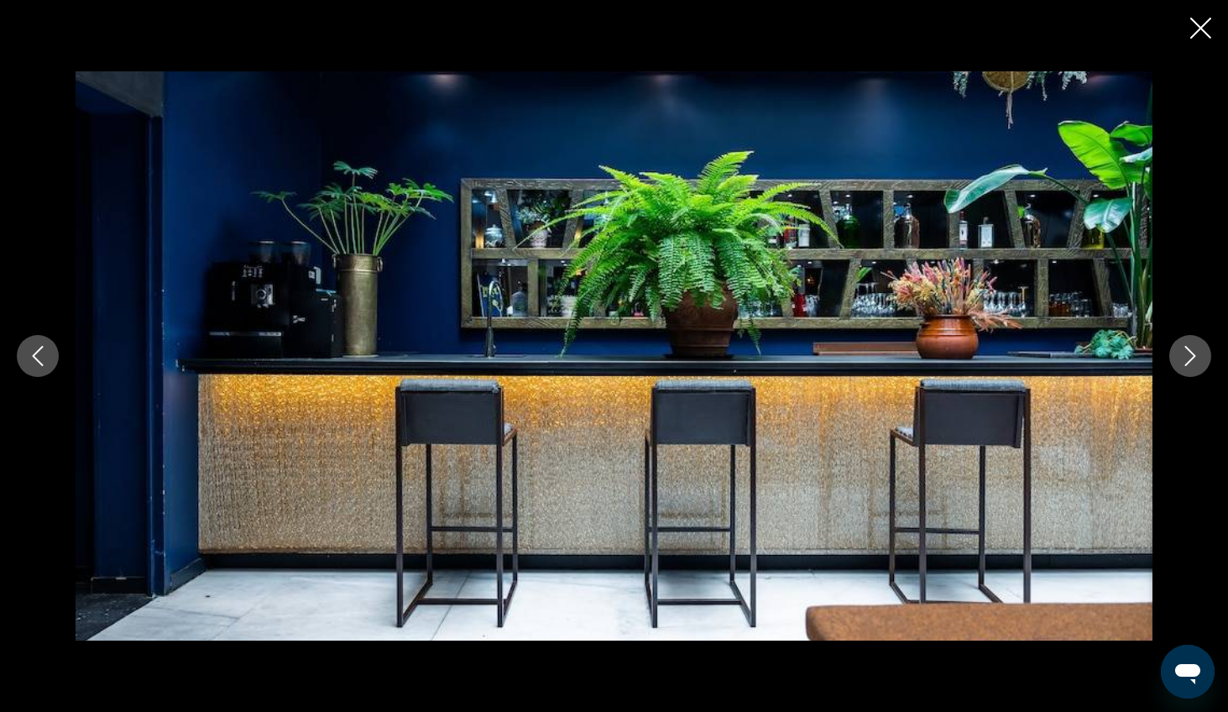
click at [1011, 368] on button "Next image" at bounding box center [1190, 356] width 42 height 42
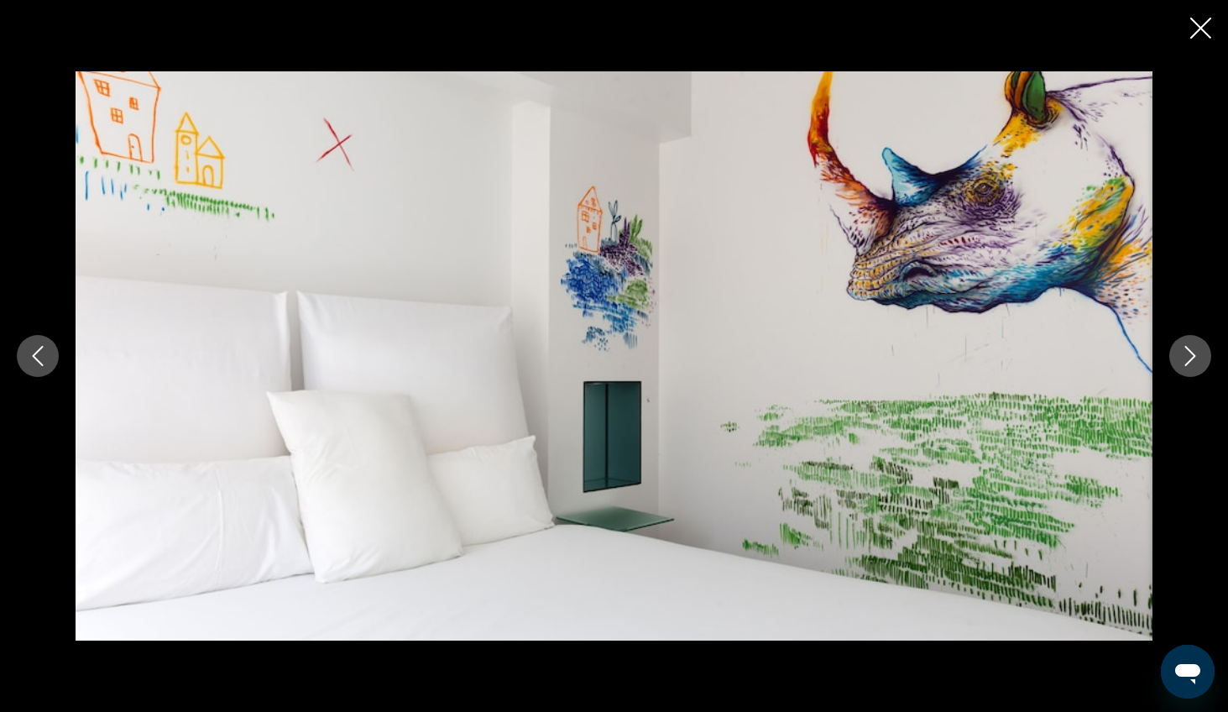
click at [1011, 368] on button "Next image" at bounding box center [1190, 356] width 42 height 42
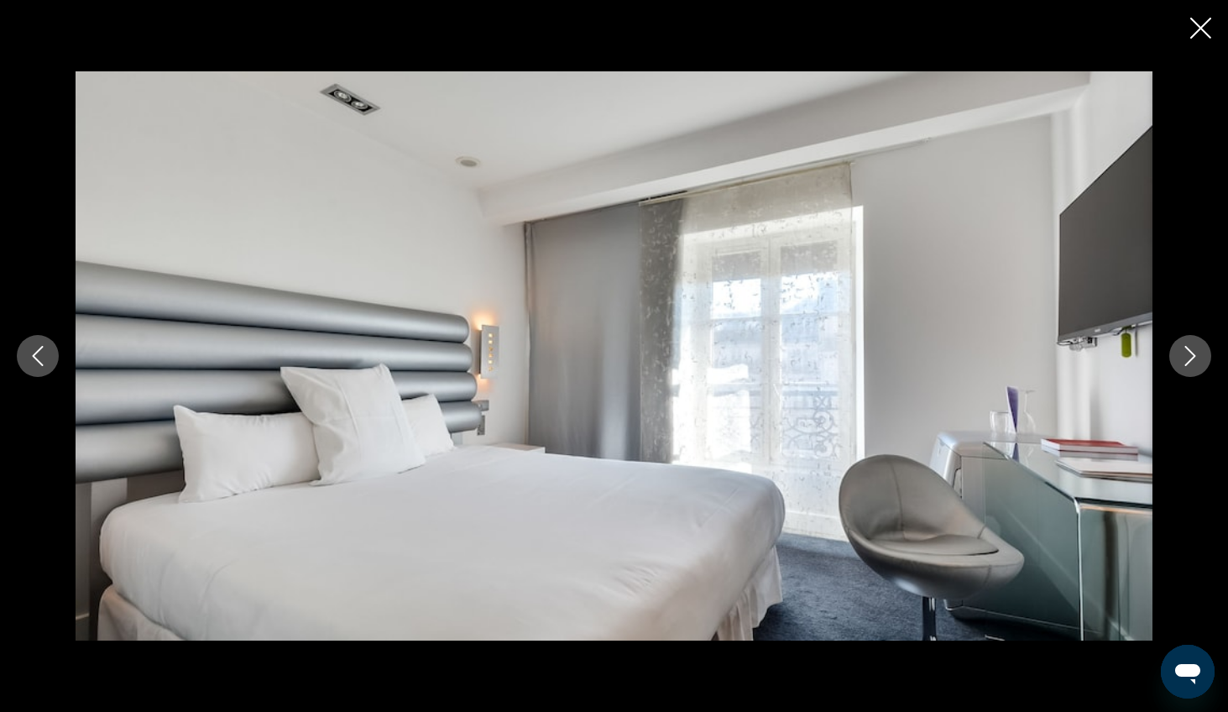
click at [1011, 368] on button "Next image" at bounding box center [1190, 356] width 42 height 42
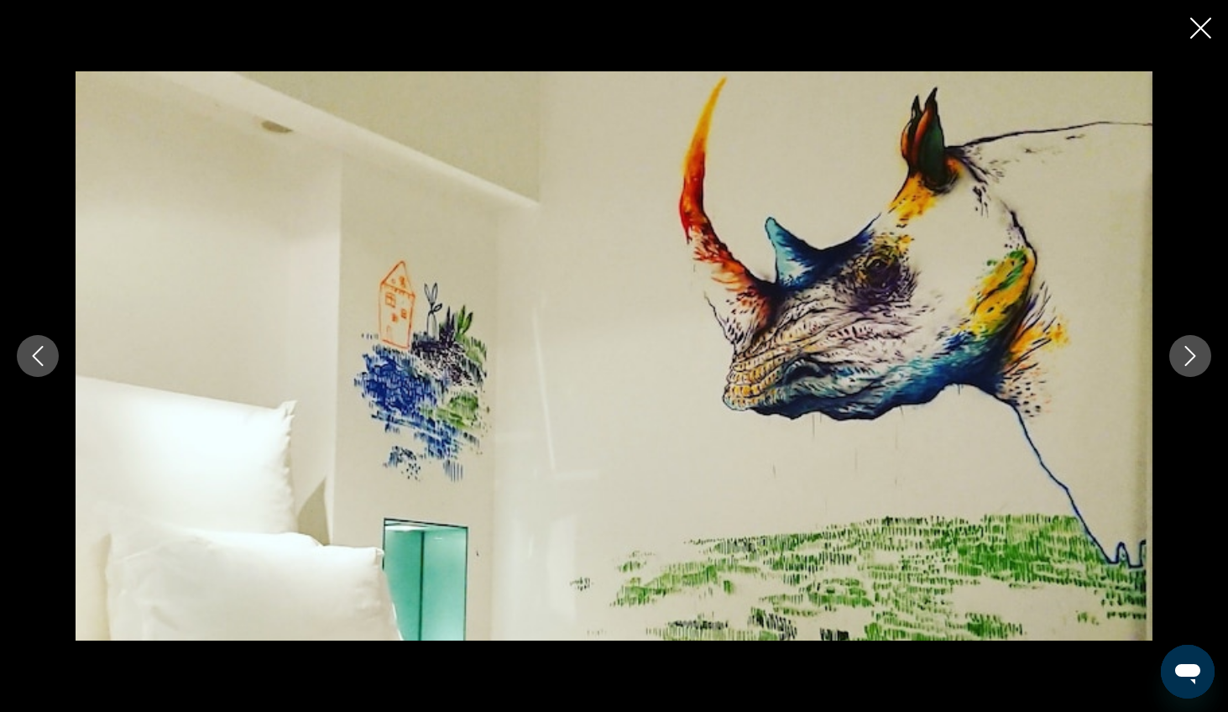
click at [1011, 368] on button "Next image" at bounding box center [1190, 356] width 42 height 42
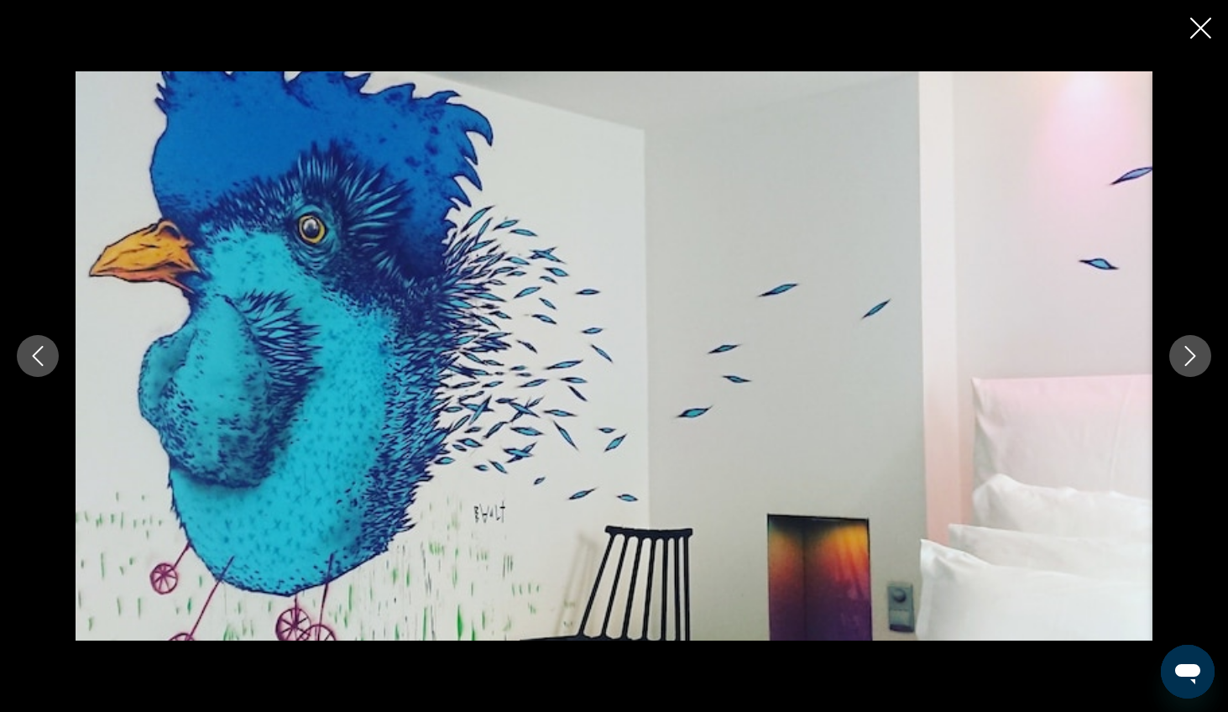
click at [1011, 368] on button "Next image" at bounding box center [1190, 356] width 42 height 42
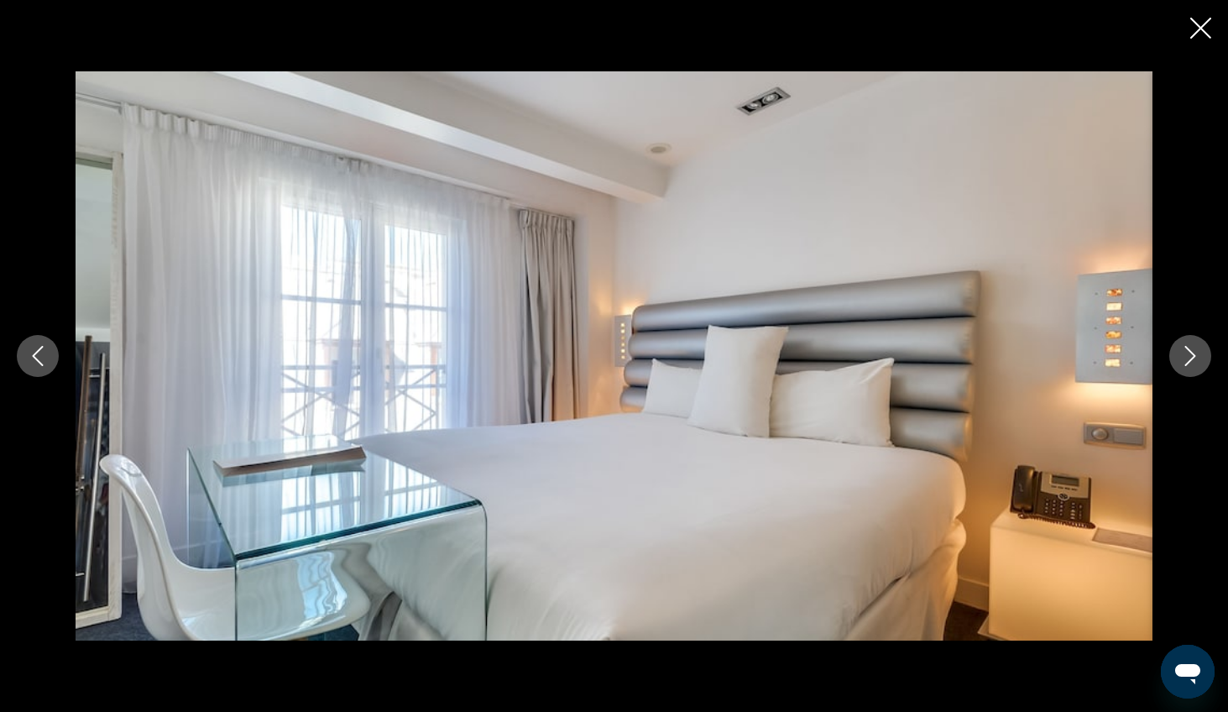
click at [1011, 368] on button "Next image" at bounding box center [1190, 356] width 42 height 42
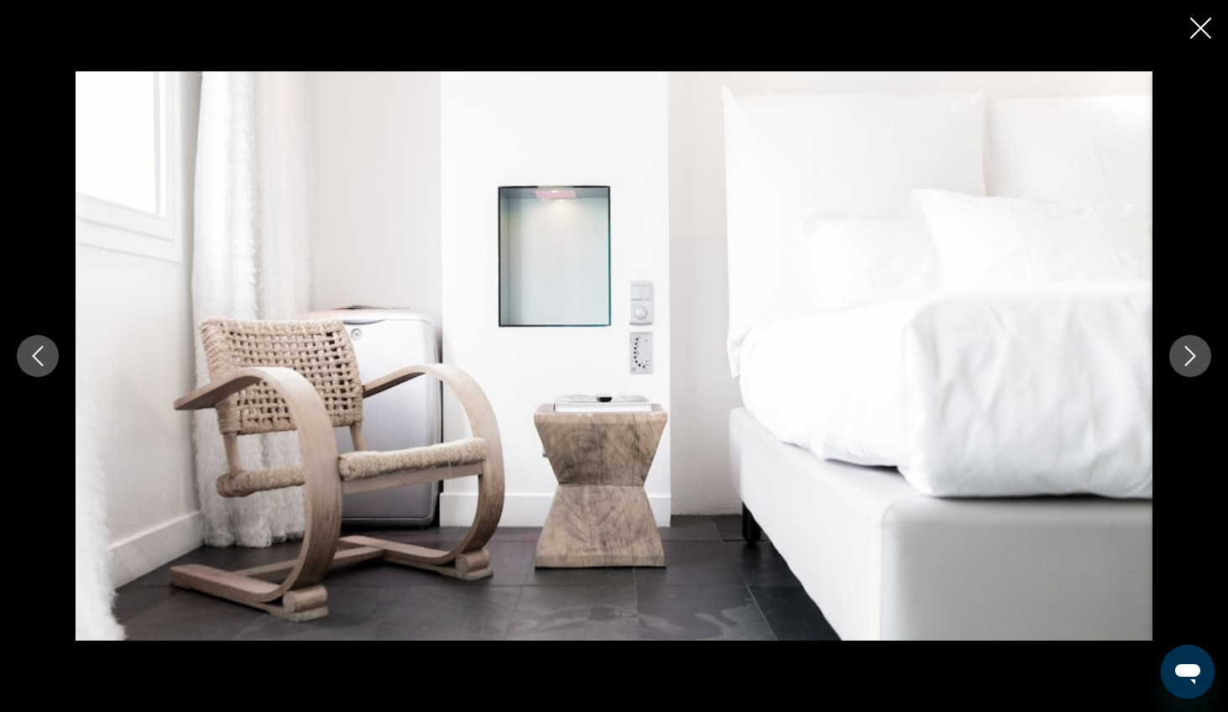
click at [1011, 368] on button "Next image" at bounding box center [1190, 356] width 42 height 42
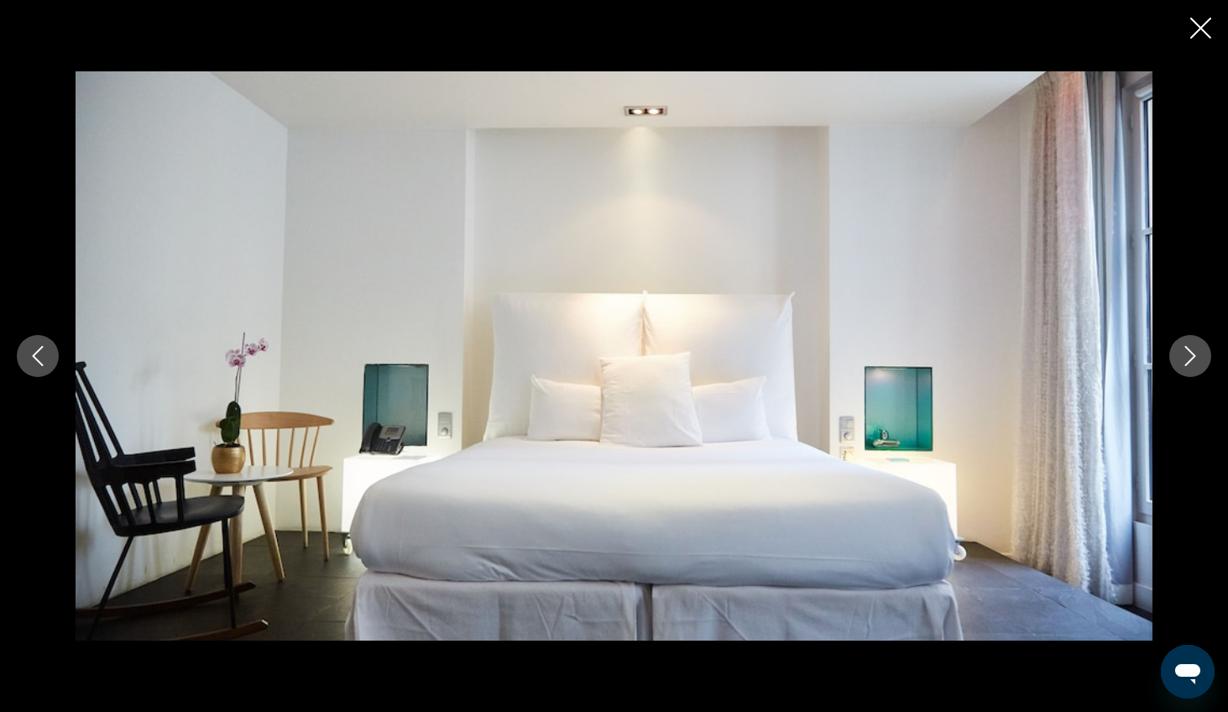
click at [1011, 368] on button "Next image" at bounding box center [1190, 356] width 42 height 42
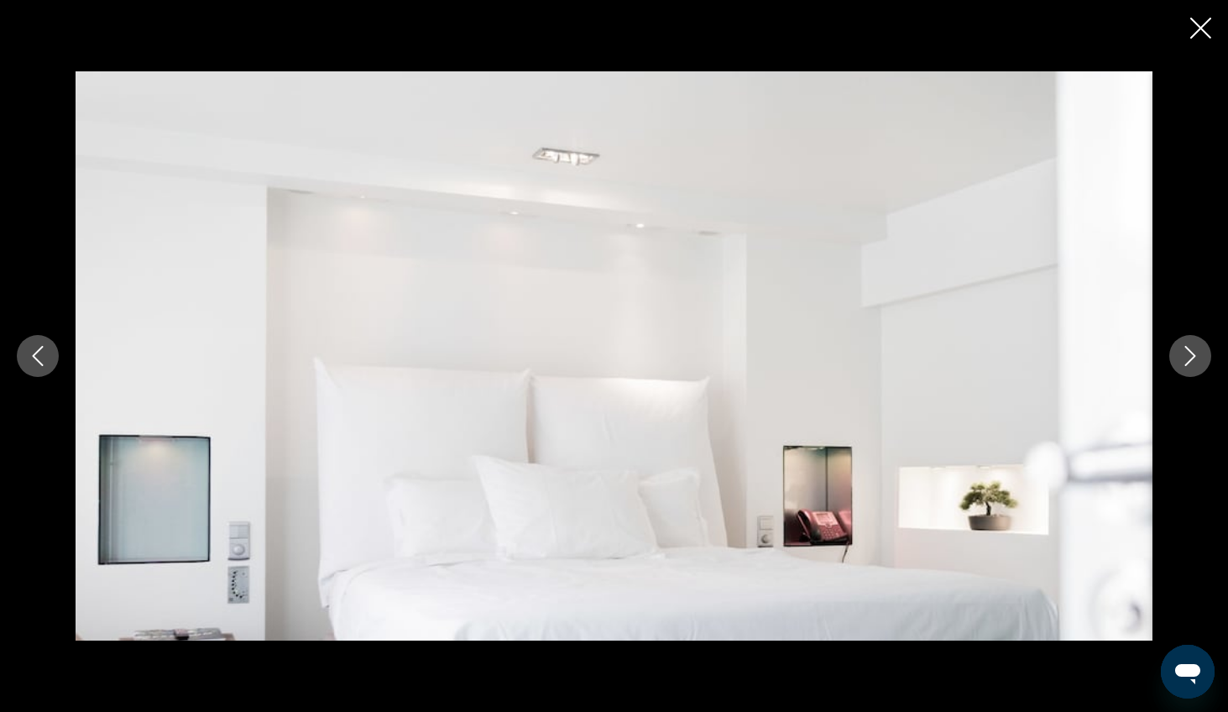
click at [1011, 368] on button "Next image" at bounding box center [1190, 356] width 42 height 42
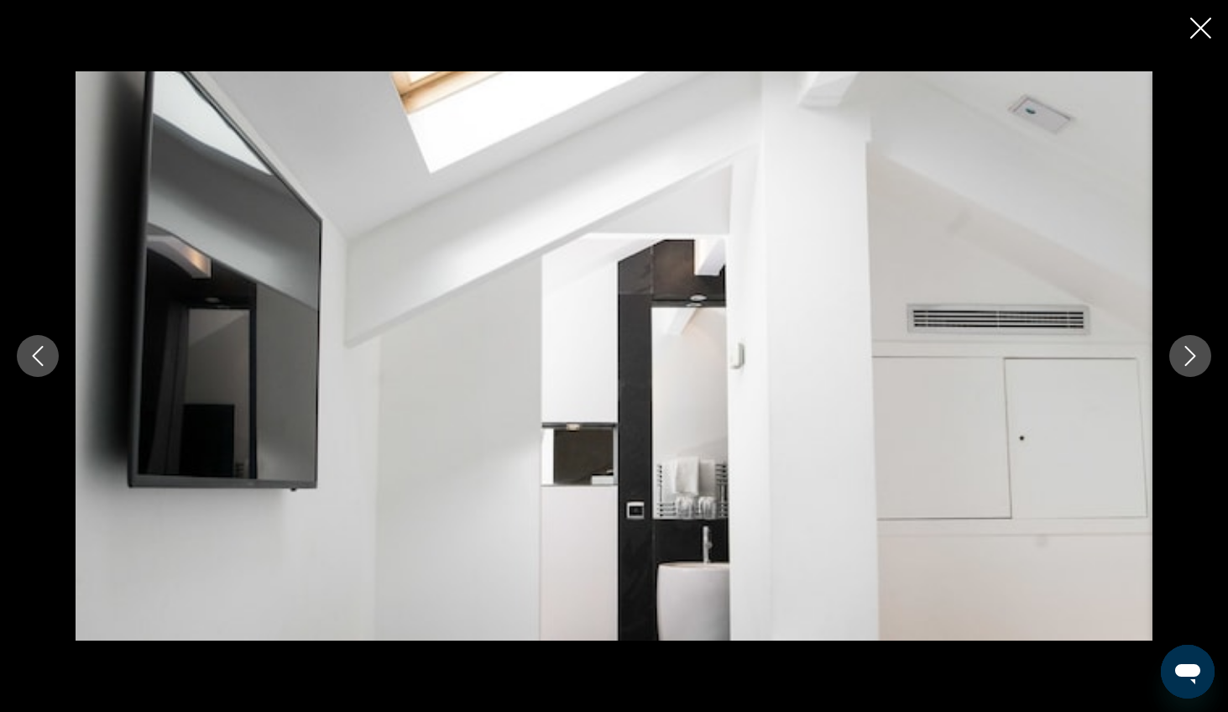
click at [1011, 368] on button "Next image" at bounding box center [1190, 356] width 42 height 42
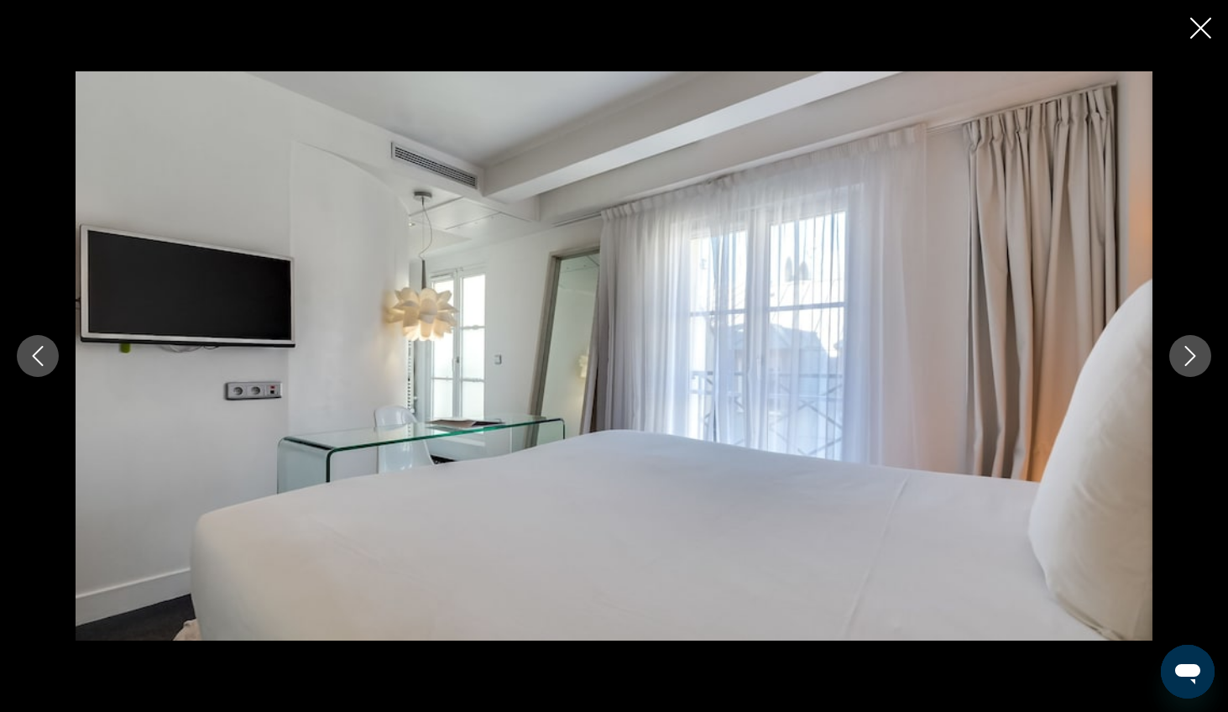
click at [1011, 368] on button "Next image" at bounding box center [1190, 356] width 42 height 42
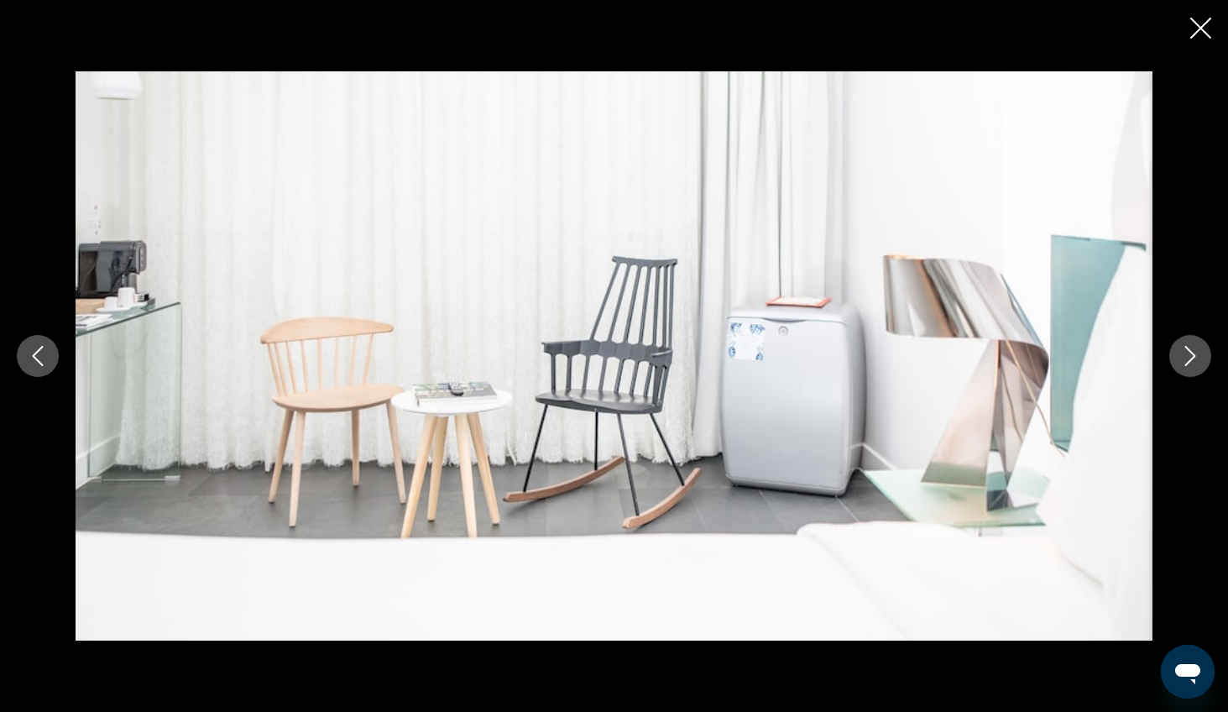
click at [1011, 368] on button "Next image" at bounding box center [1190, 356] width 42 height 42
click at [1011, 367] on button "Next image" at bounding box center [1190, 356] width 42 height 42
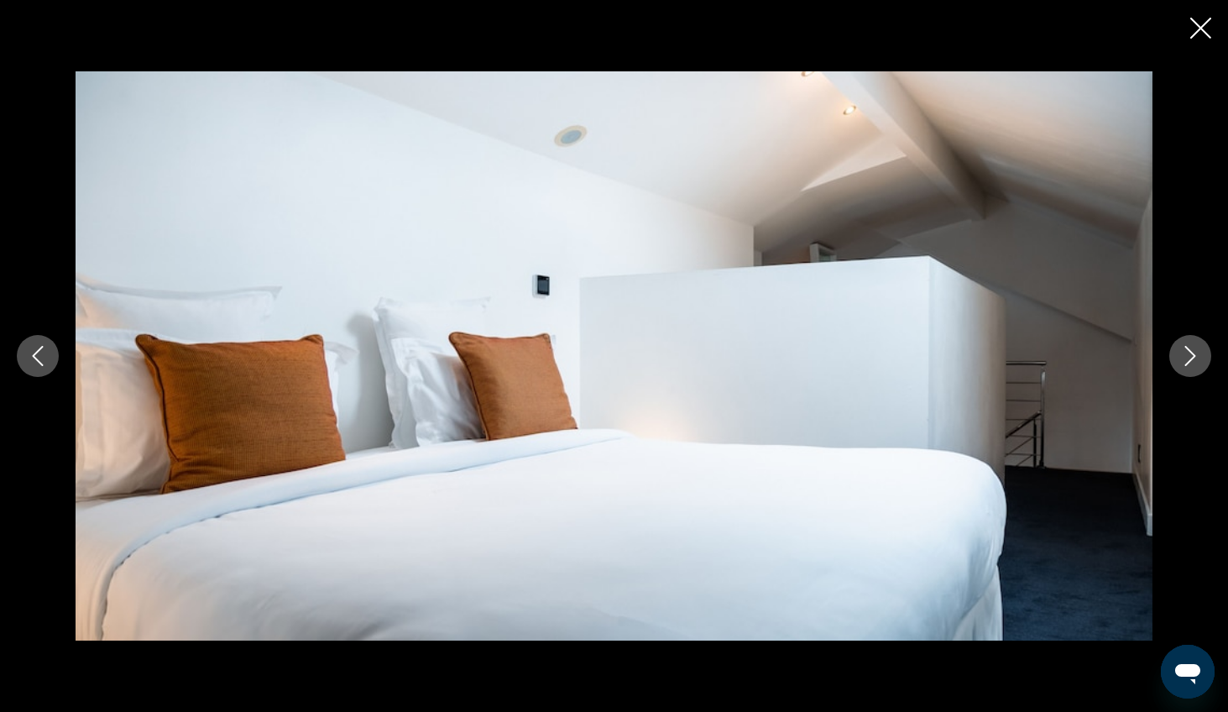
click at [1011, 364] on icon "Next image" at bounding box center [1190, 356] width 20 height 20
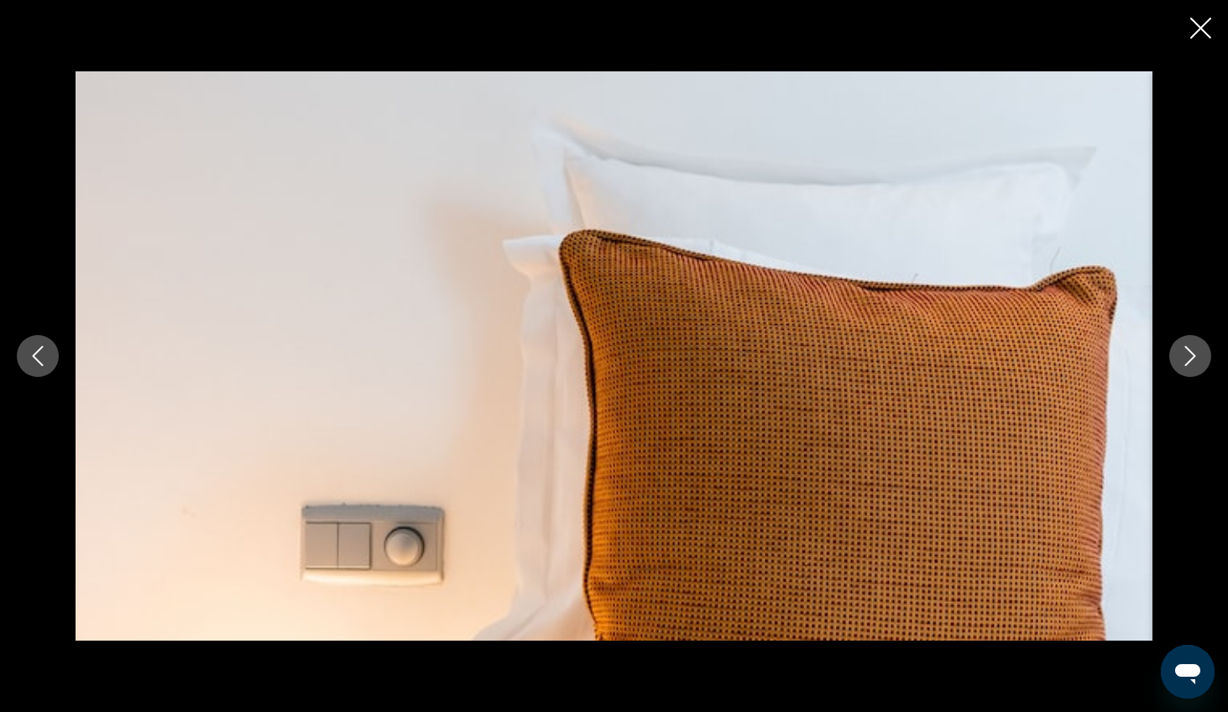
click at [1011, 363] on icon "Next image" at bounding box center [1190, 356] width 20 height 20
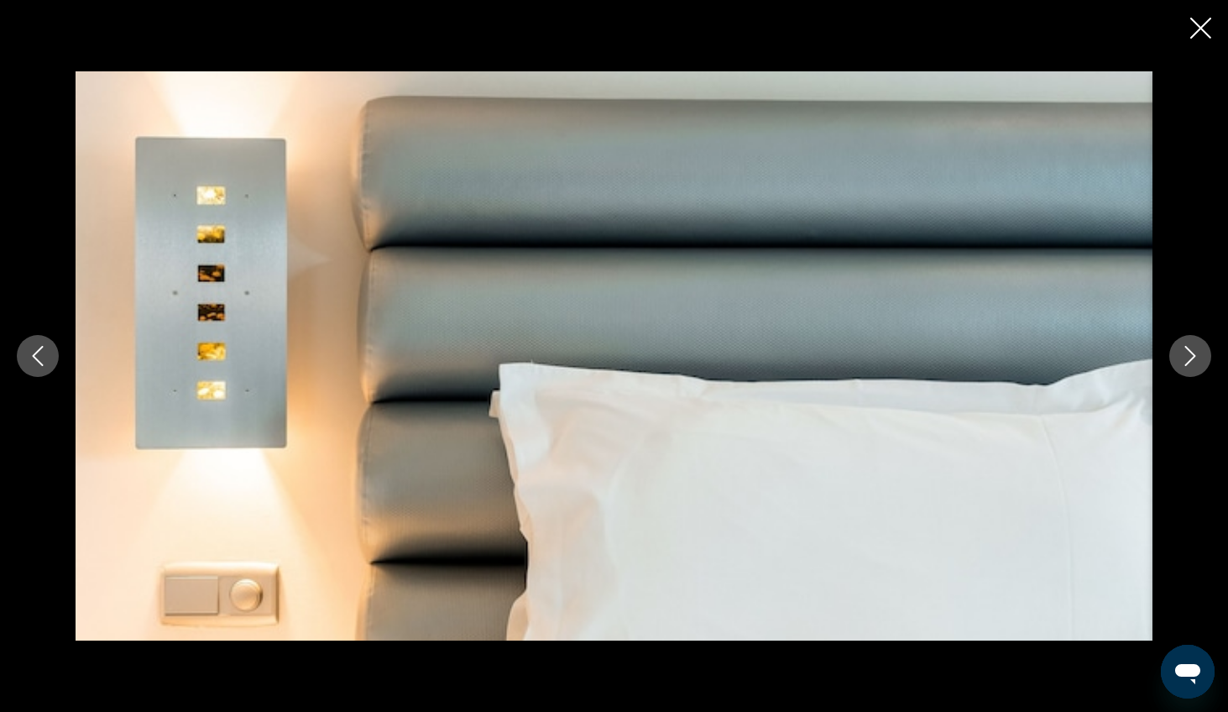
click at [1011, 363] on icon "Next image" at bounding box center [1190, 356] width 20 height 20
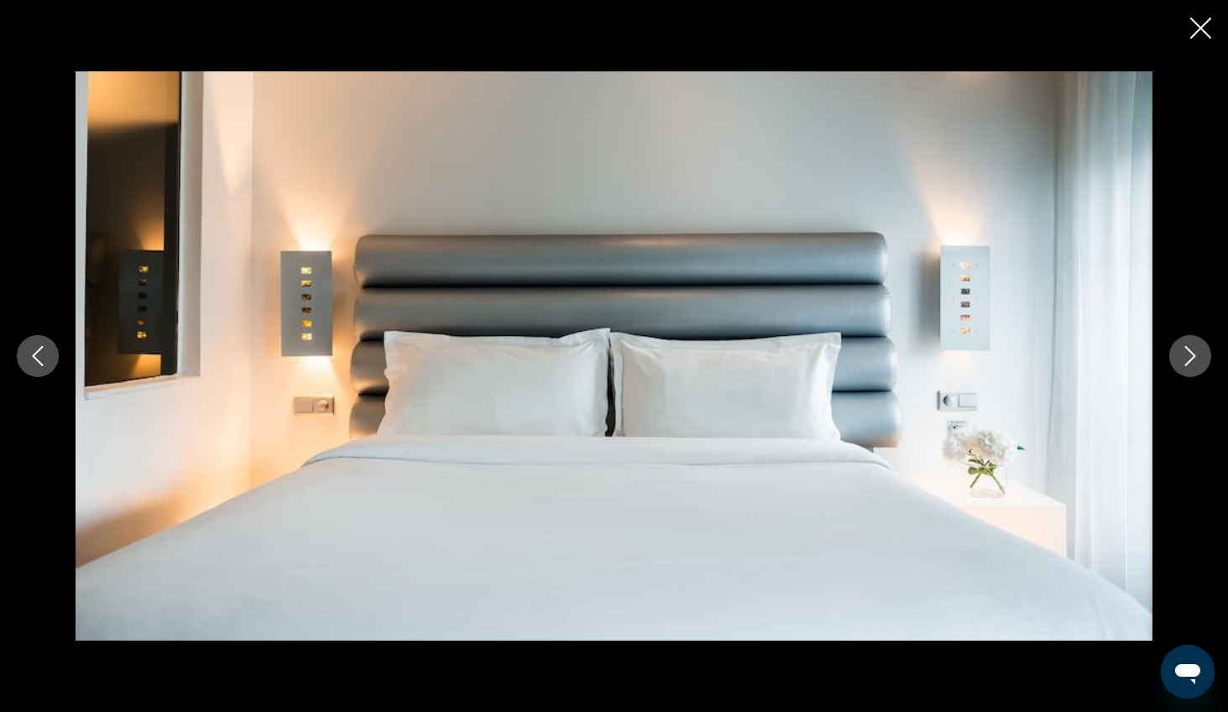
click at [1011, 363] on icon "Next image" at bounding box center [1190, 356] width 20 height 20
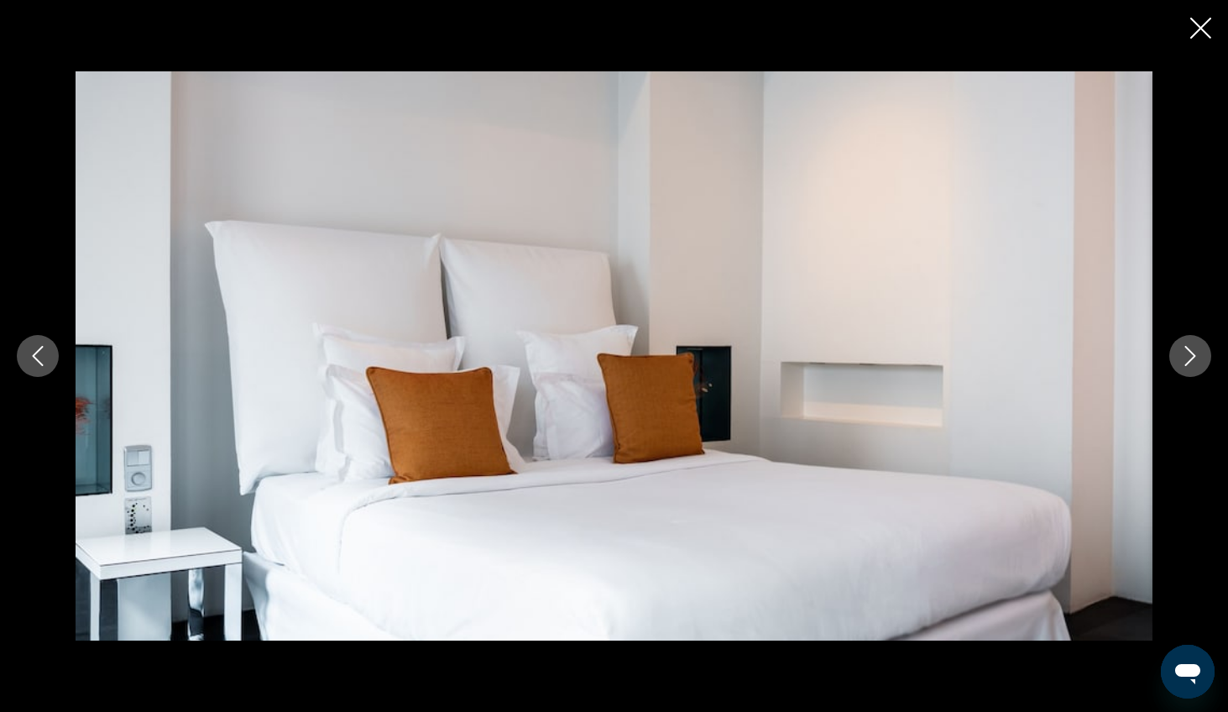
click at [1011, 363] on icon "Next image" at bounding box center [1190, 356] width 20 height 20
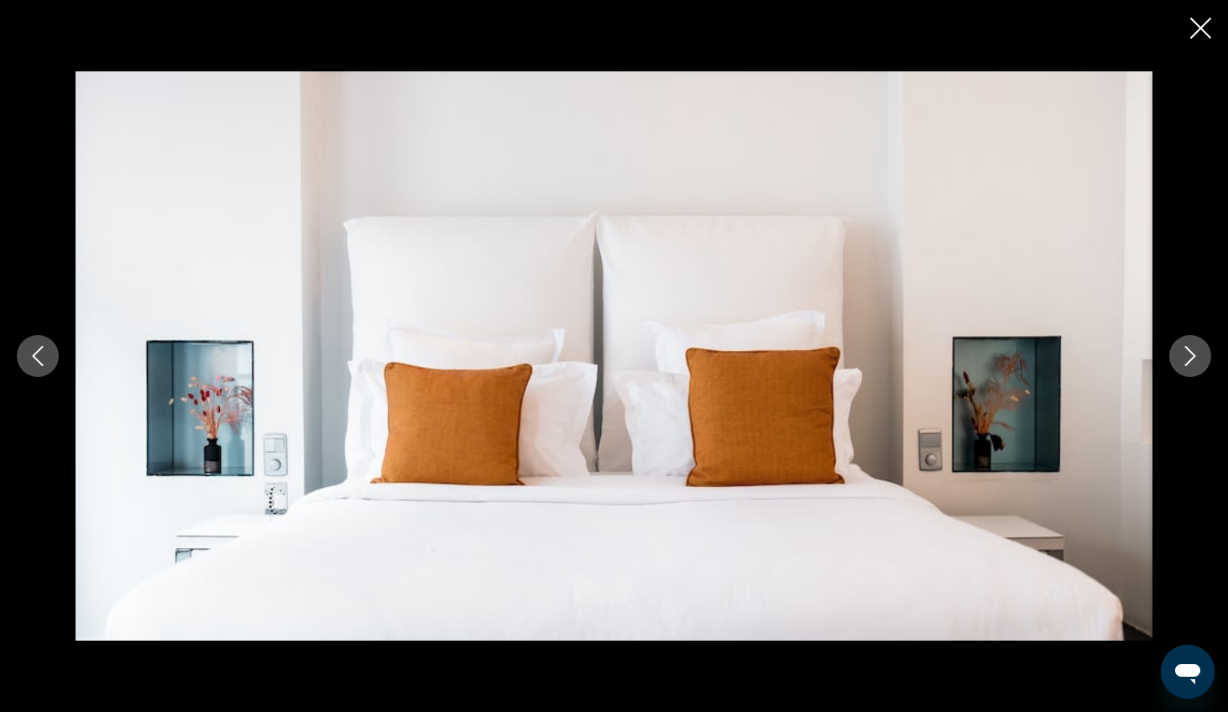
click at [1011, 363] on icon "Next image" at bounding box center [1190, 356] width 20 height 20
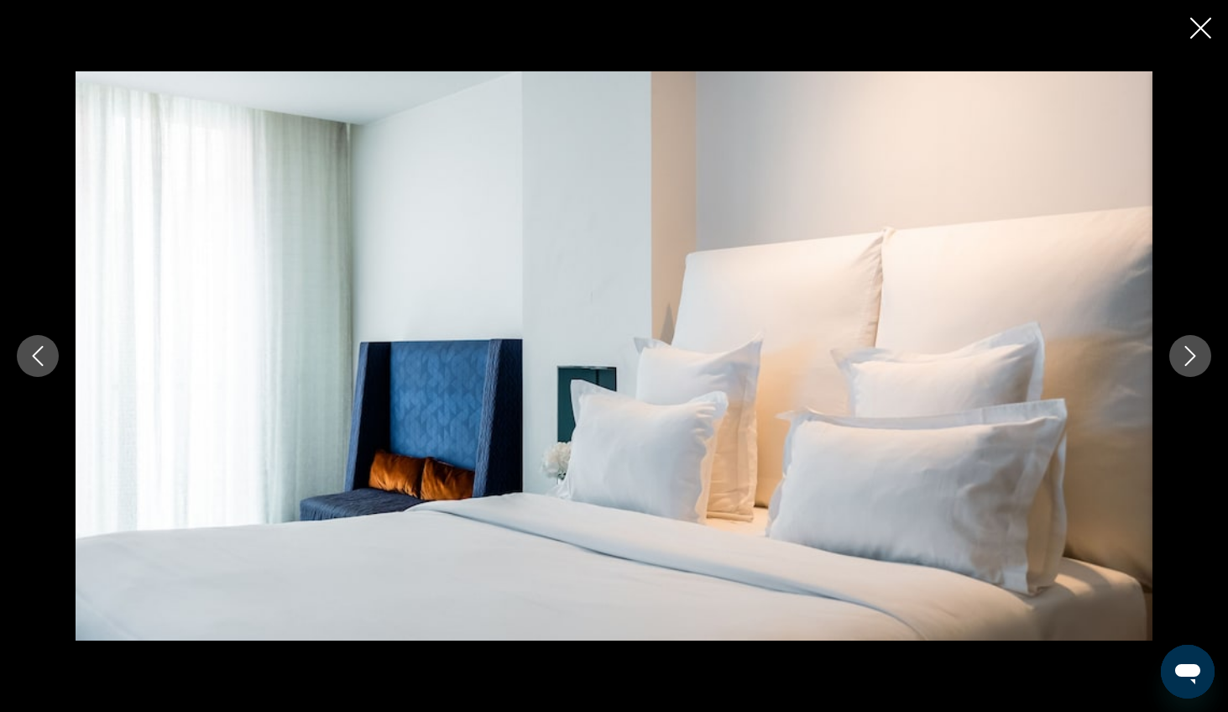
click at [1011, 363] on icon "Next image" at bounding box center [1190, 356] width 20 height 20
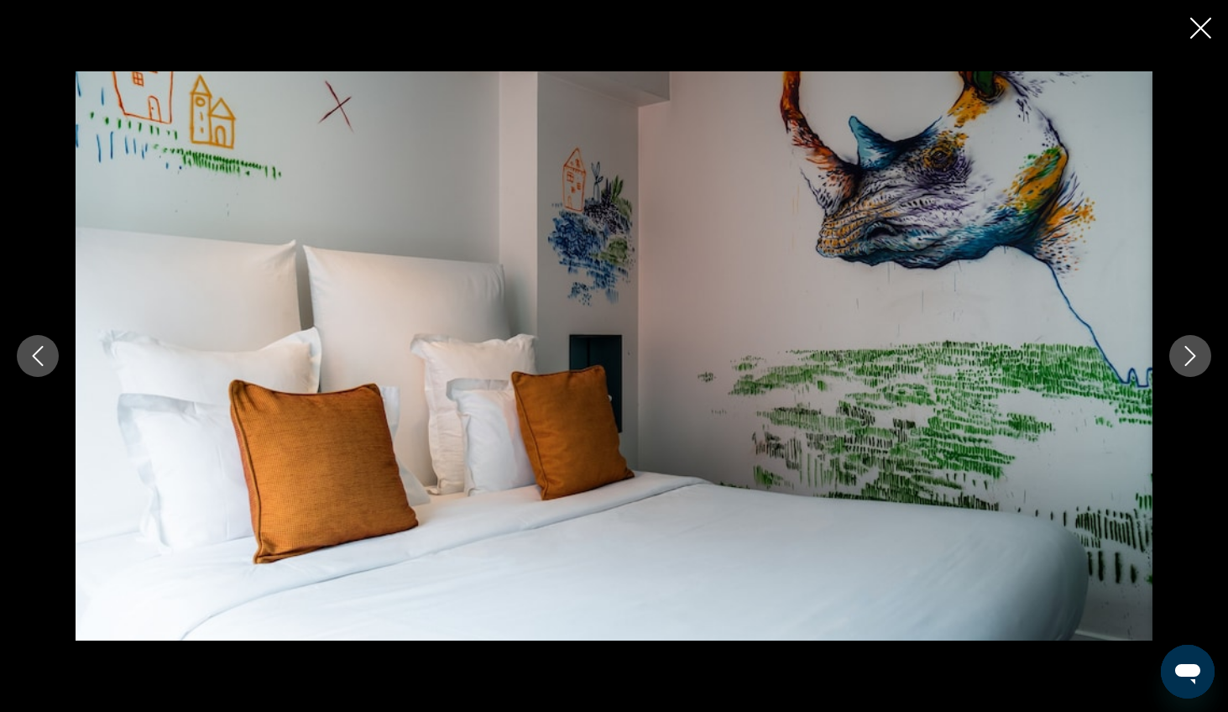
click at [1011, 363] on icon "Next image" at bounding box center [1190, 356] width 20 height 20
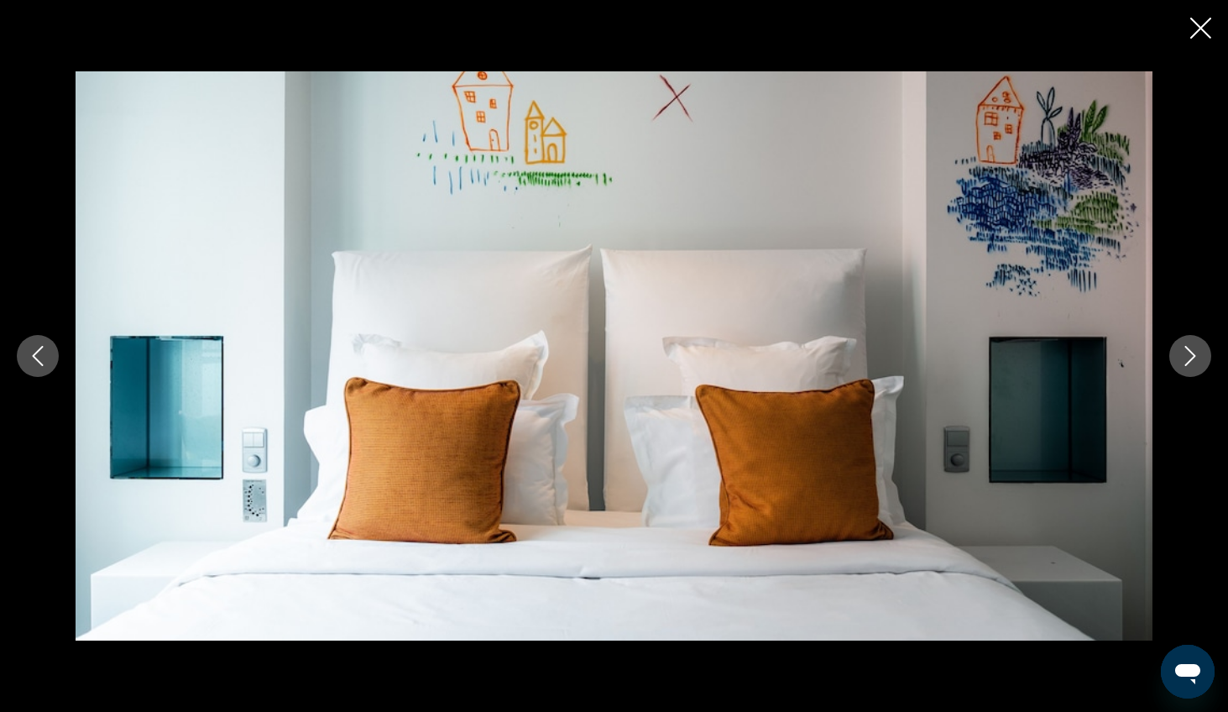
click at [1011, 363] on icon "Next image" at bounding box center [1190, 356] width 20 height 20
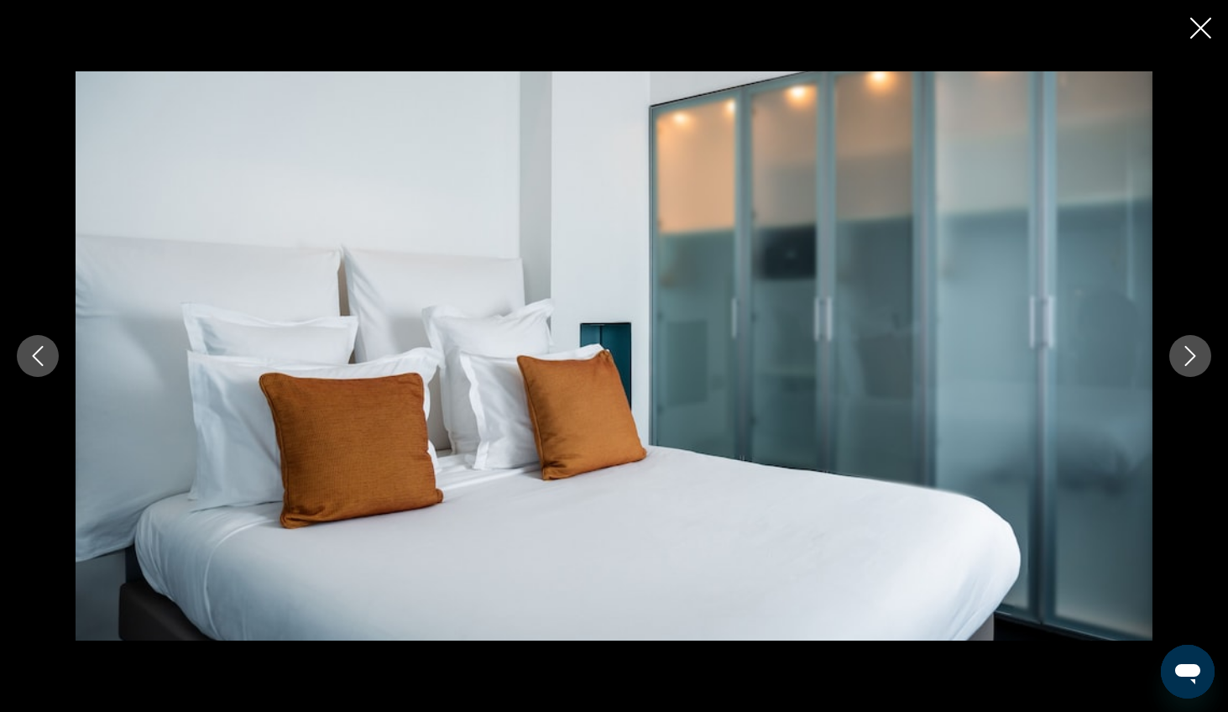
click at [1011, 362] on icon "Next image" at bounding box center [1190, 356] width 20 height 20
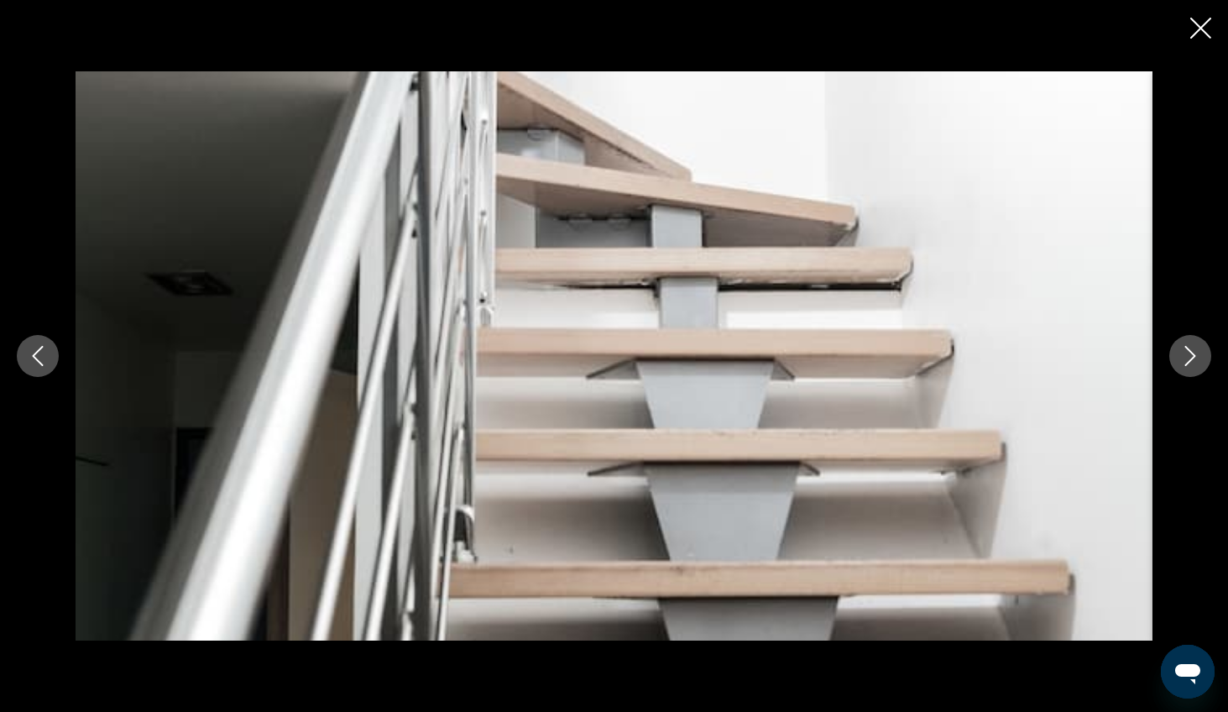
click at [1011, 362] on icon "Next image" at bounding box center [1190, 356] width 20 height 20
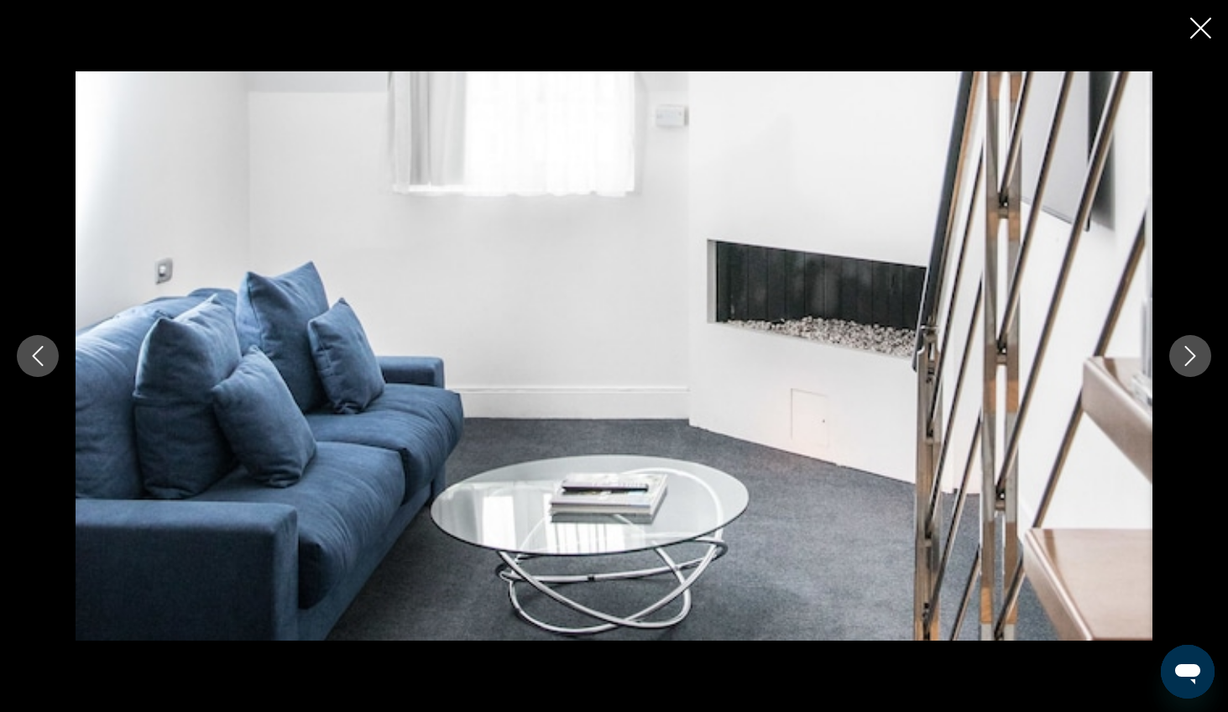
click at [1011, 362] on icon "Next image" at bounding box center [1190, 356] width 20 height 20
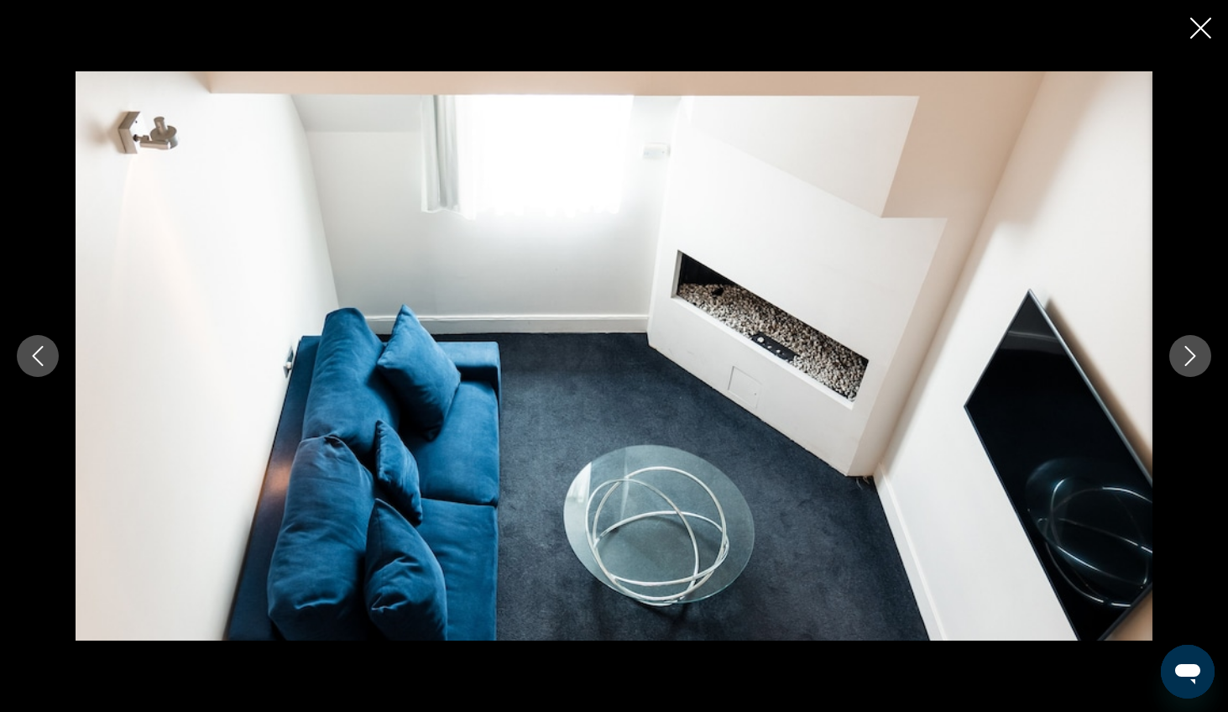
click at [1011, 362] on icon "Next image" at bounding box center [1190, 356] width 20 height 20
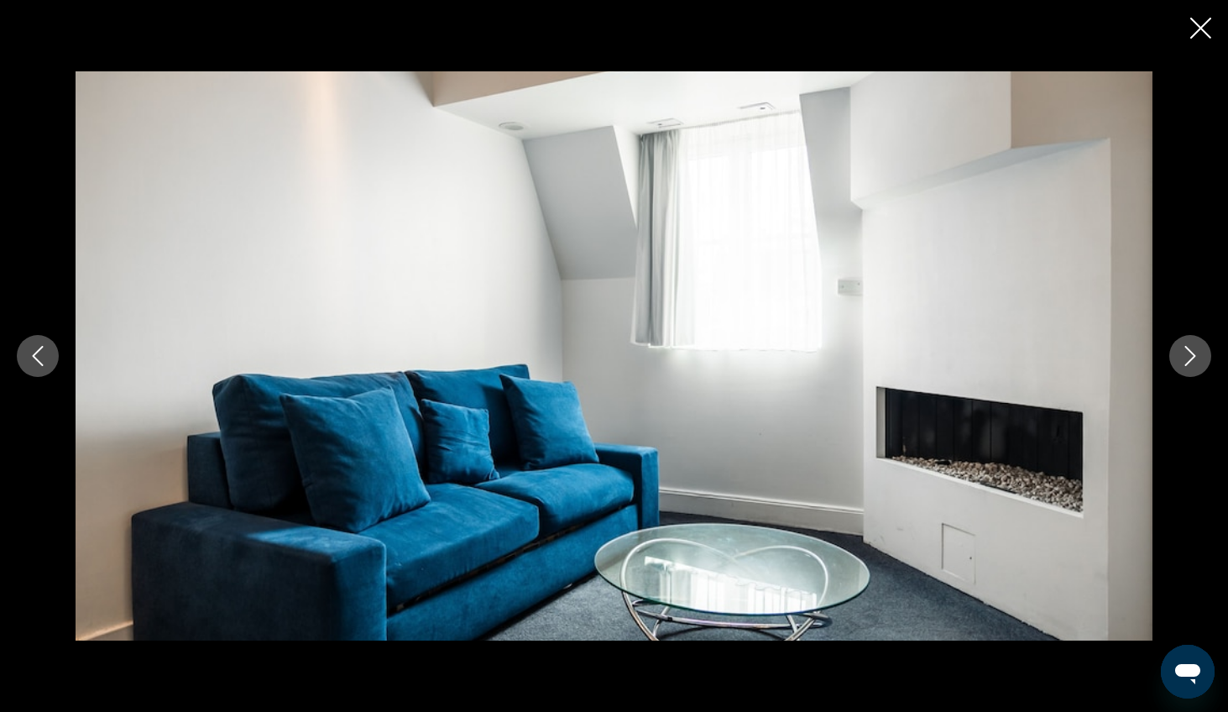
click at [1011, 363] on icon "Next image" at bounding box center [1190, 356] width 20 height 20
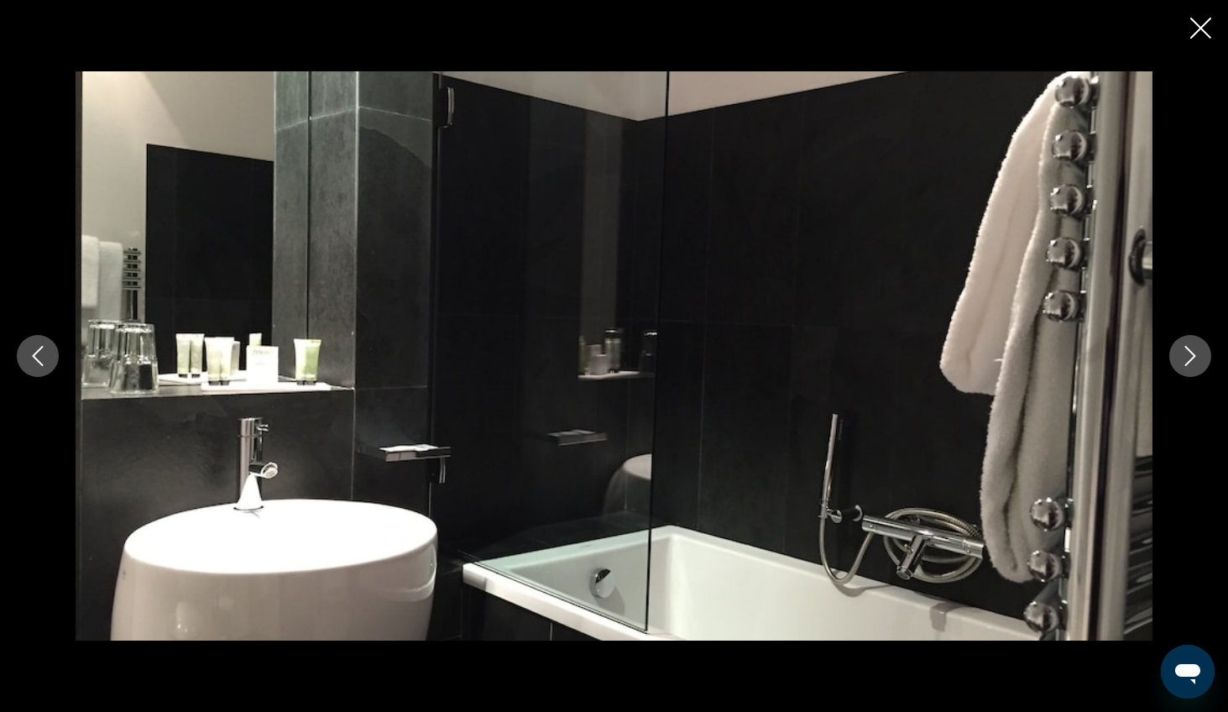
click at [1011, 363] on icon "Next image" at bounding box center [1190, 356] width 20 height 20
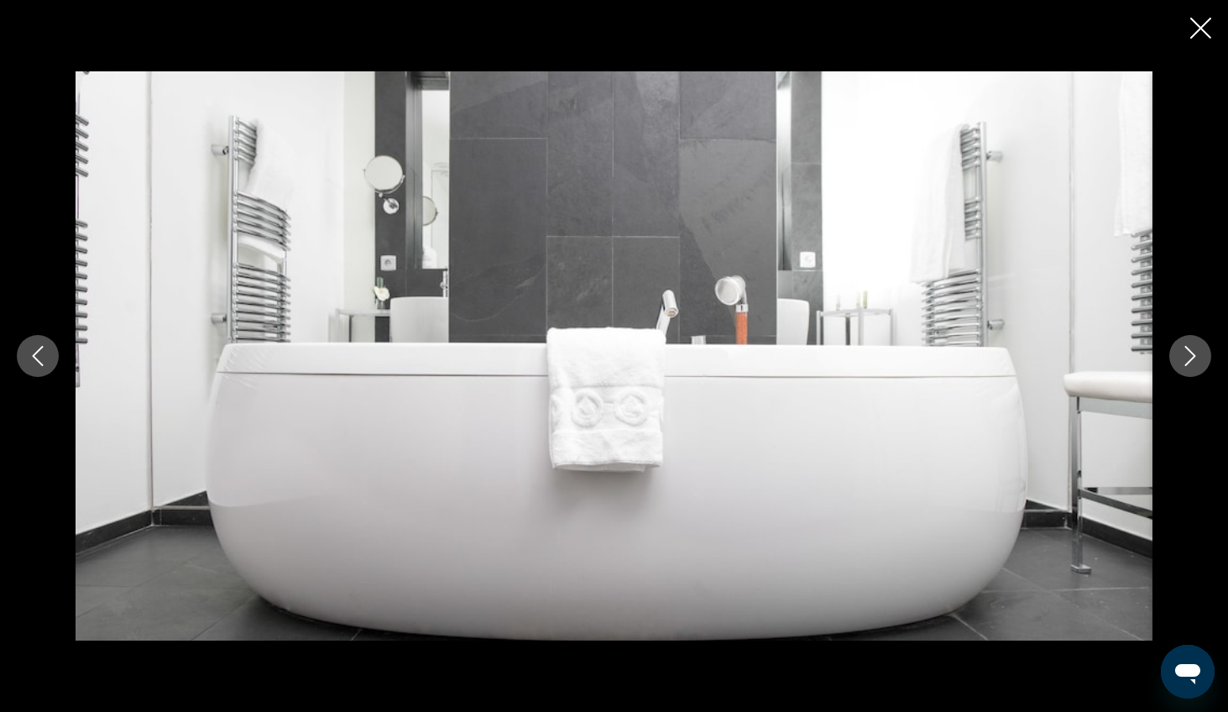
click at [1011, 363] on icon "Next image" at bounding box center [1190, 356] width 20 height 20
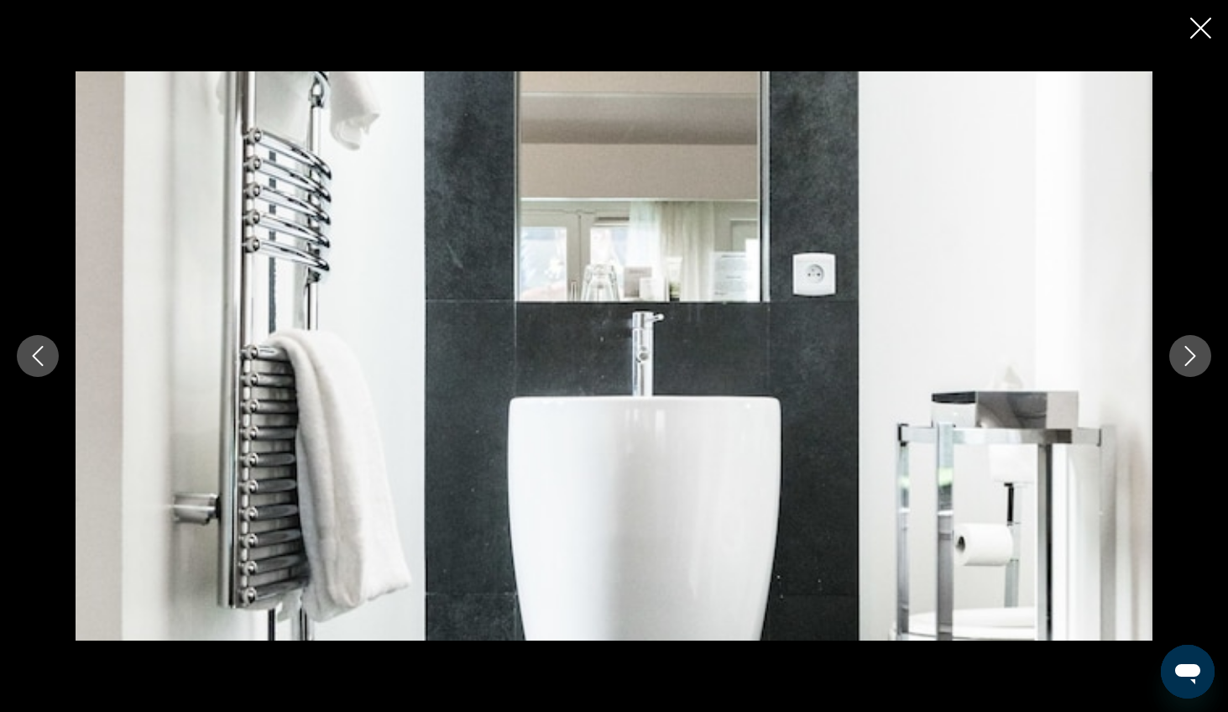
click at [1011, 363] on icon "Next image" at bounding box center [1190, 356] width 20 height 20
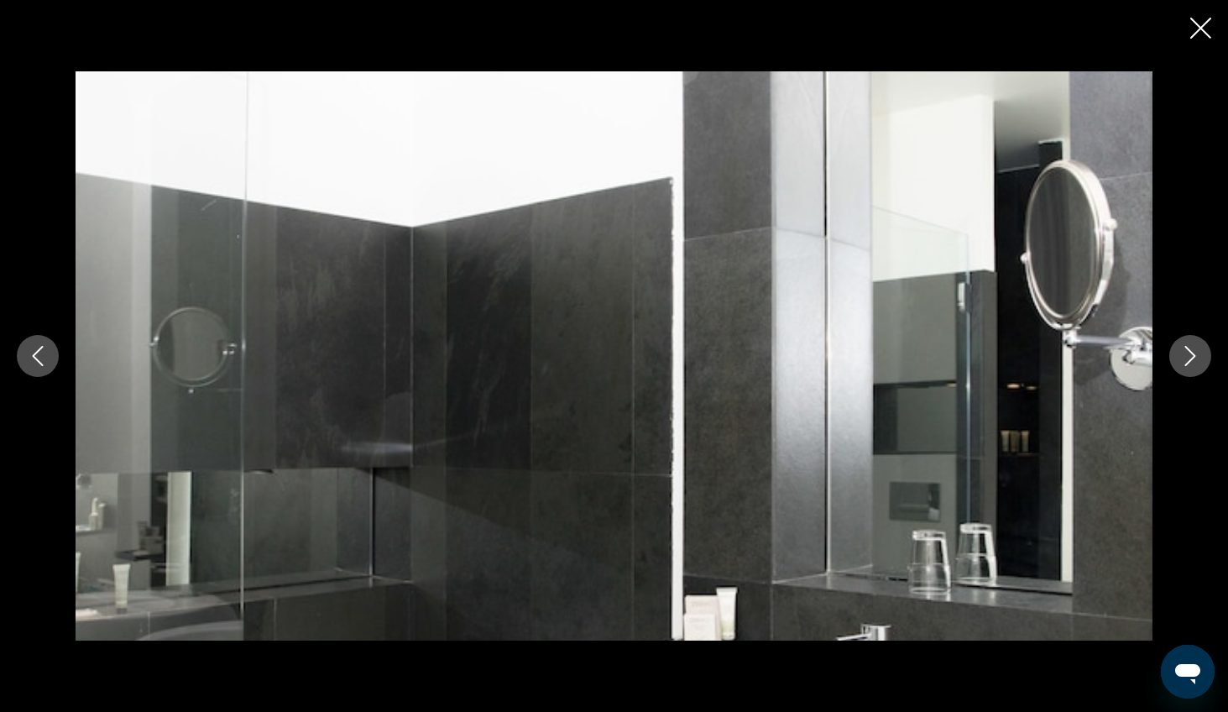
click at [1011, 363] on icon "Next image" at bounding box center [1190, 356] width 20 height 20
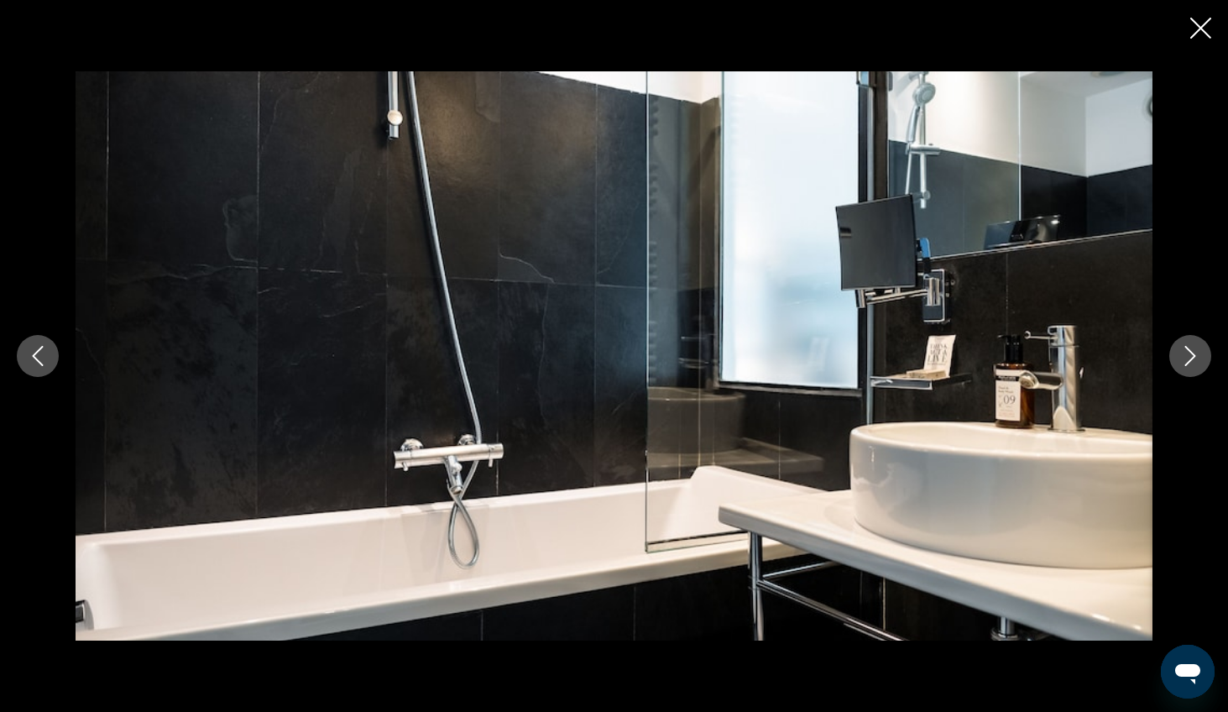
click at [1011, 363] on icon "Next image" at bounding box center [1190, 356] width 20 height 20
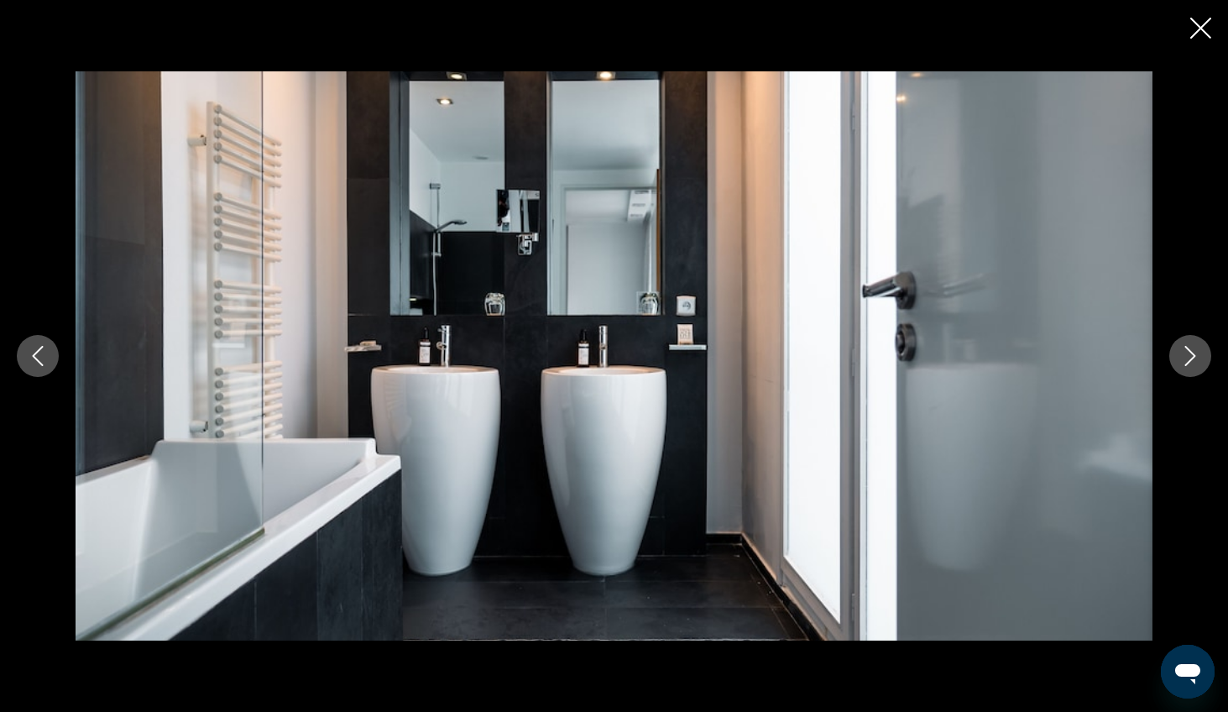
click at [1011, 25] on icon "Close slideshow" at bounding box center [1200, 28] width 21 height 21
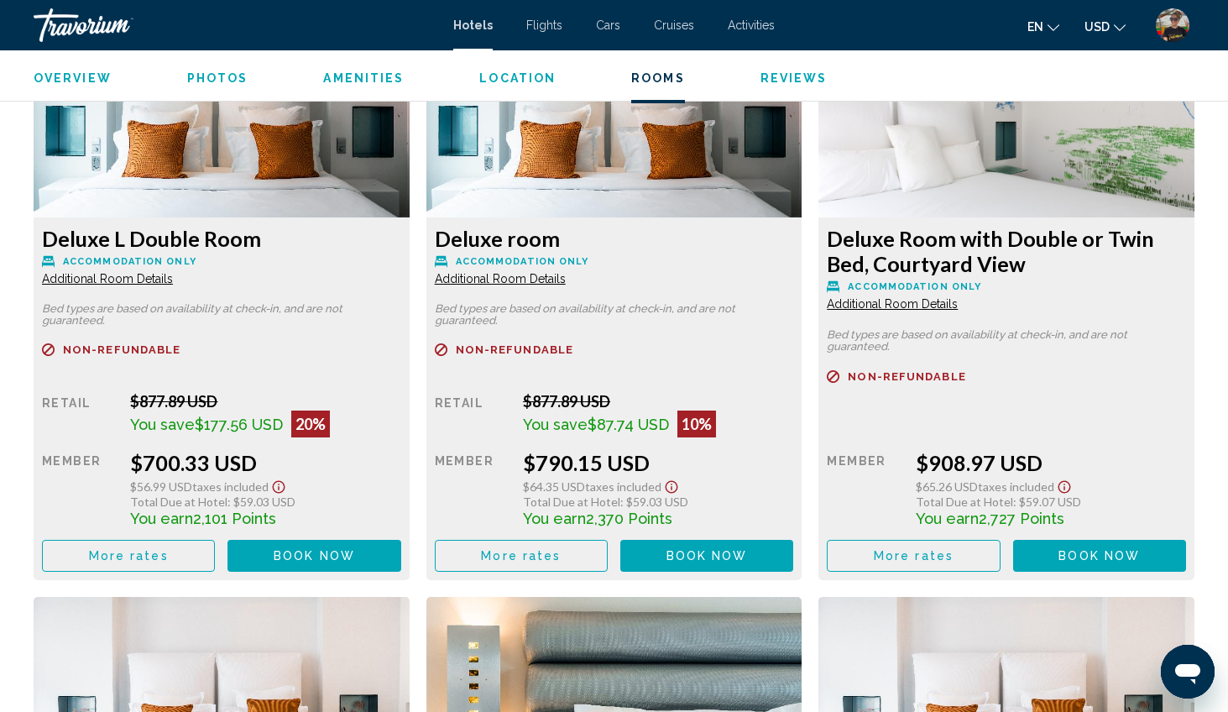
scroll to position [2891, 0]
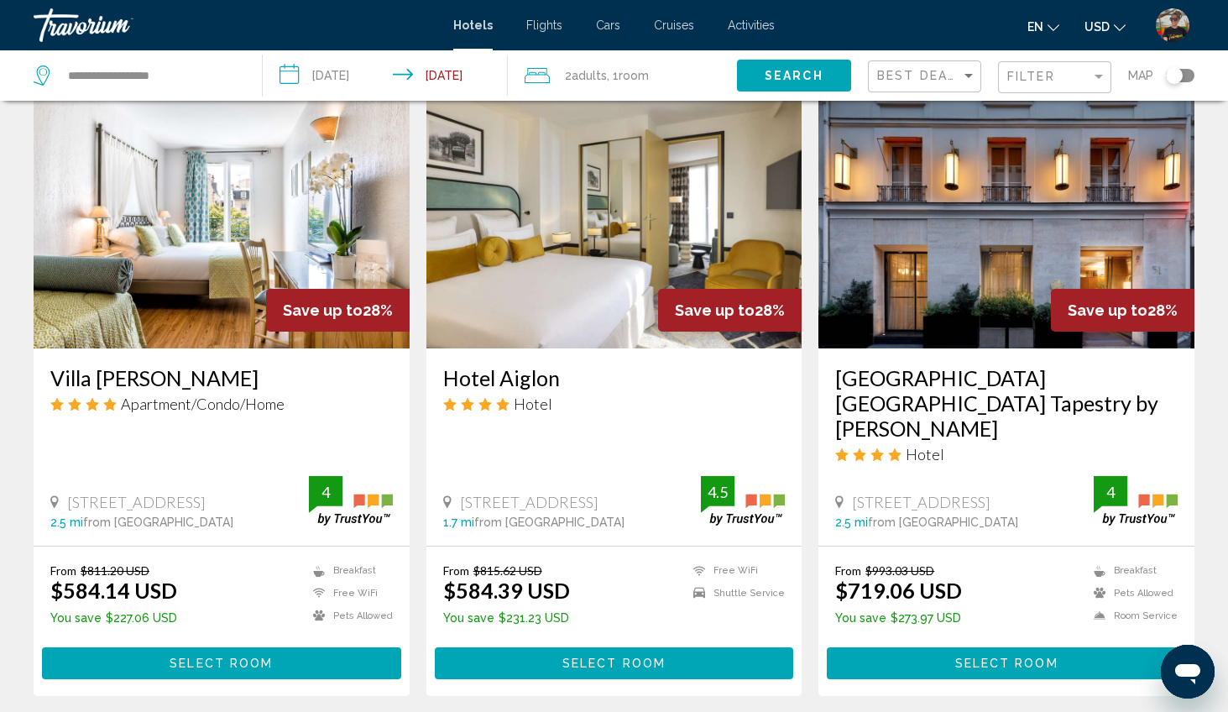
scroll to position [1932, 0]
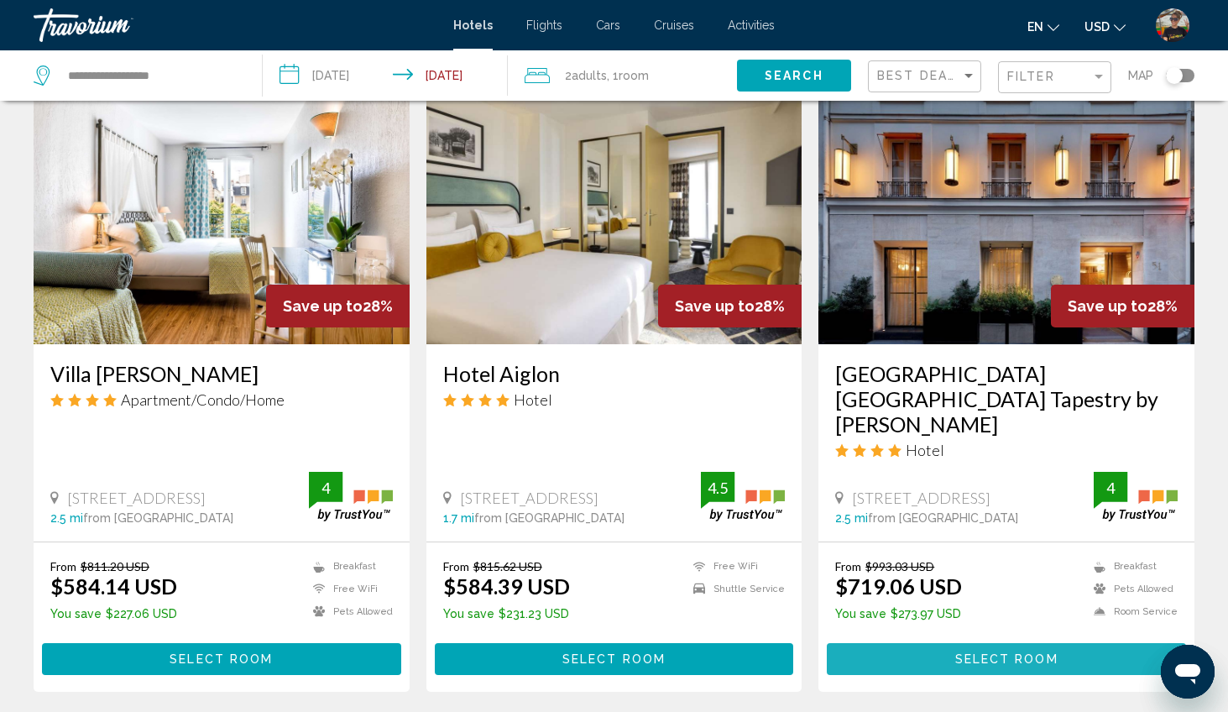
click at [1011, 653] on span "Select Room" at bounding box center [1006, 659] width 103 height 13
